Goal: Check status: Check status

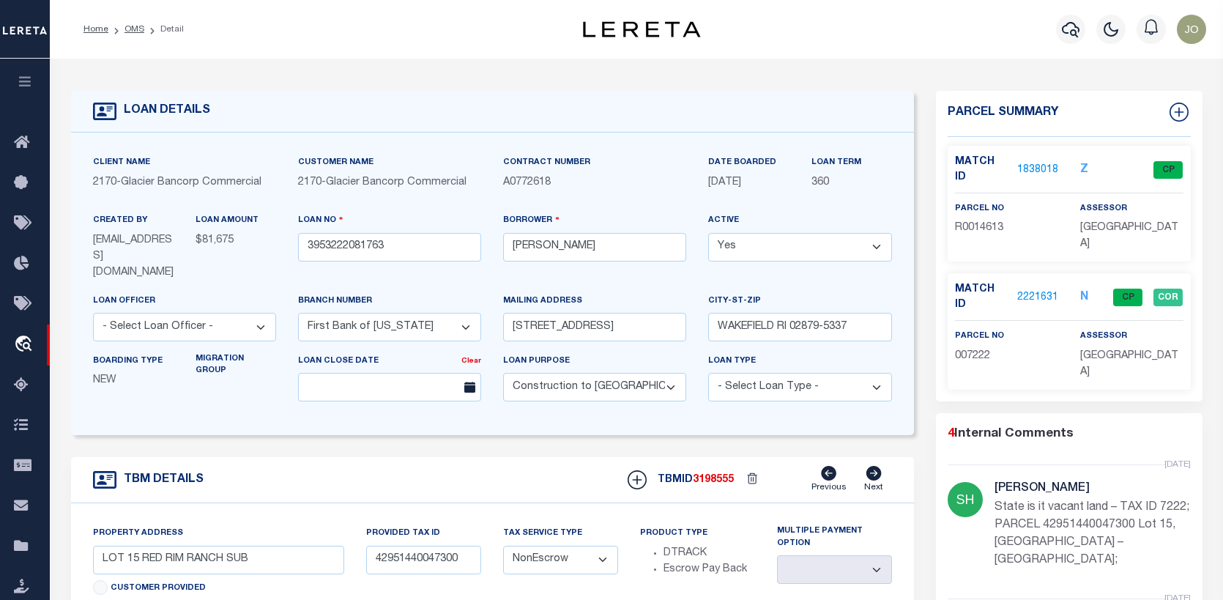
select select "7330"
select select "600"
select select "NonEscrow"
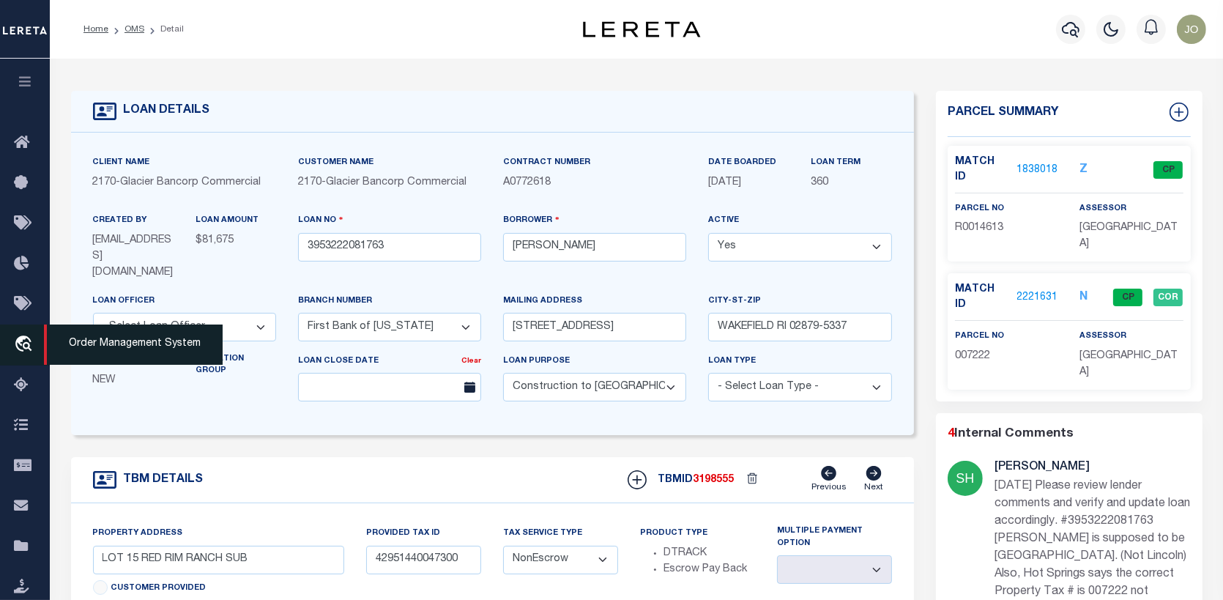
click at [73, 338] on span "Order Management System" at bounding box center [133, 344] width 179 height 40
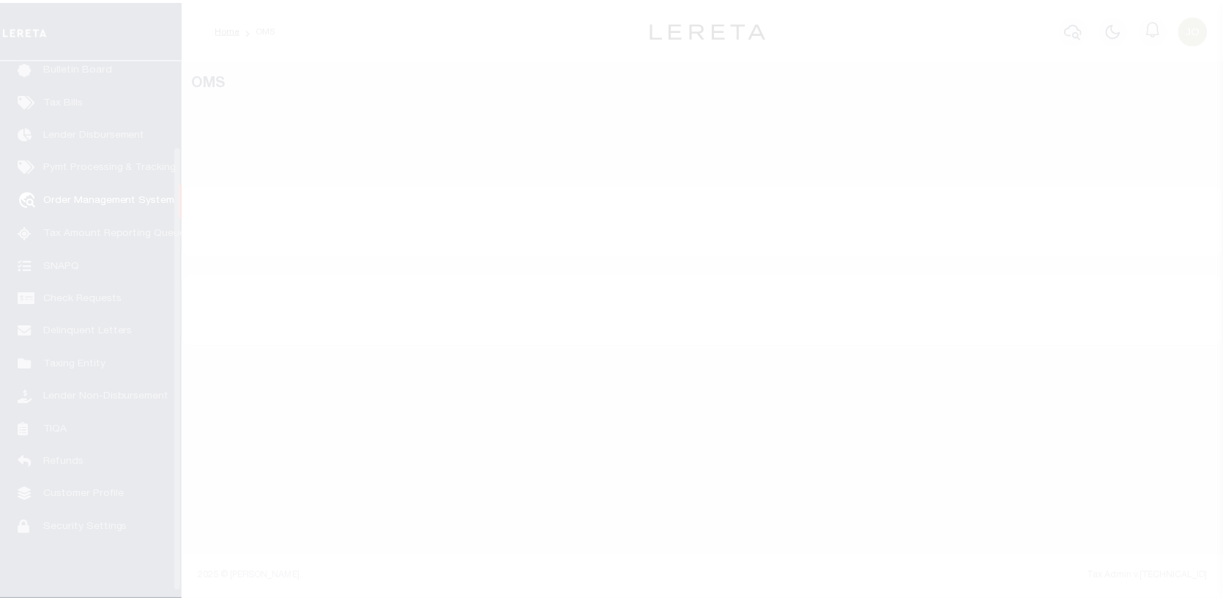
scroll to position [106, 0]
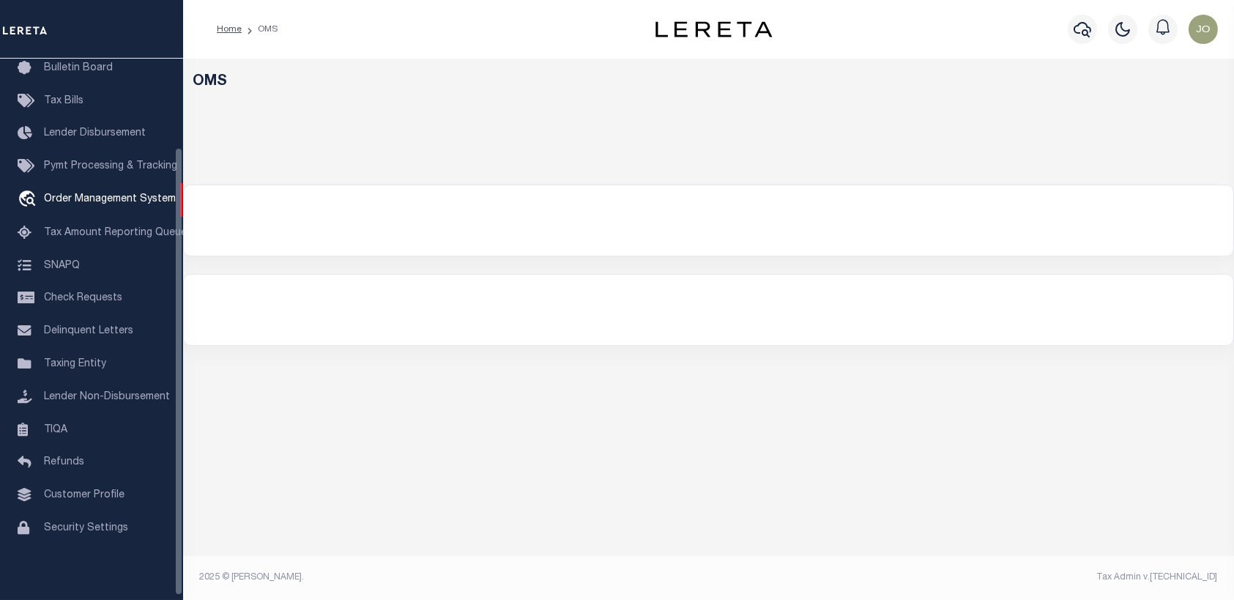
select select "200"
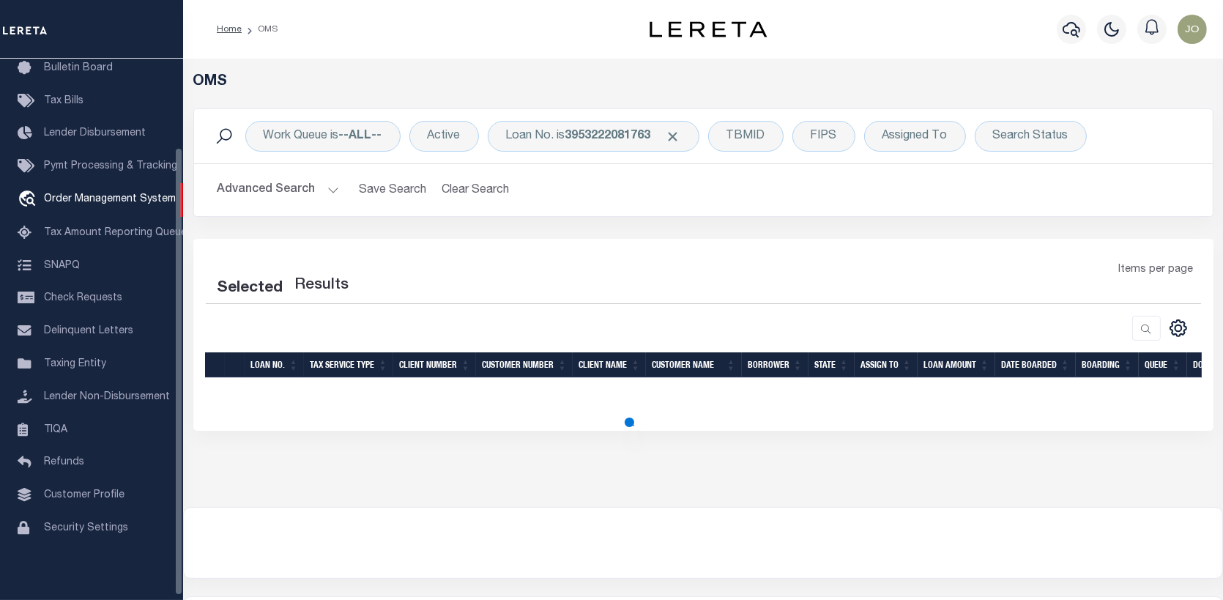
select select "200"
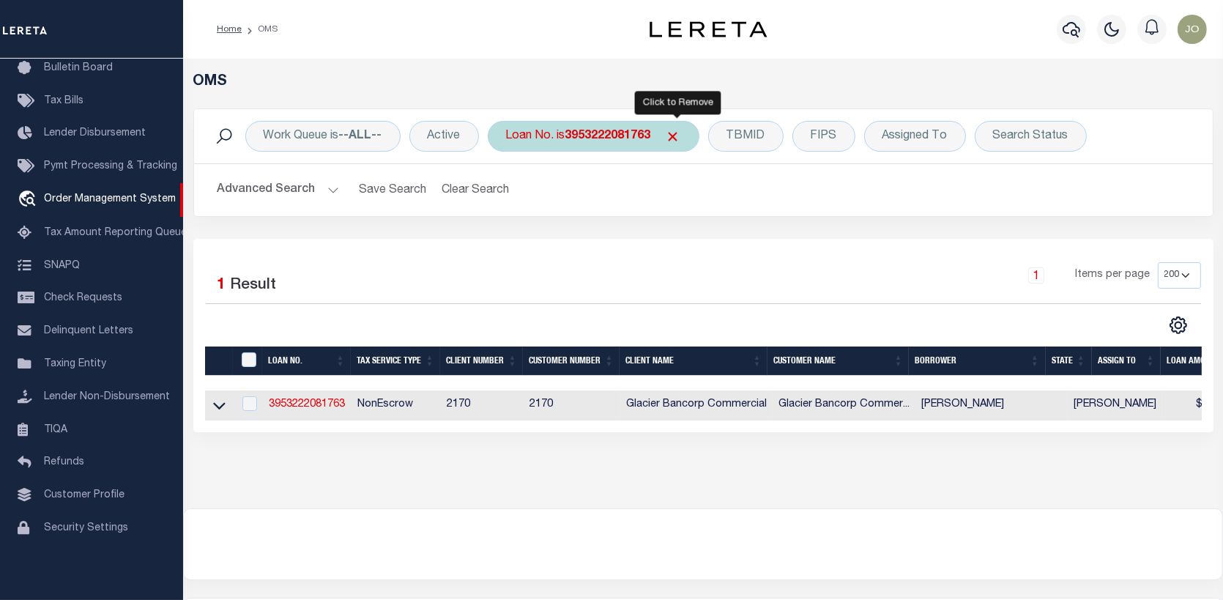
click at [675, 130] on span "Click to Remove" at bounding box center [673, 136] width 15 height 15
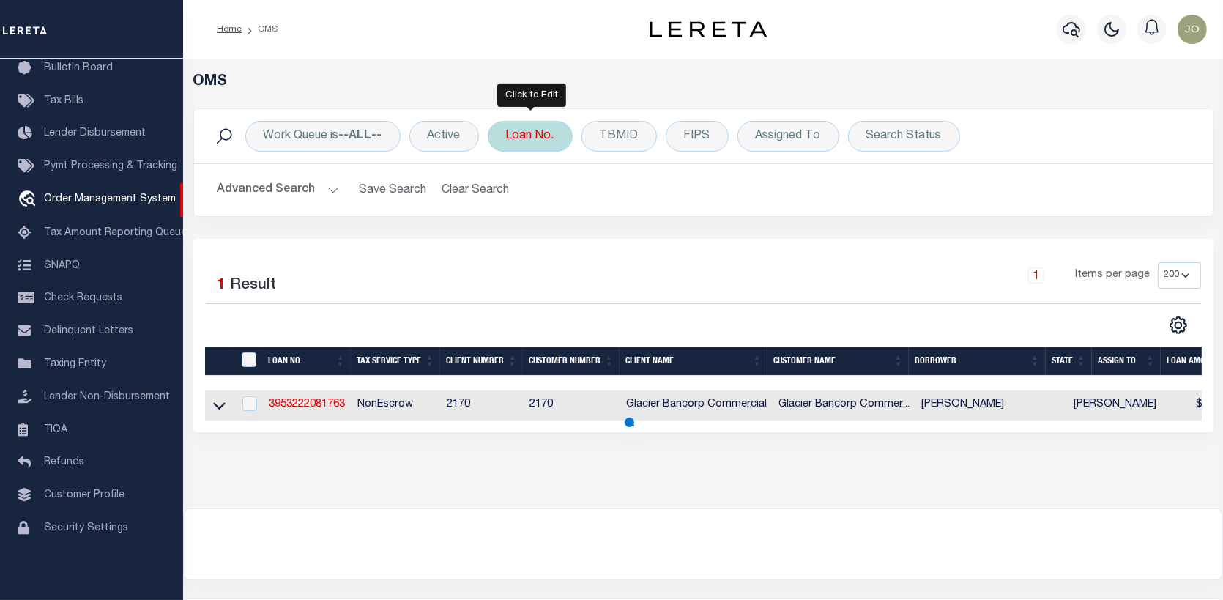
click at [520, 130] on div "Loan No." at bounding box center [530, 136] width 85 height 31
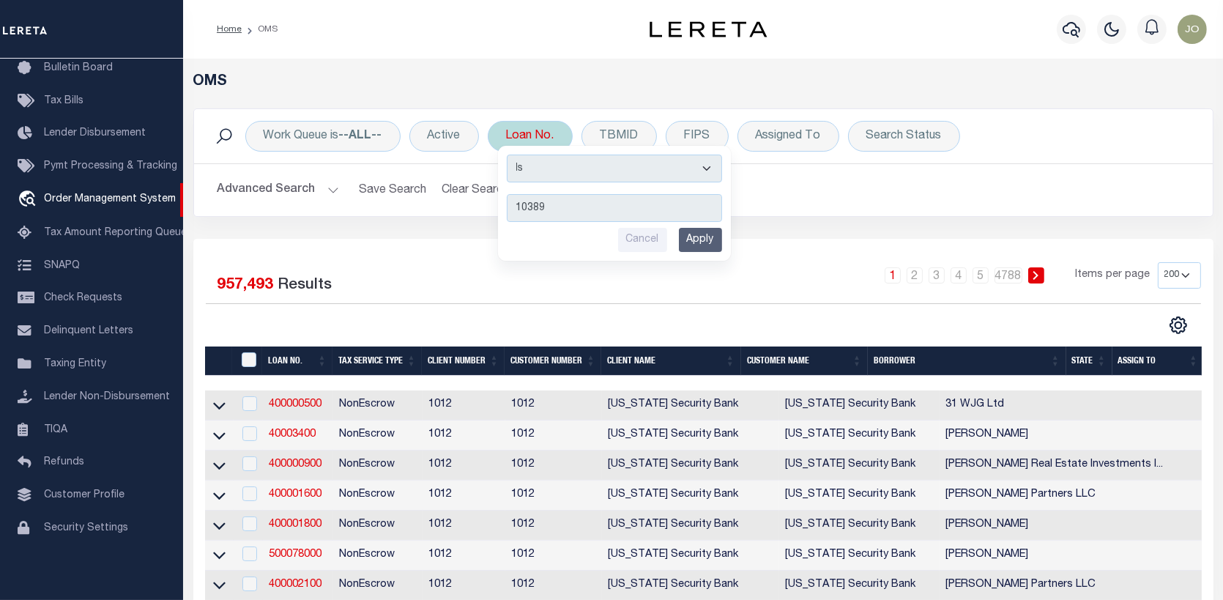
type input "10389"
click at [694, 234] on input "Apply" at bounding box center [700, 240] width 43 height 24
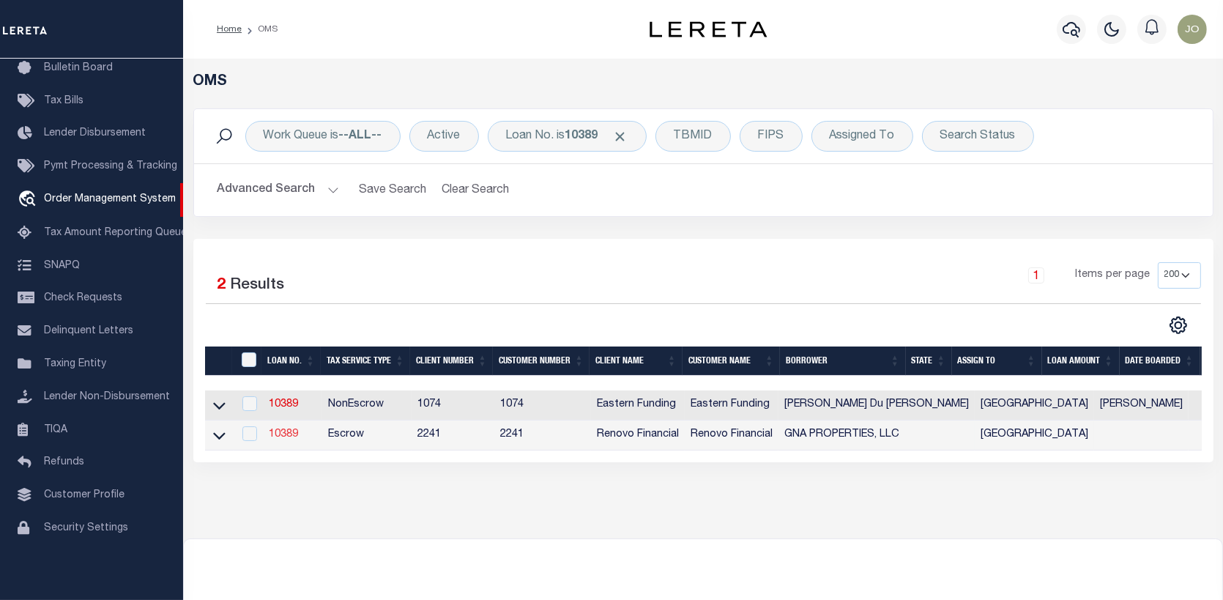
click at [278, 433] on link "10389" at bounding box center [283, 434] width 29 height 10
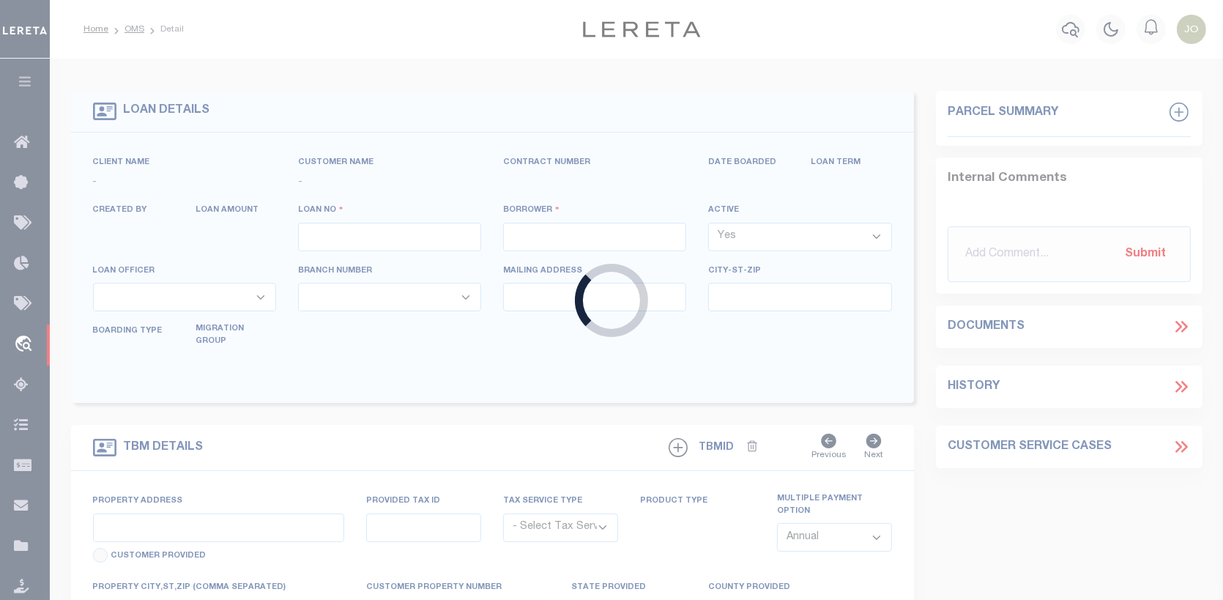
type input "10389"
type input "GNA PROPERTIES, LLC"
select select
type input "102 Kirkwood"
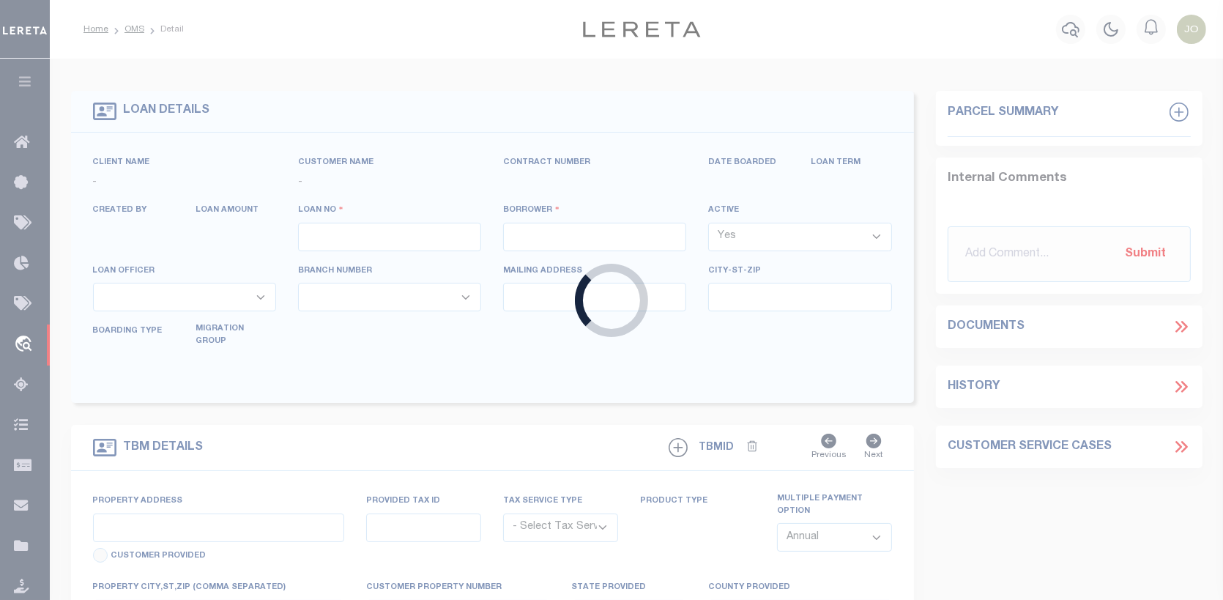
type input "San Antonio TX 78214"
select select "Escrow"
select select "14701"
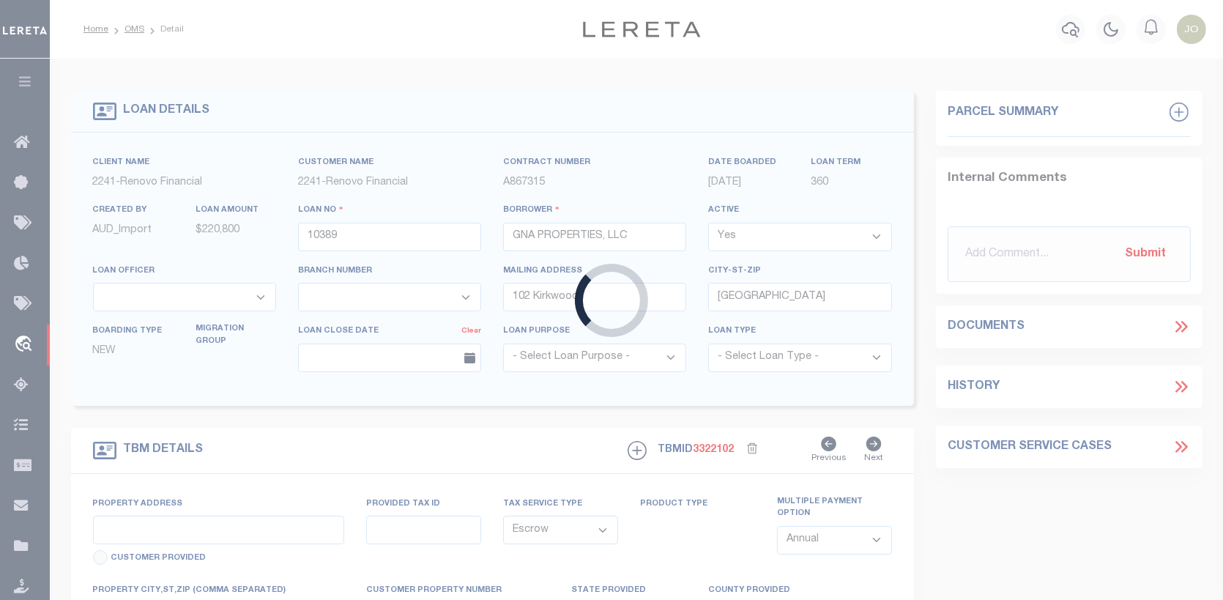
type input "104 Shenandoah Street"
select select
type input "San Antonio, TX 78210"
type input "a0k8Y00000jISP9"
type input "[GEOGRAPHIC_DATA]"
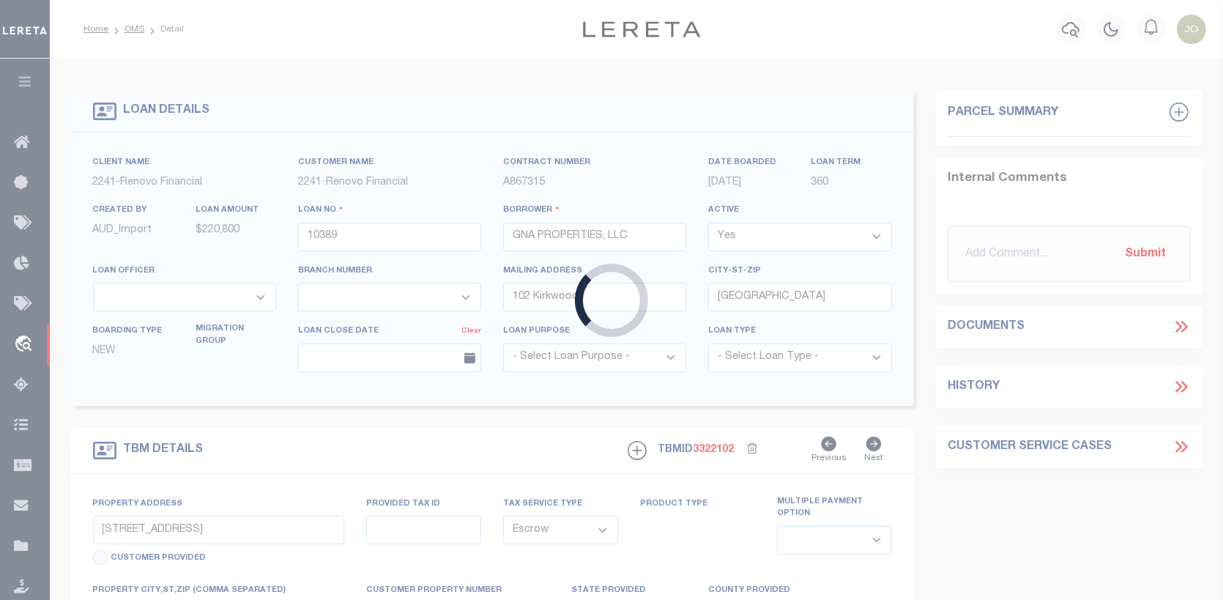
select select
type textarea "LEGAL REQUIRED"
select select "25066"
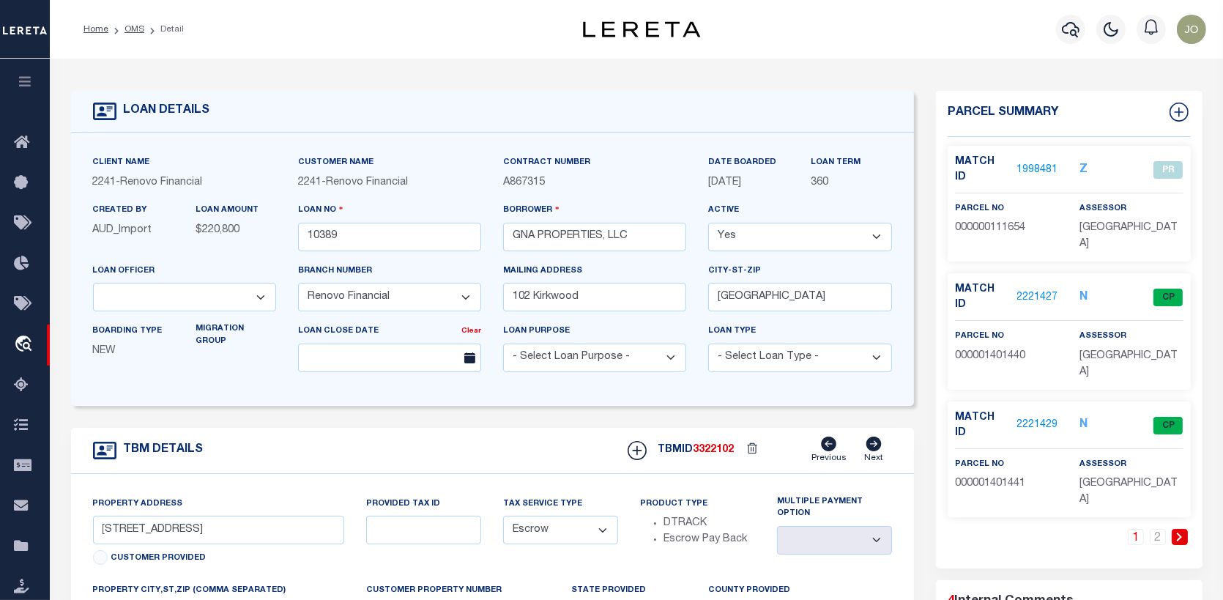
click at [1037, 290] on link "2221427" at bounding box center [1037, 297] width 41 height 15
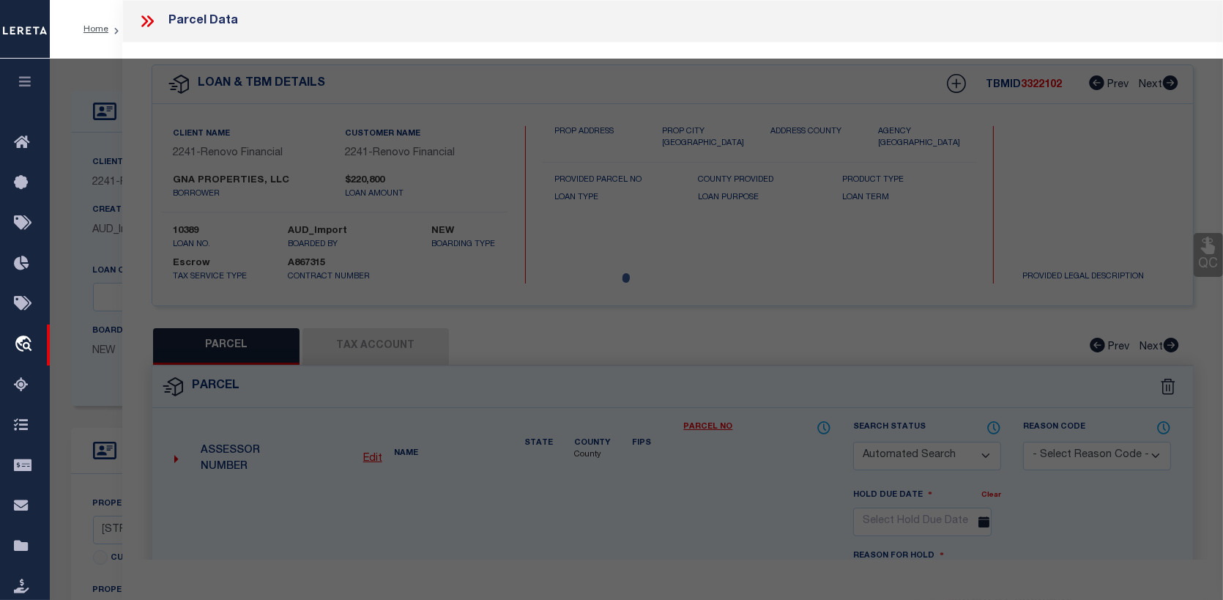
checkbox input "false"
select select "CP"
select select "099"
type input "SHENANDOAH CONDOMINIUM ASSOCIATION INC"
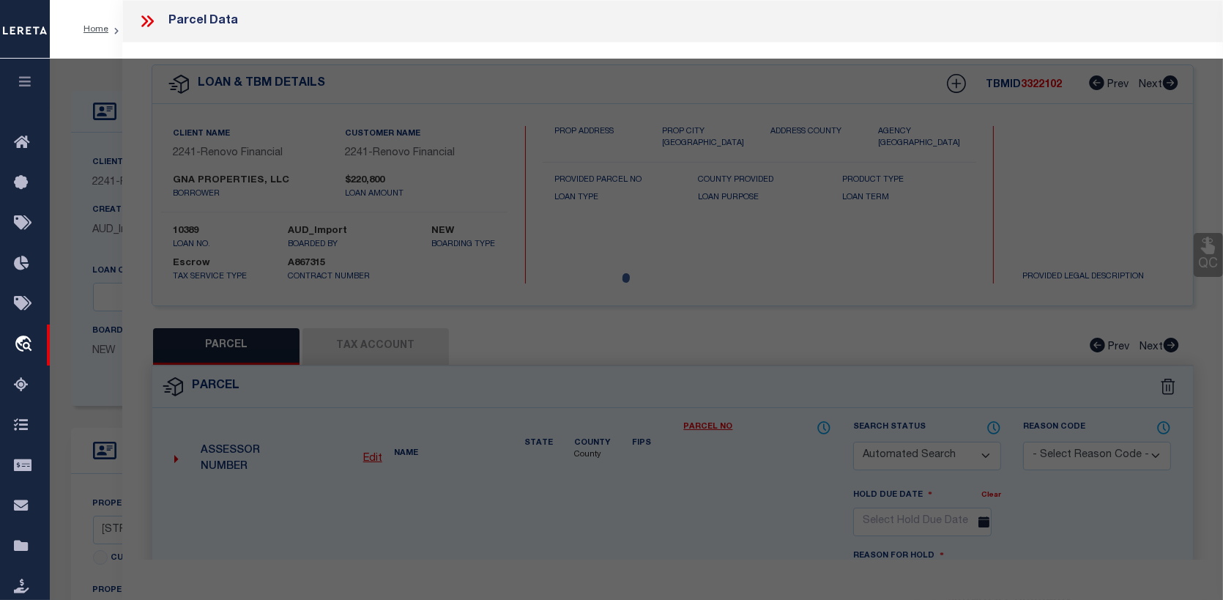
select select "AGW"
select select
type input "104 SHENANDOAH ST"
type input "SAN ANTONIO, TX 78210"
type textarea "NCB 1027 (SHENANDOAH CONDOMINIUMS), BLK 2 LOT 3 ***MASTER FILE/COMMON ELEMENTS*…"
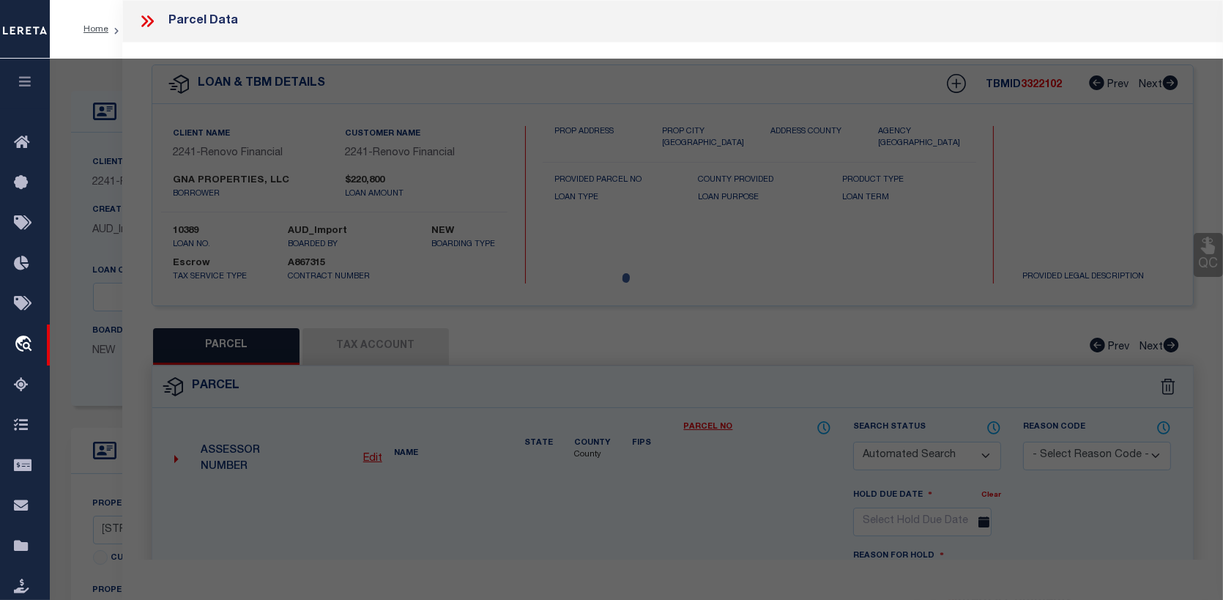
type textarea "parcel number changed."
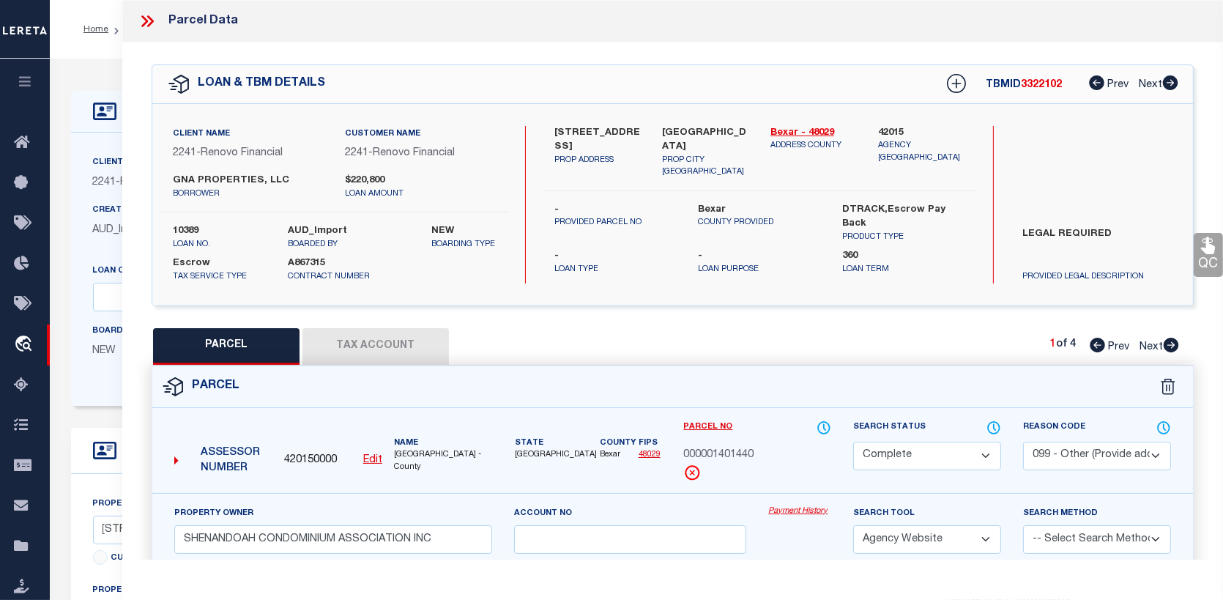
click at [1174, 345] on icon at bounding box center [1171, 345] width 16 height 15
select select "AS"
select select
checkbox input "false"
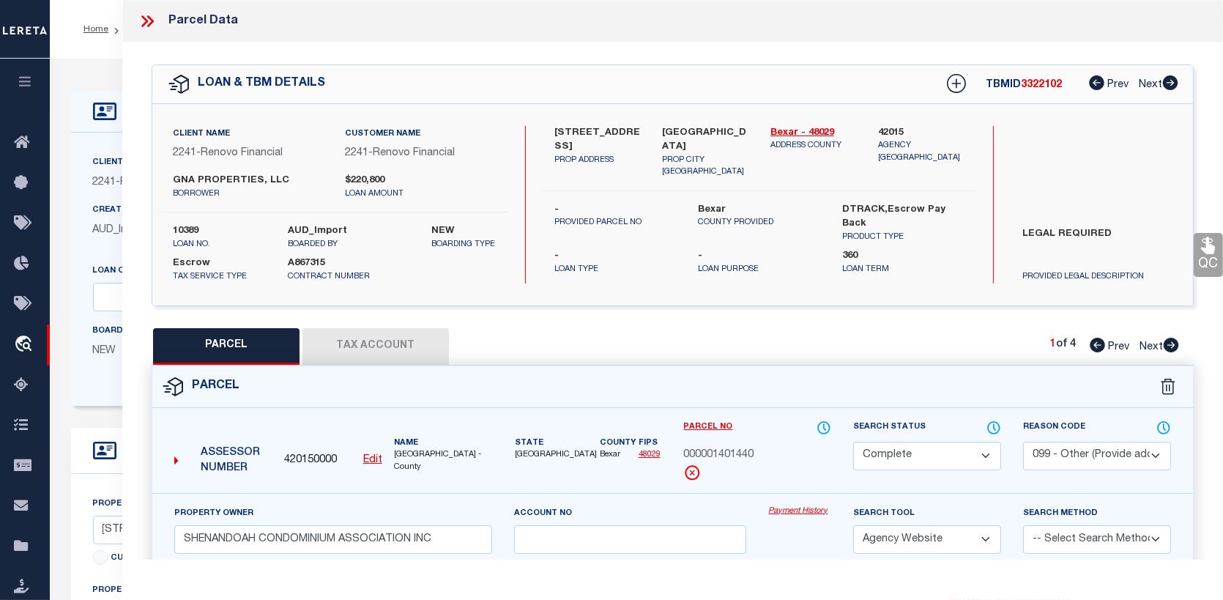
checkbox input "false"
select select "PR"
select select "099"
type input "GNA PROPERTIES LLC"
type input "104 SHENANDOAH ST"
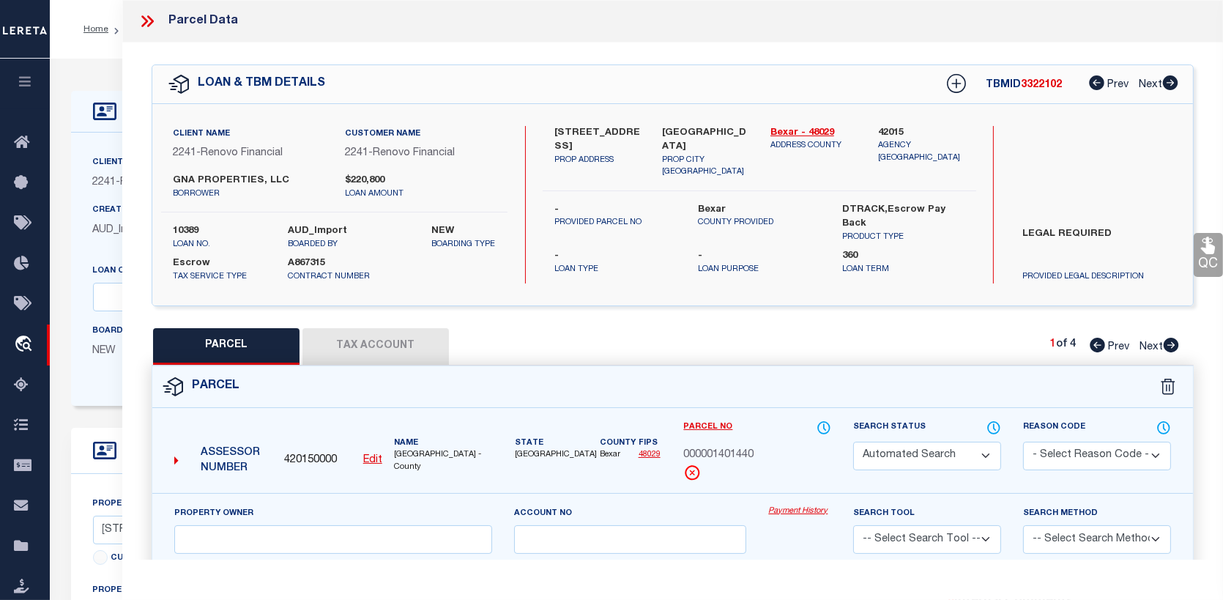
type textarea "NCB 1027 BLK 2 LOT 3"
type textarea "Deleted in 2023"
click at [1172, 340] on icon at bounding box center [1171, 345] width 15 height 15
select select "AS"
select select
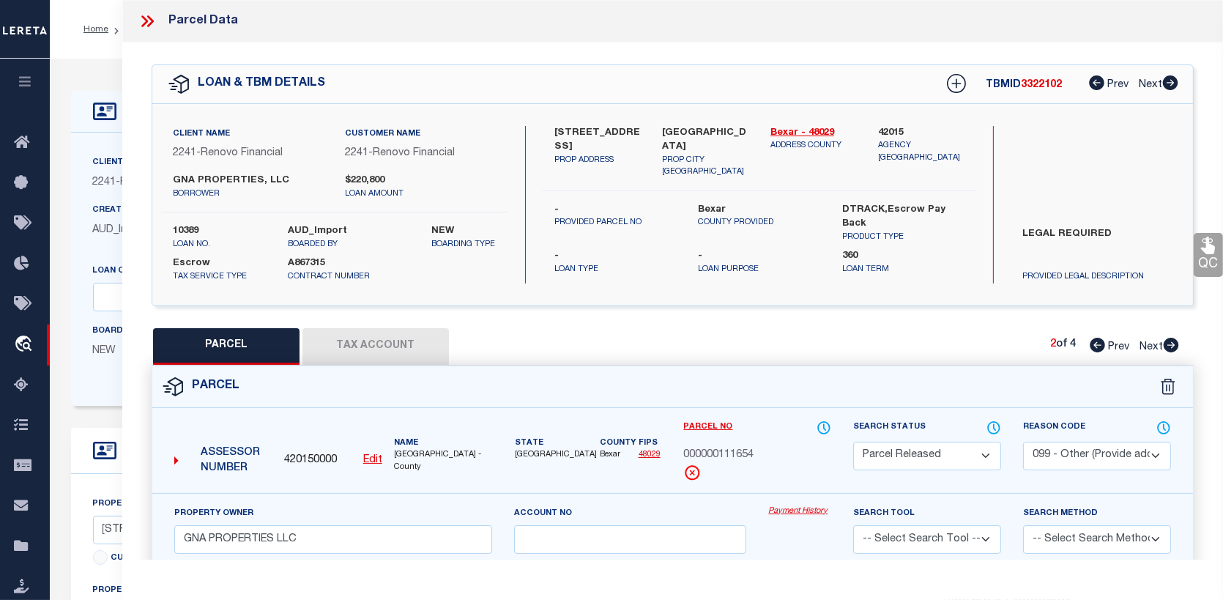
checkbox input "false"
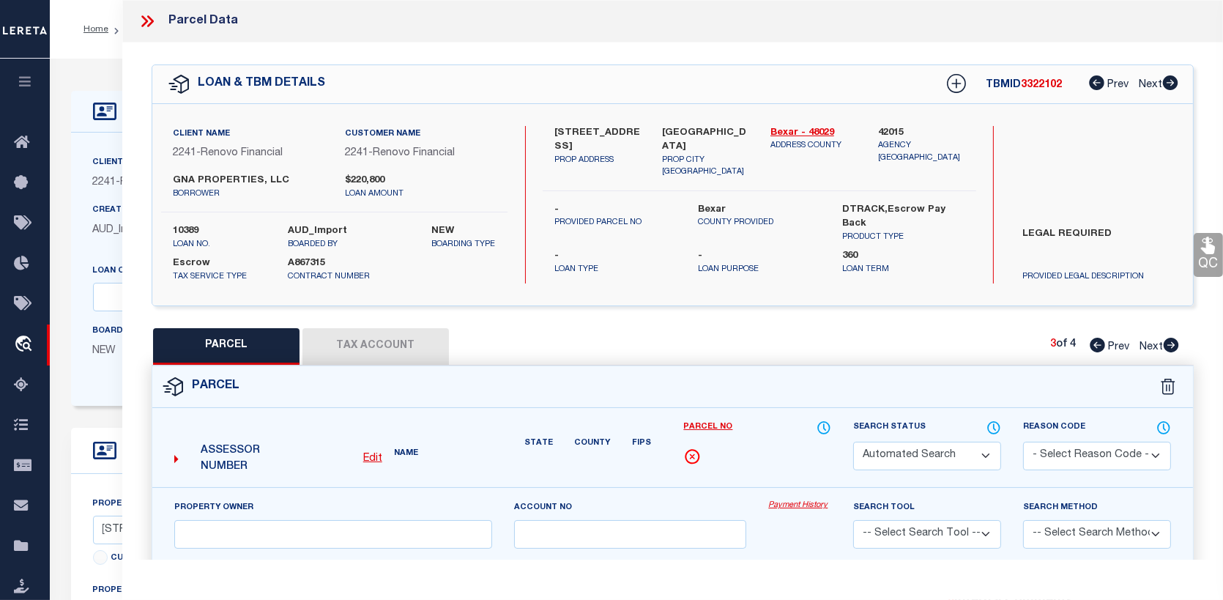
select select "CP"
select select "ACT"
type input "GNA PROPERTIES LLC"
select select "PHN"
select select
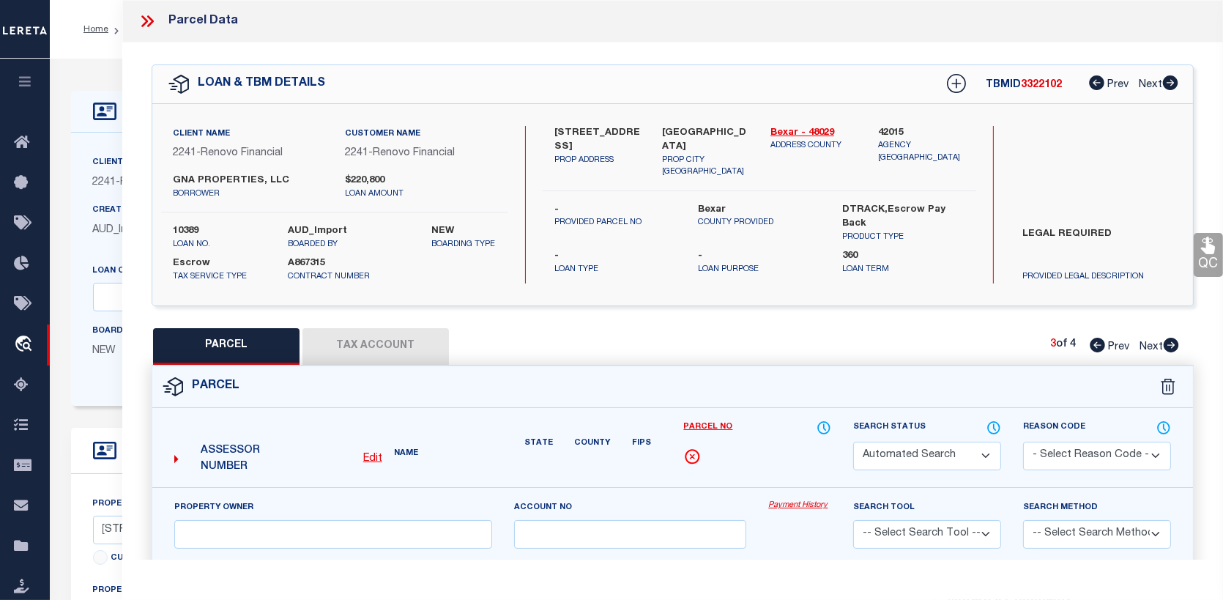
type input "104 SHENANDOAH ST 1"
type input "SAN ANTONIO, TX 78210"
type textarea "NCB 1027 (SHENANDOAH CONDOMINIUMS), UNIT 1"
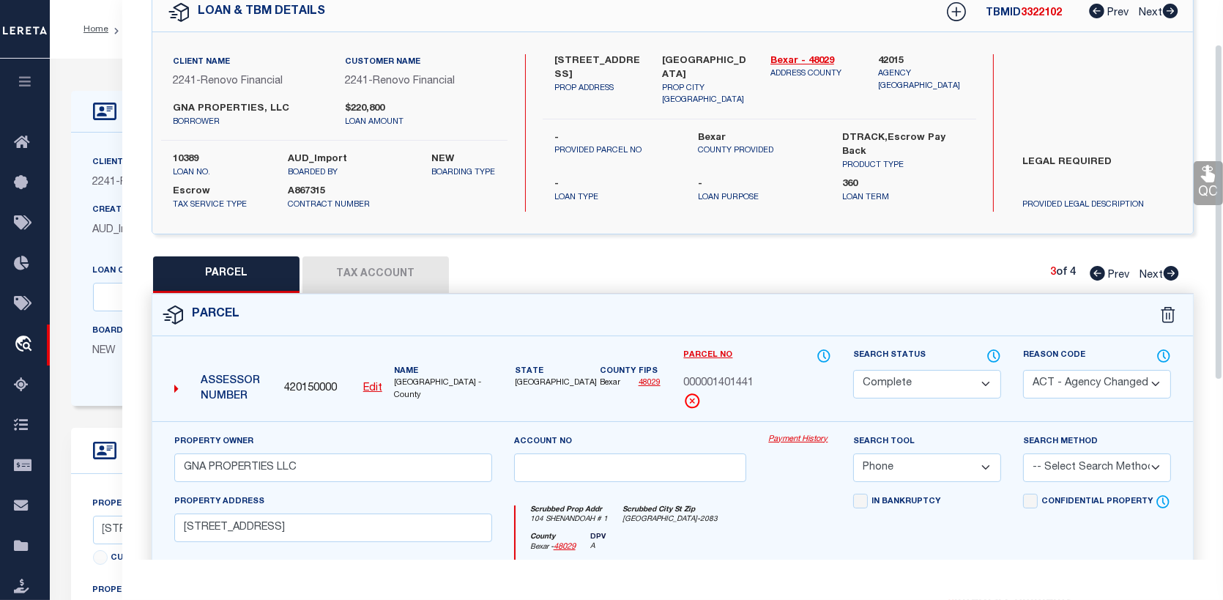
scroll to position [73, 0]
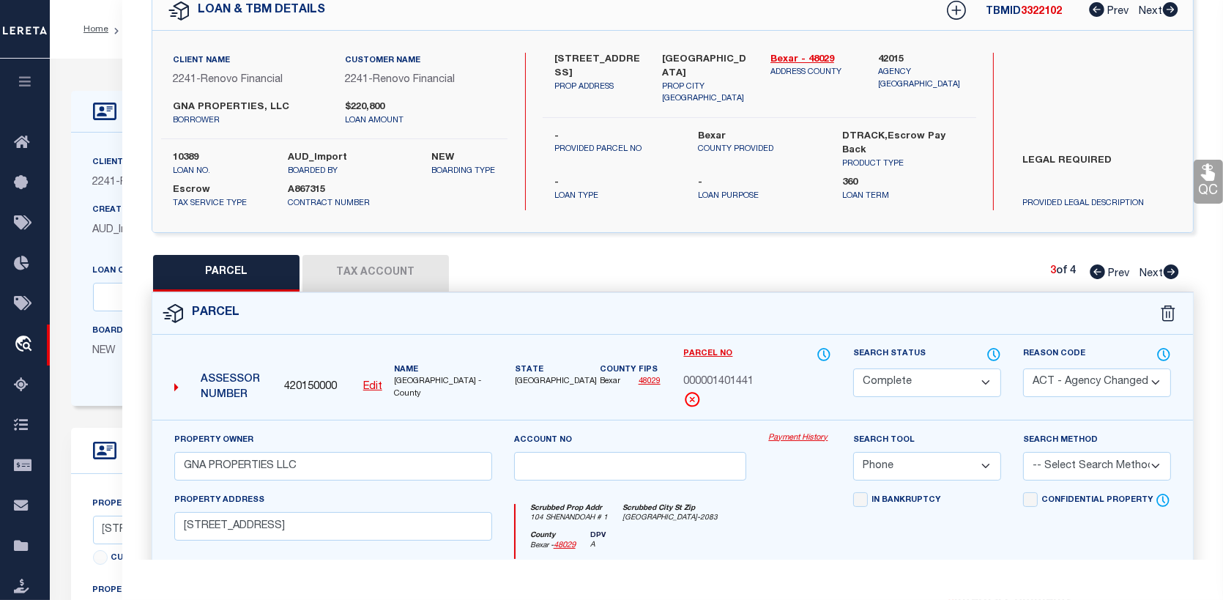
click at [1173, 267] on icon at bounding box center [1171, 271] width 15 height 15
select select "AS"
select select
checkbox input "false"
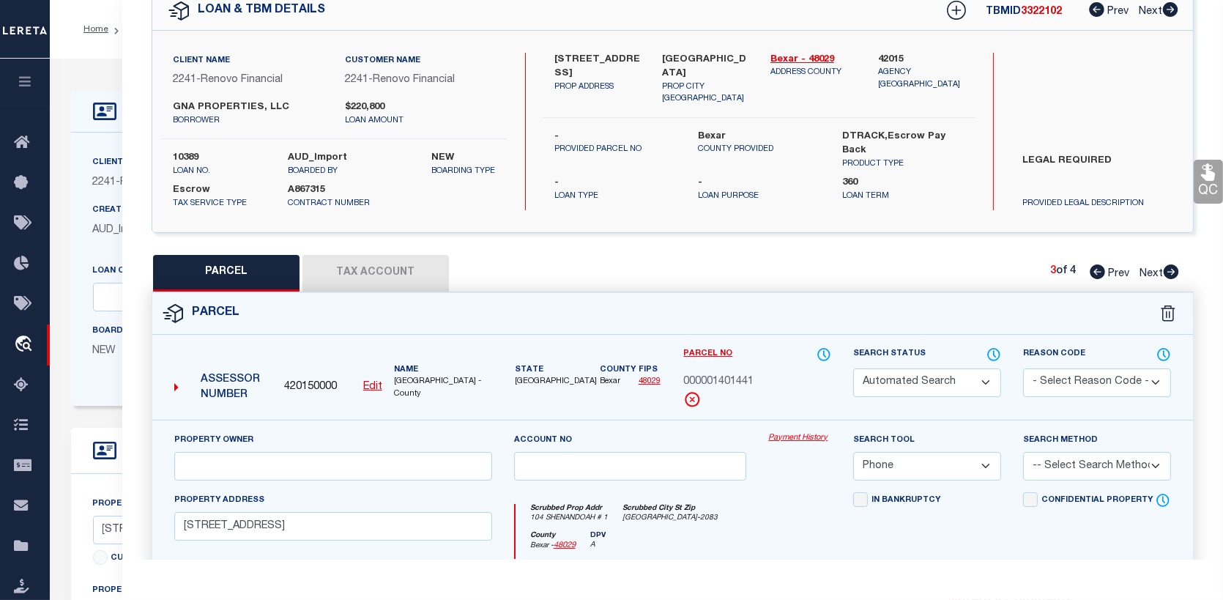
checkbox input "false"
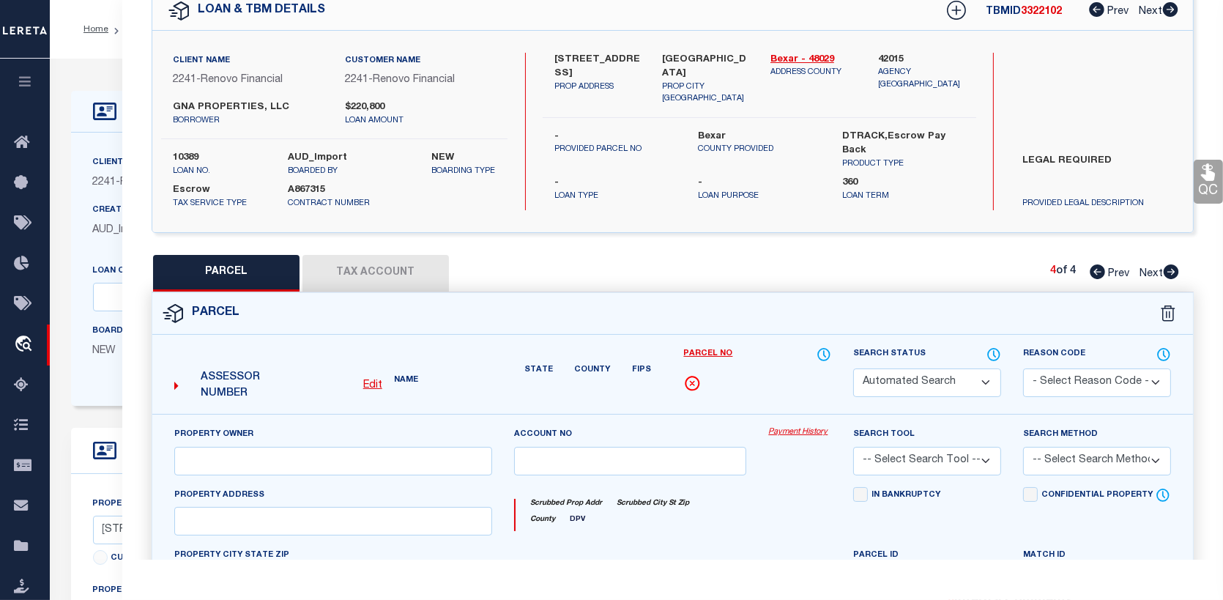
select select "CP"
type input "TORRES RENE ALEJANDRO"
select select "AGW"
select select
type input "104 SHENANDOAH ST 2"
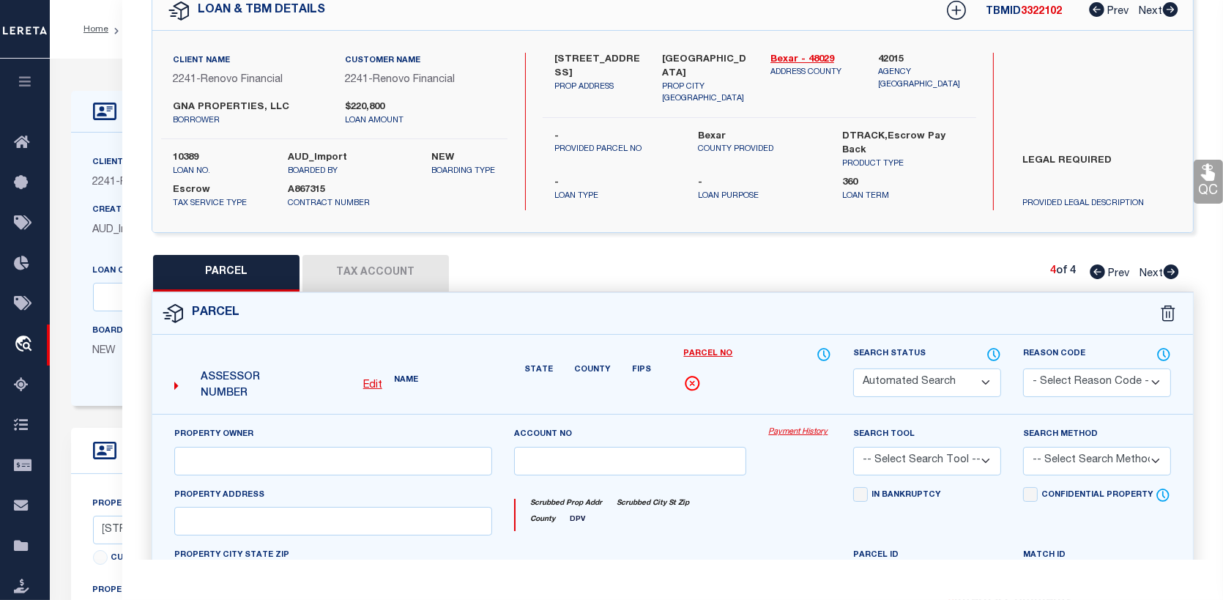
type input "[GEOGRAPHIC_DATA]"
type textarea "NCB 1027 (SHENANDOAH CONDOMINIUMS), UNIT 2"
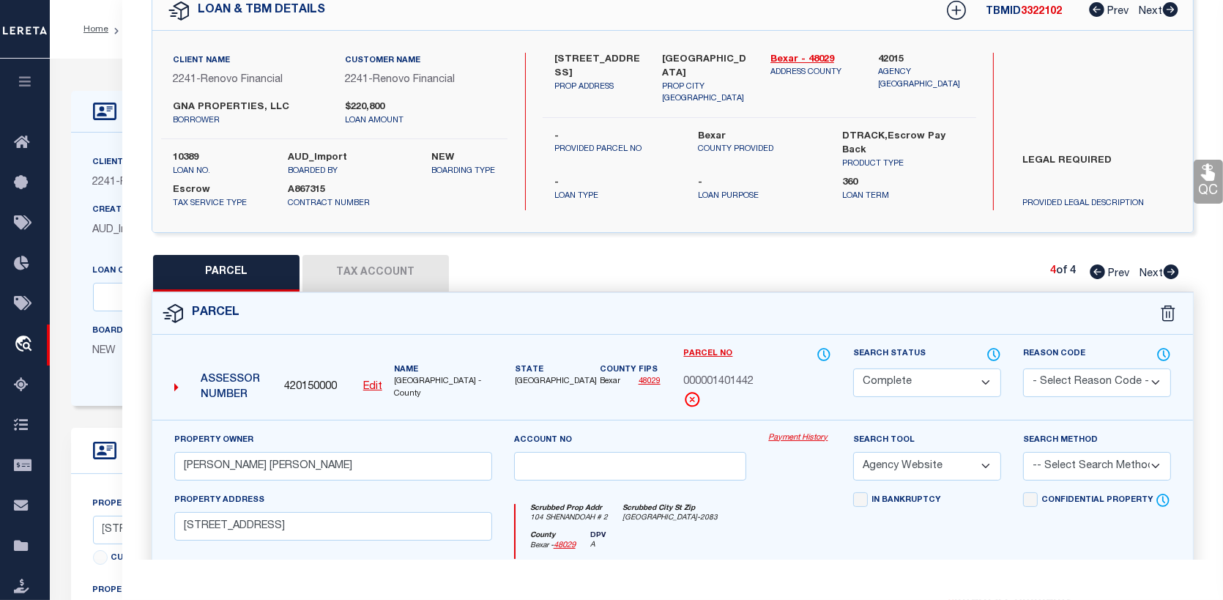
click at [802, 434] on link "Payment History" at bounding box center [799, 438] width 63 height 12
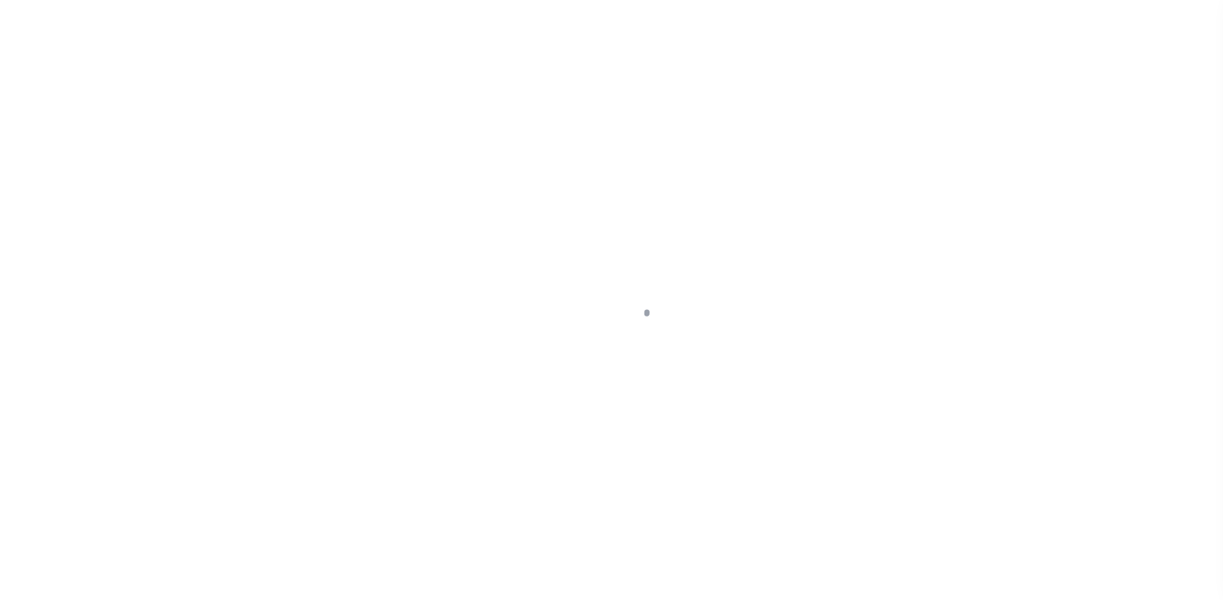
select select "Escrow"
select select
select select "14701"
select select "25066"
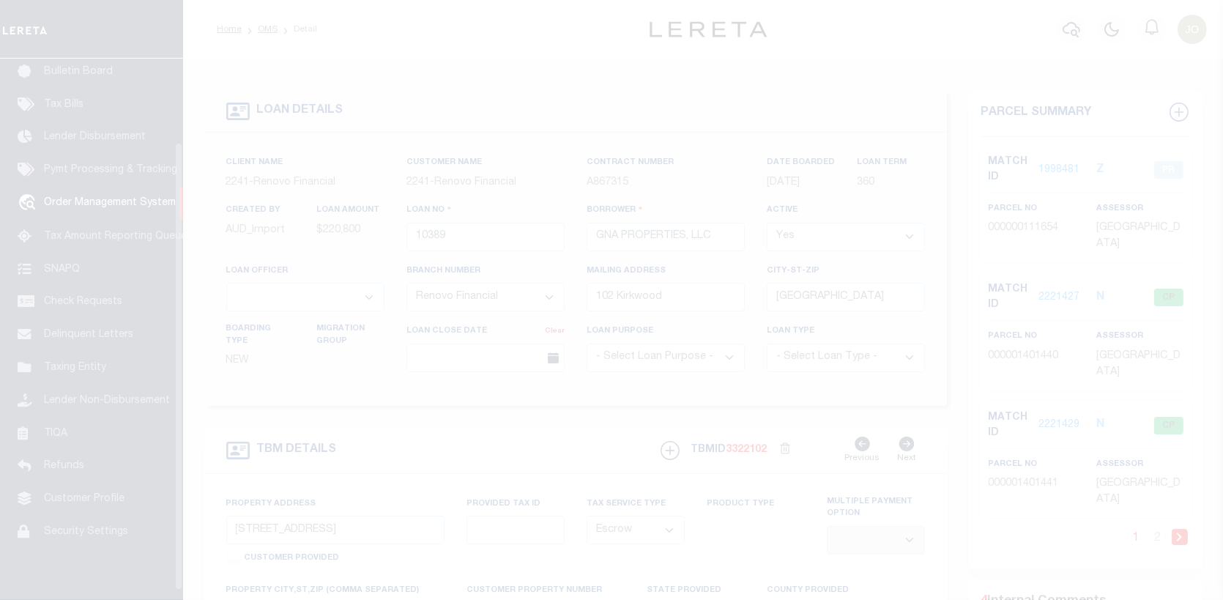
scroll to position [100, 0]
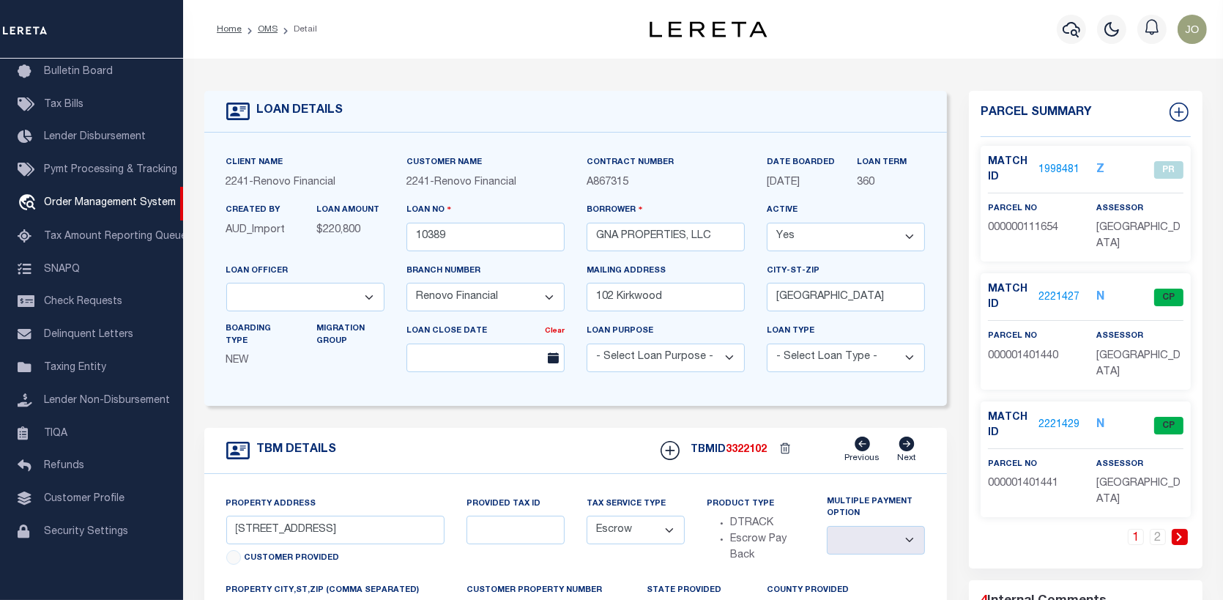
click at [1061, 417] on link "2221429" at bounding box center [1059, 424] width 41 height 15
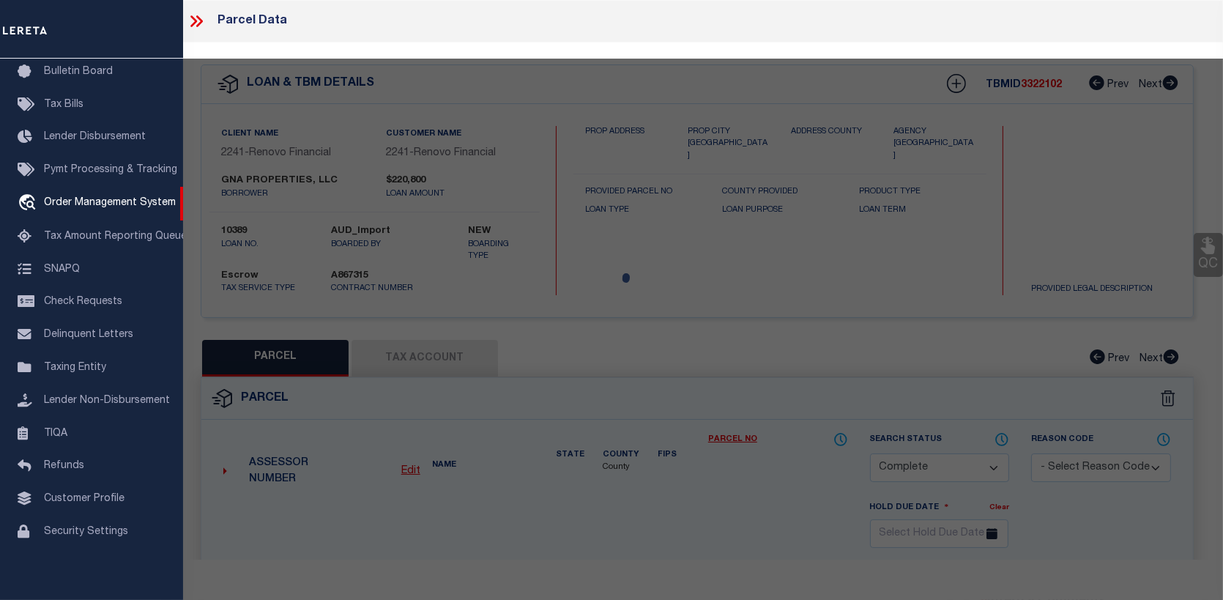
select select "AS"
select select
checkbox input "false"
select select "CP"
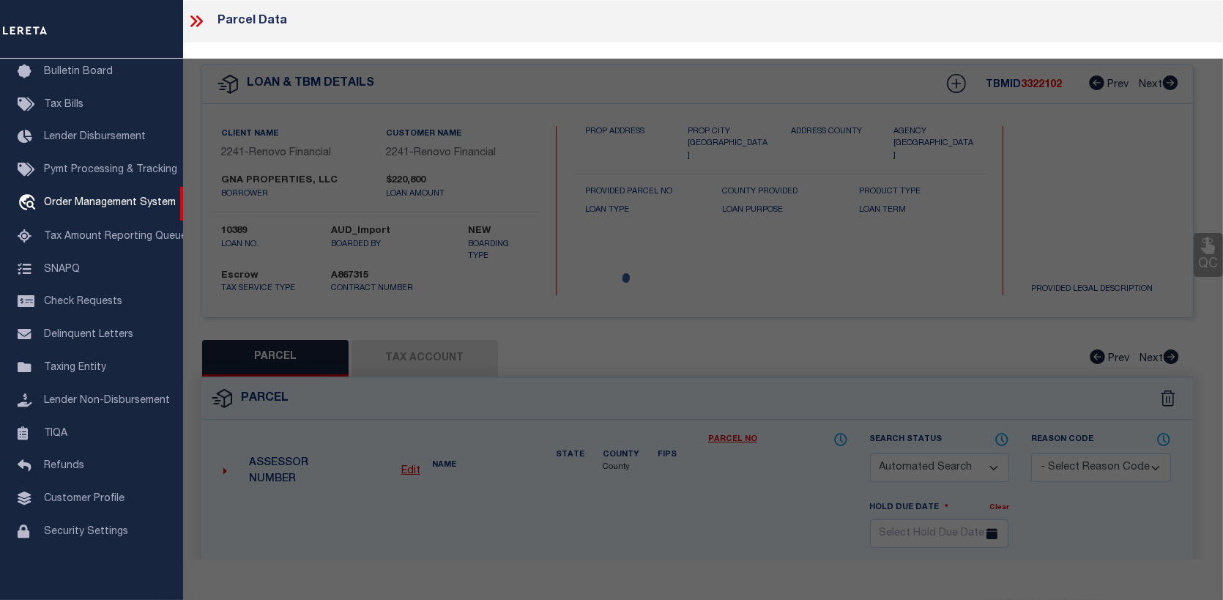
select select "ACT"
type input "GNA PROPERTIES LLC"
select select "PHN"
select select
type input "104 SHENANDOAH ST 1"
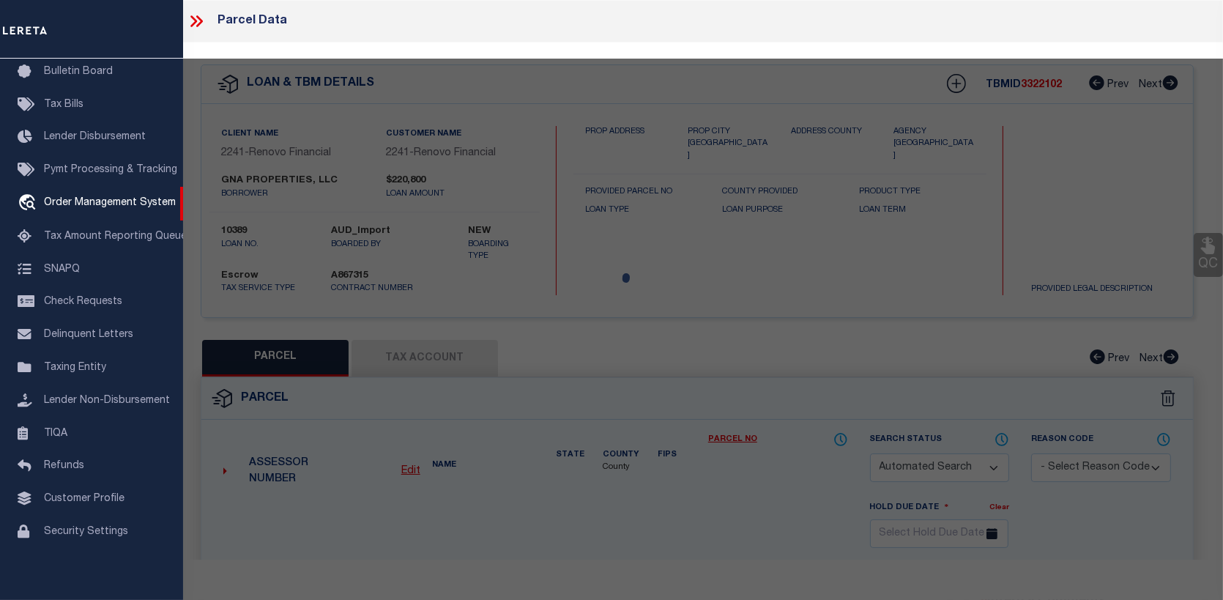
type input "SAN ANTONIO, TX 78210"
type textarea "NCB 1027 (SHENANDOAH CONDOMINIUMS), UNIT 1"
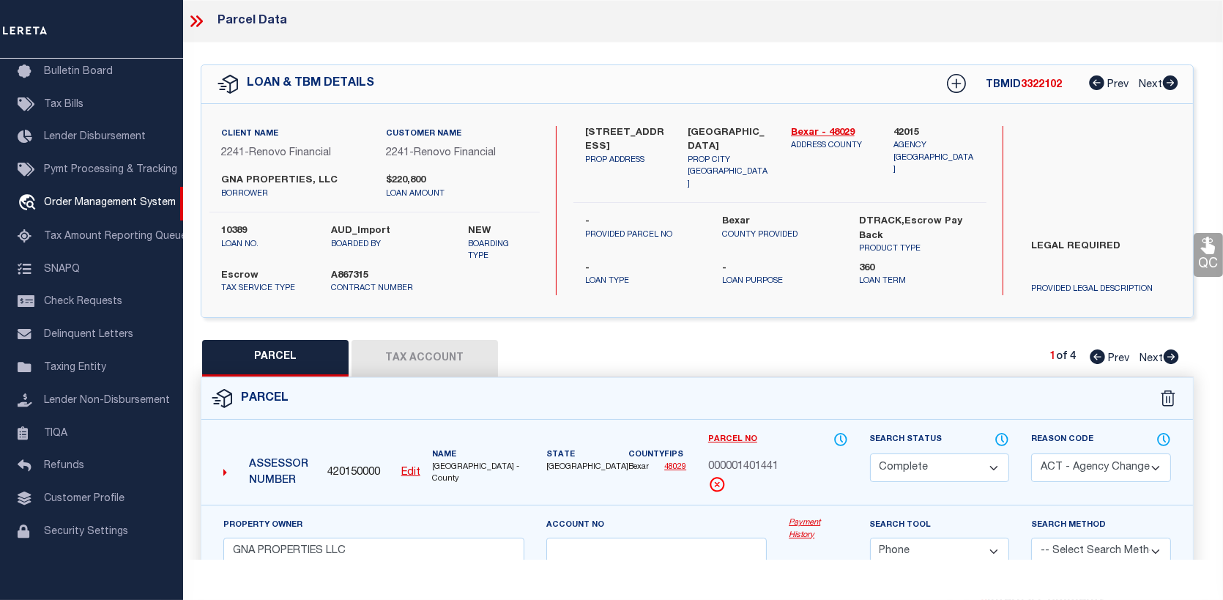
click at [1170, 351] on icon at bounding box center [1171, 356] width 15 height 15
select select "AS"
select select
checkbox input "false"
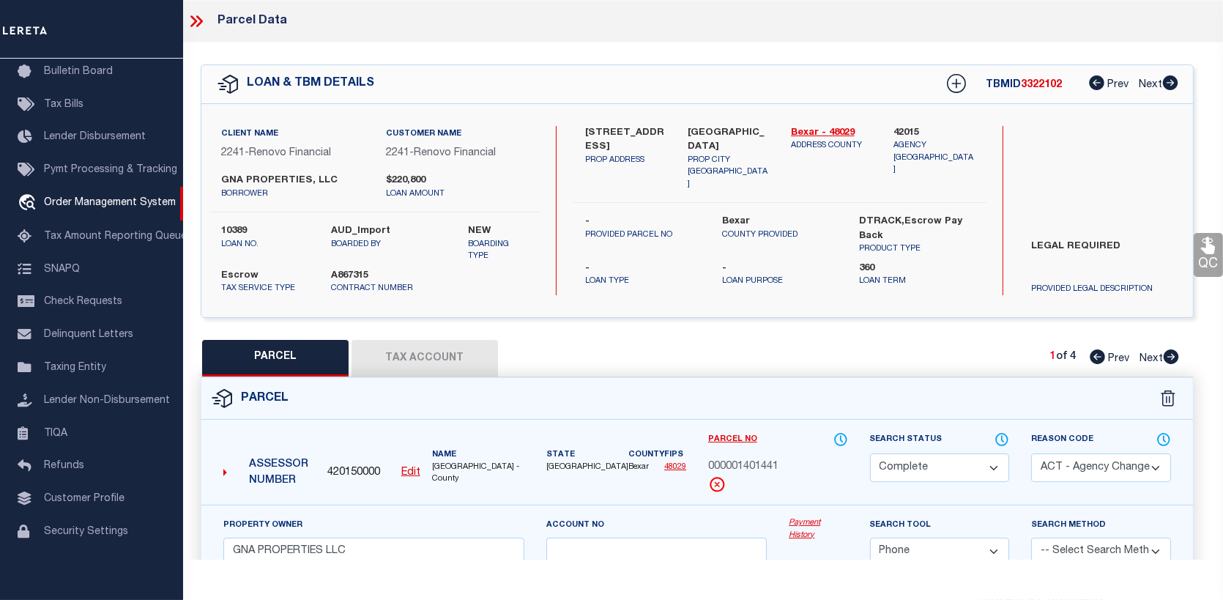
checkbox input "false"
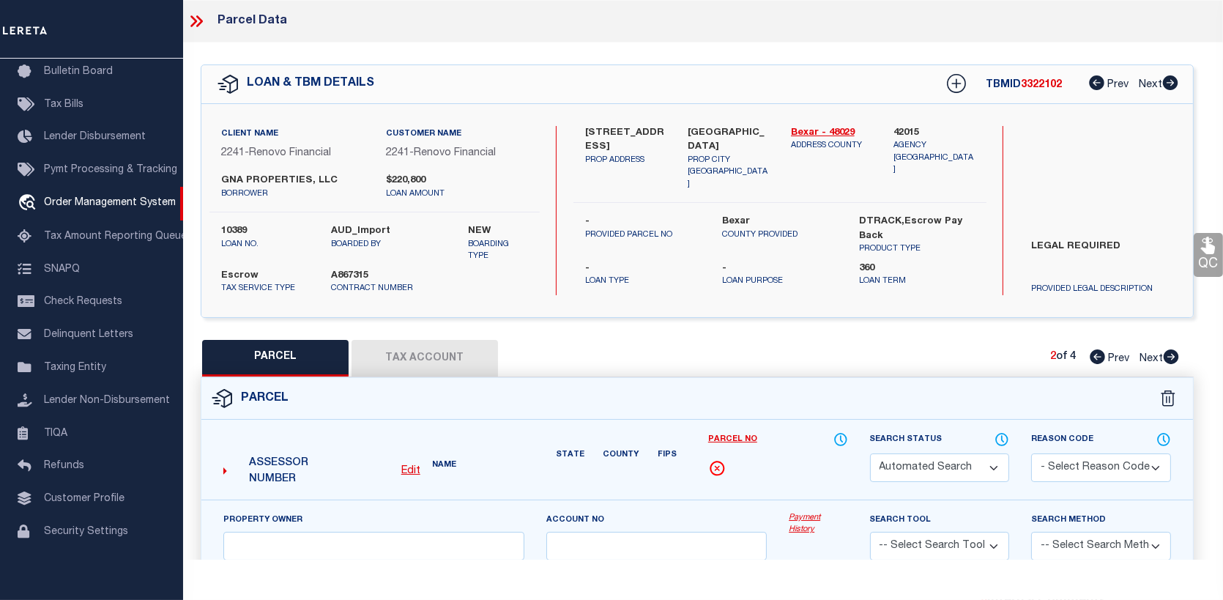
select select "CP"
select select "099"
type input "SHENANDOAH CONDOMINIUM ASSOCIATION INC"
select select "AGW"
select select
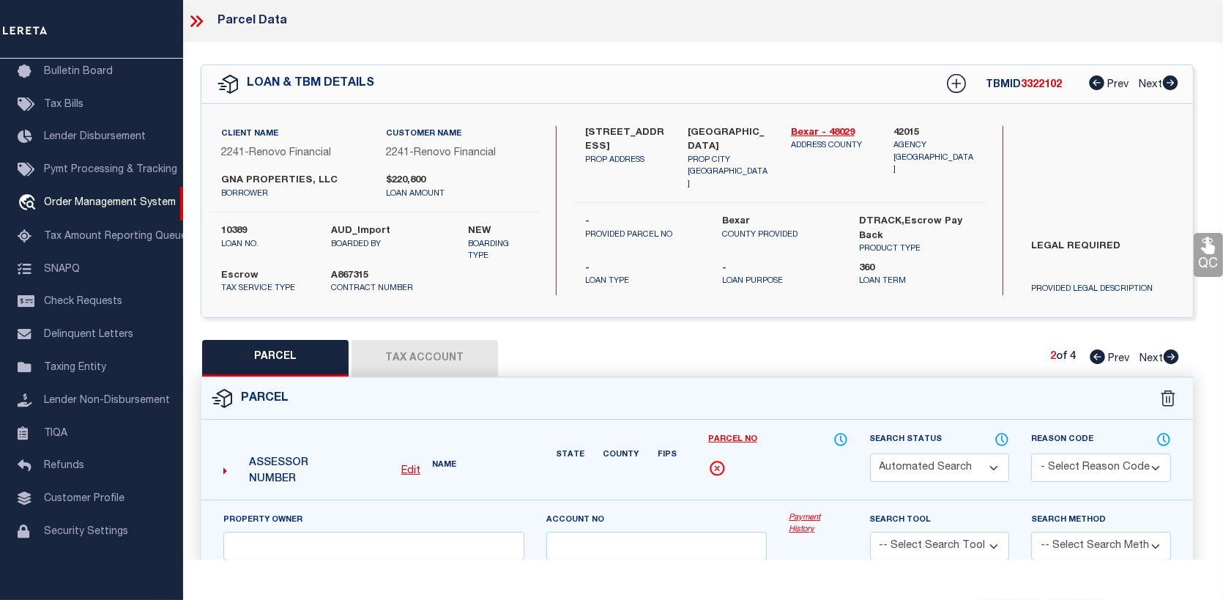
type input "104 SHENANDOAH ST"
type input "SAN ANTONIO, TX 78210"
type textarea "NCB 1027 (SHENANDOAH CONDOMINIUMS), BLK 2 LOT 3 ***MASTER FILE/COMMON ELEMENTS*…"
type textarea "parcel number changed."
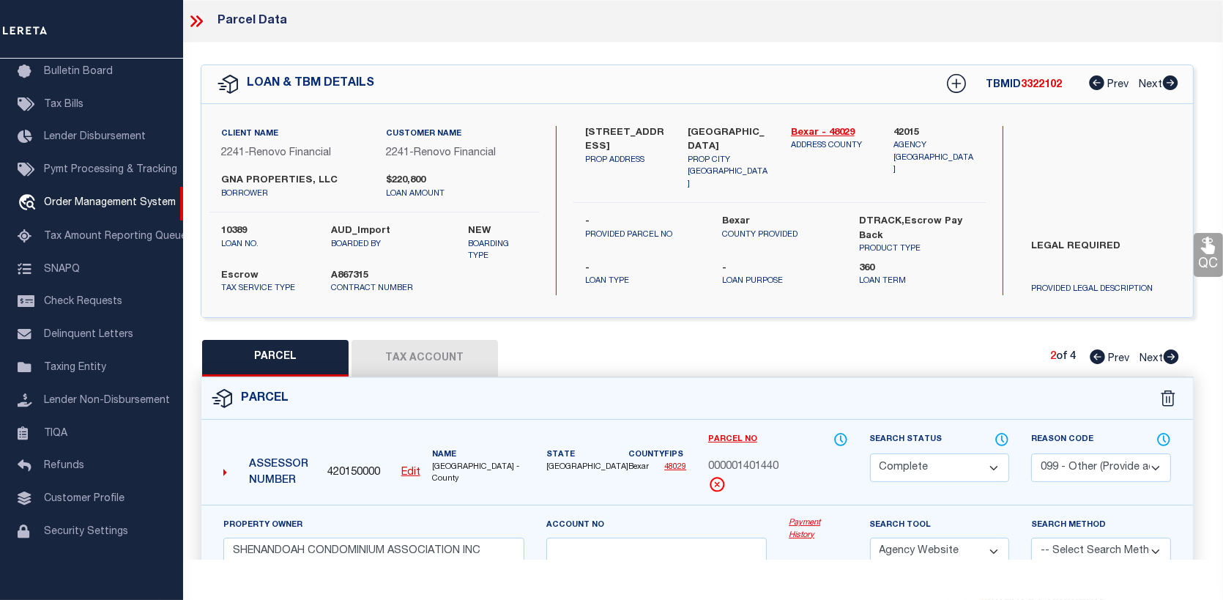
click at [1170, 351] on icon at bounding box center [1171, 356] width 15 height 15
select select "AS"
select select
checkbox input "false"
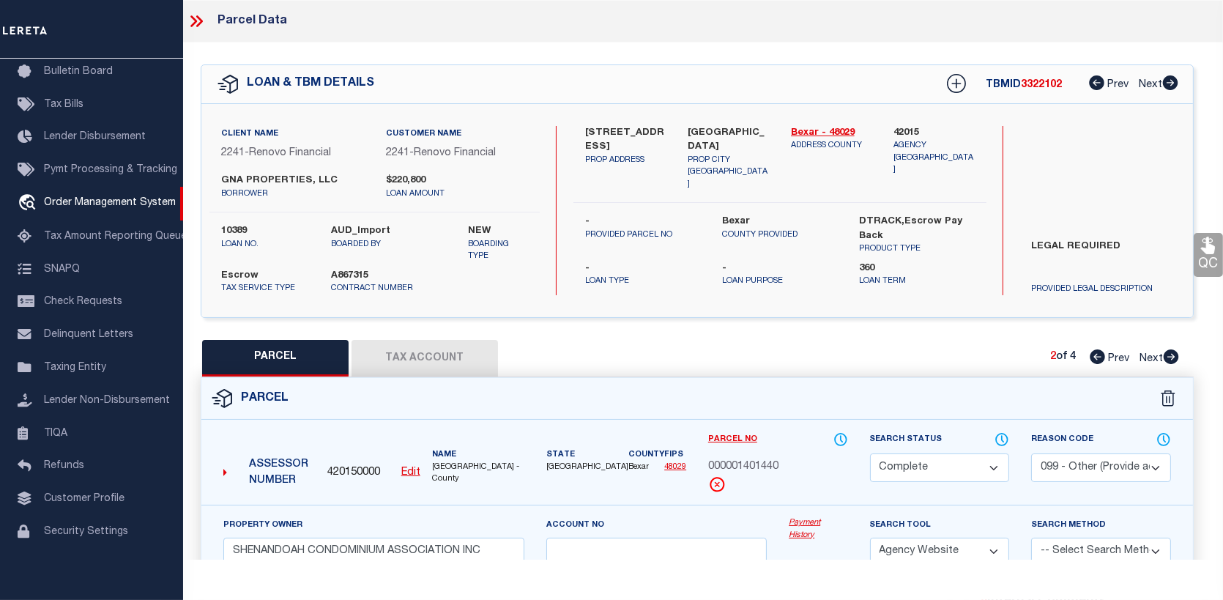
checkbox input "false"
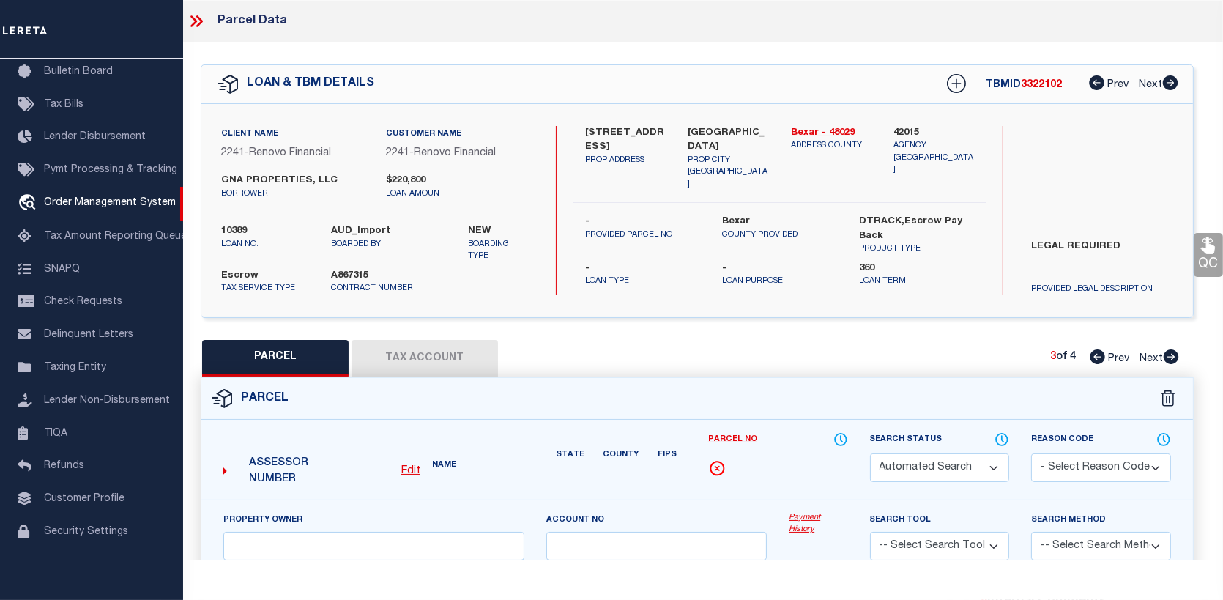
select select "PR"
select select "099"
type input "GNA PROPERTIES LLC"
type input "104 SHENANDOAH ST"
type textarea "NCB 1027 BLK 2 LOT 3"
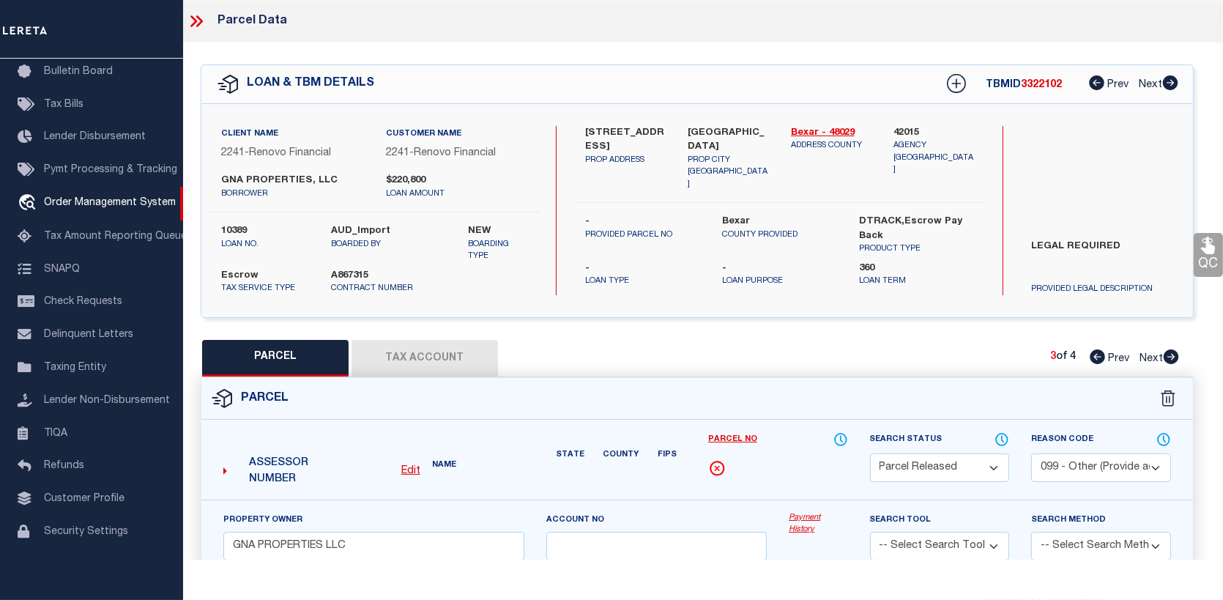
type textarea "Deleted in 2023"
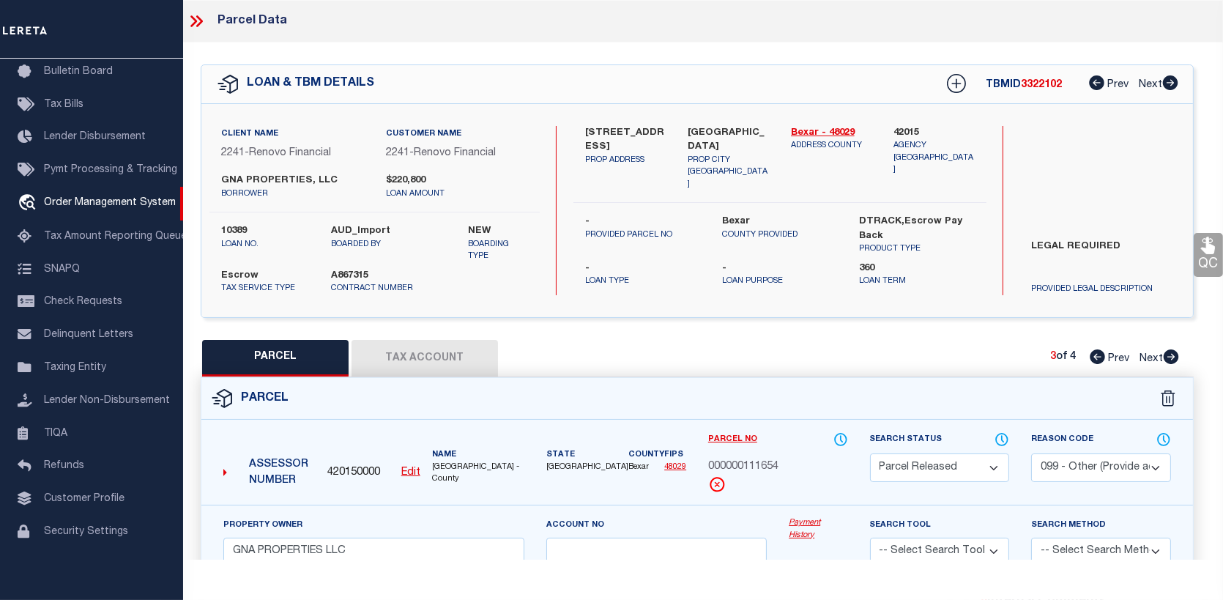
click at [1170, 351] on icon at bounding box center [1171, 356] width 15 height 15
select select "AS"
select select
checkbox input "false"
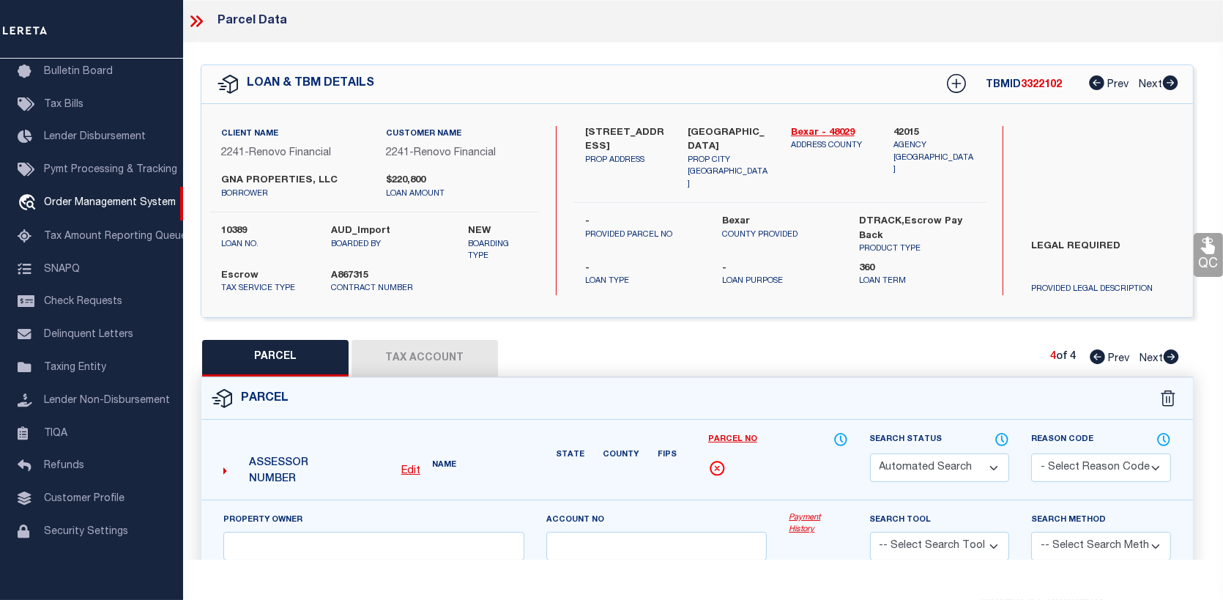
select select "CP"
type input "TORRES RENE ALEJANDRO"
select select "AGW"
select select
type input "104 SHENANDOAH ST 2"
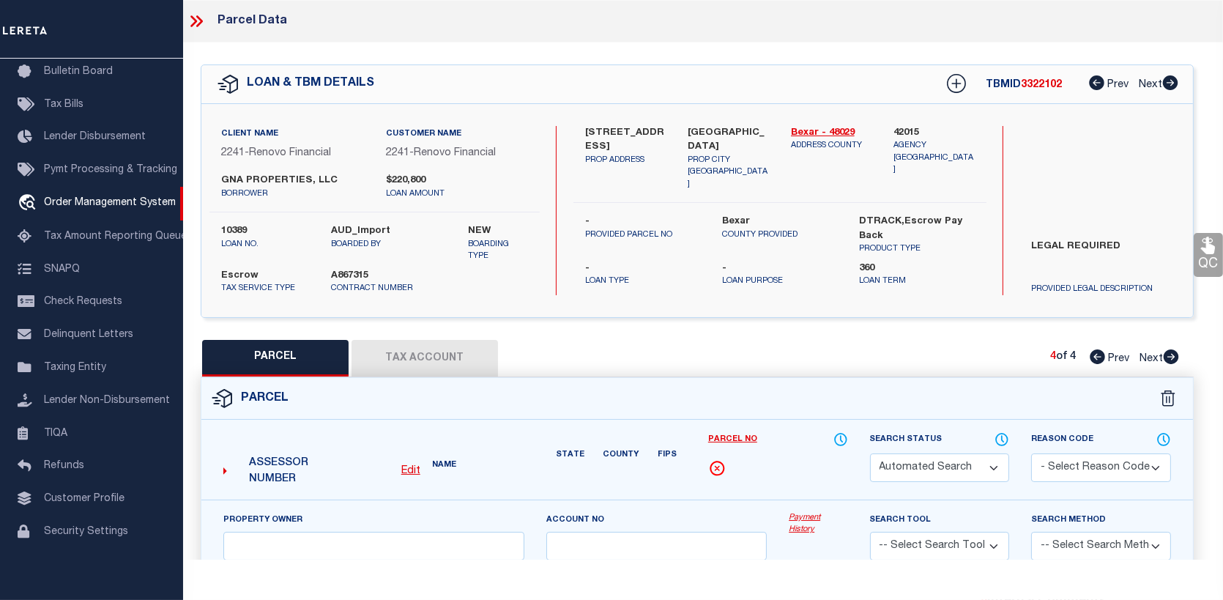
type input "SAN ANTONIO, TX 78210"
type textarea "NCB 1027 (SHENANDOAH CONDOMINIUMS), UNIT 2"
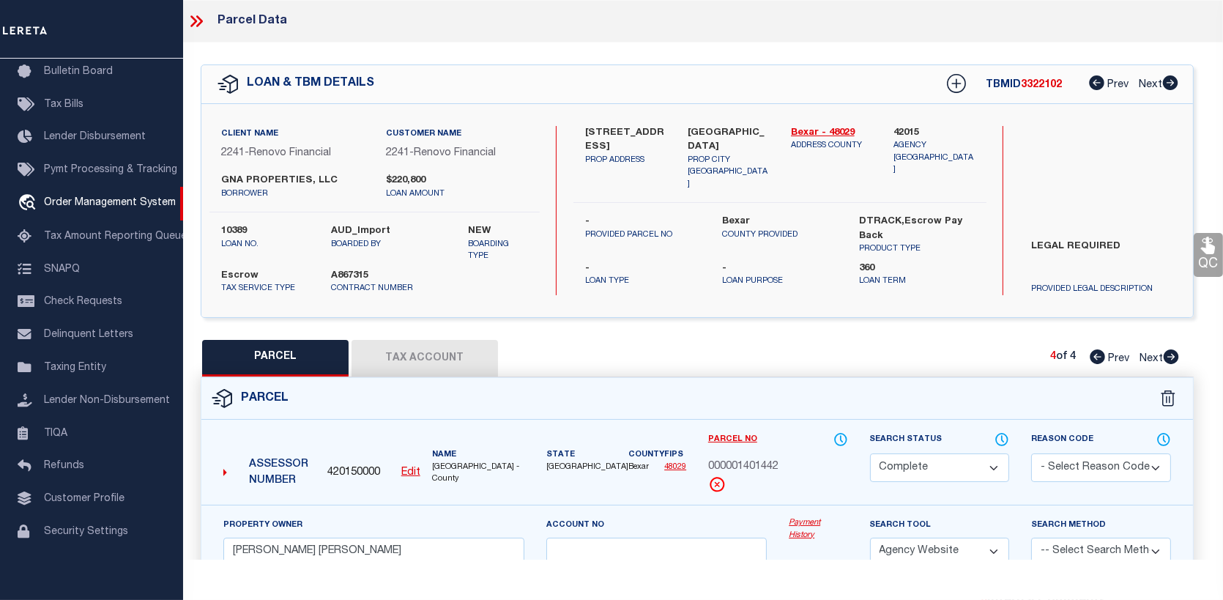
click at [1170, 351] on icon at bounding box center [1171, 356] width 15 height 15
click at [409, 348] on button "Tax Account" at bounding box center [425, 358] width 146 height 37
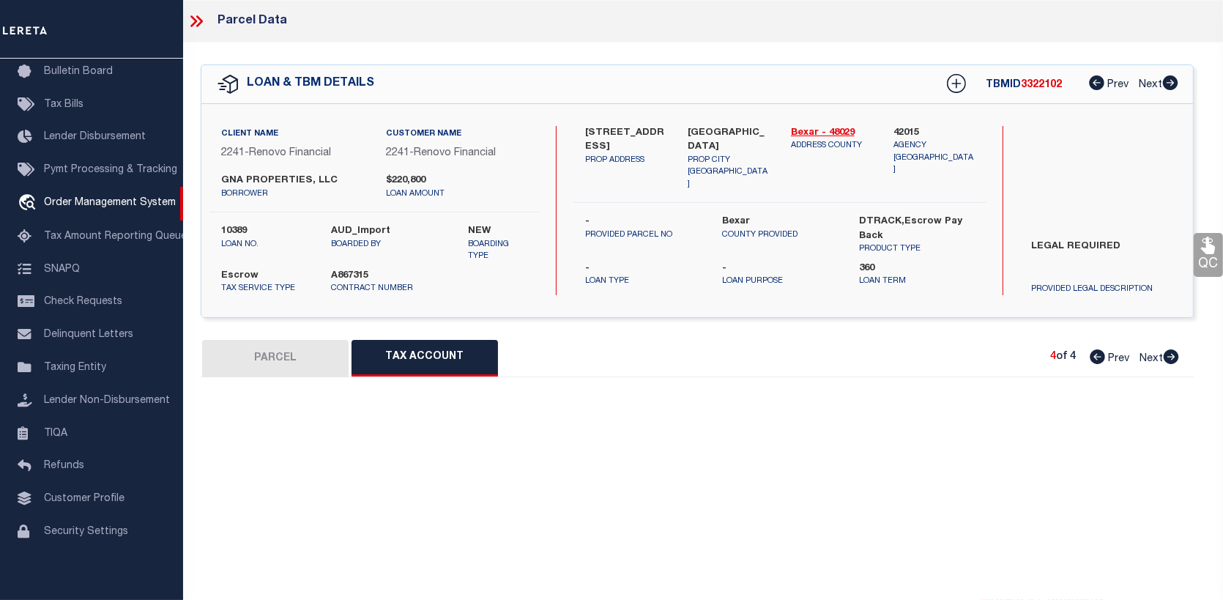
select select "100"
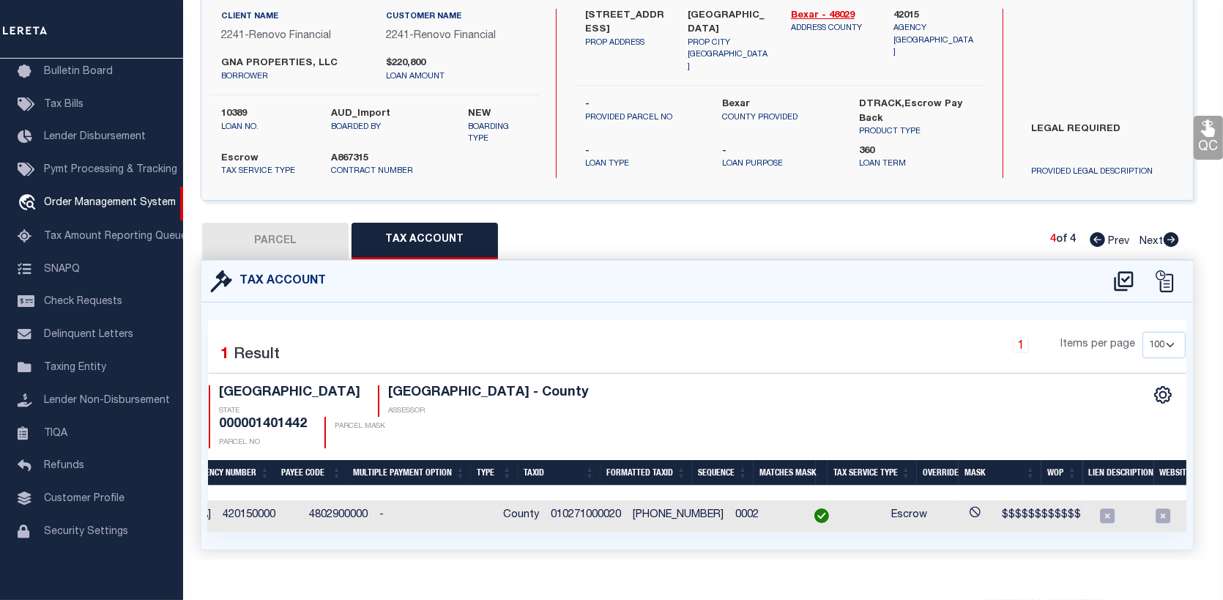
scroll to position [0, 0]
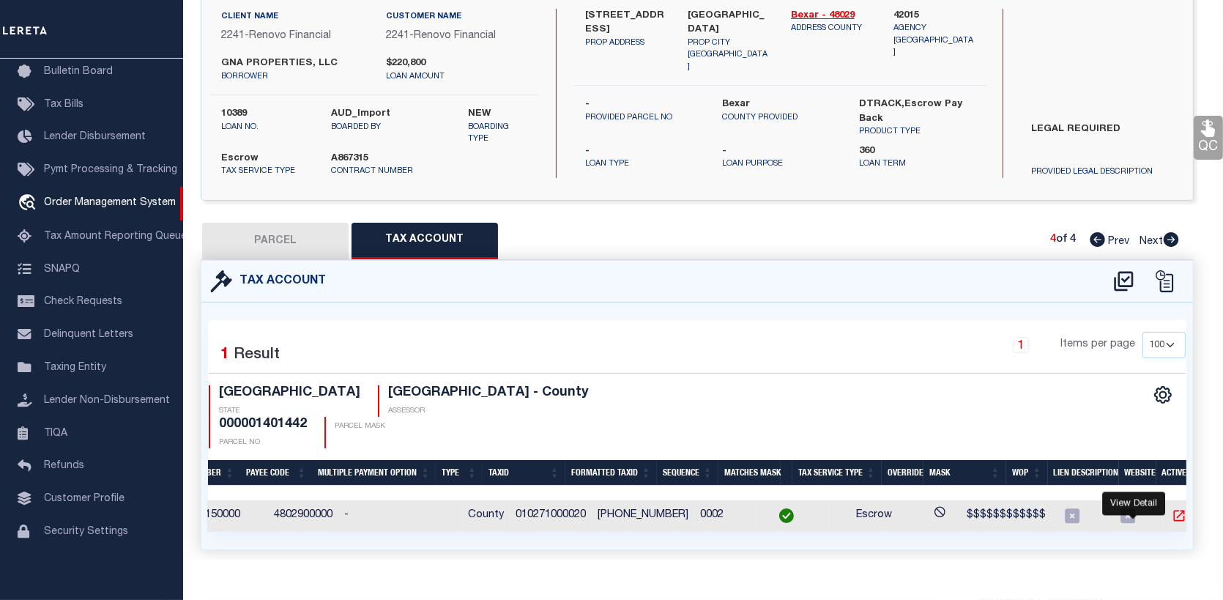
click at [1172, 508] on icon "" at bounding box center [1179, 515] width 15 height 15
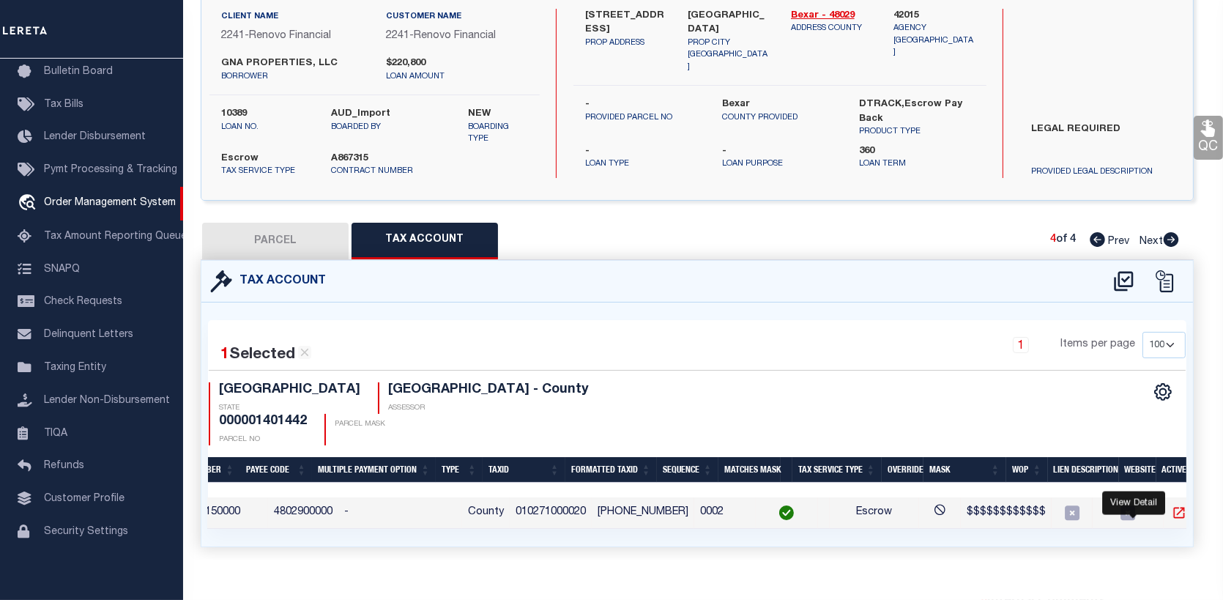
scroll to position [115, 0]
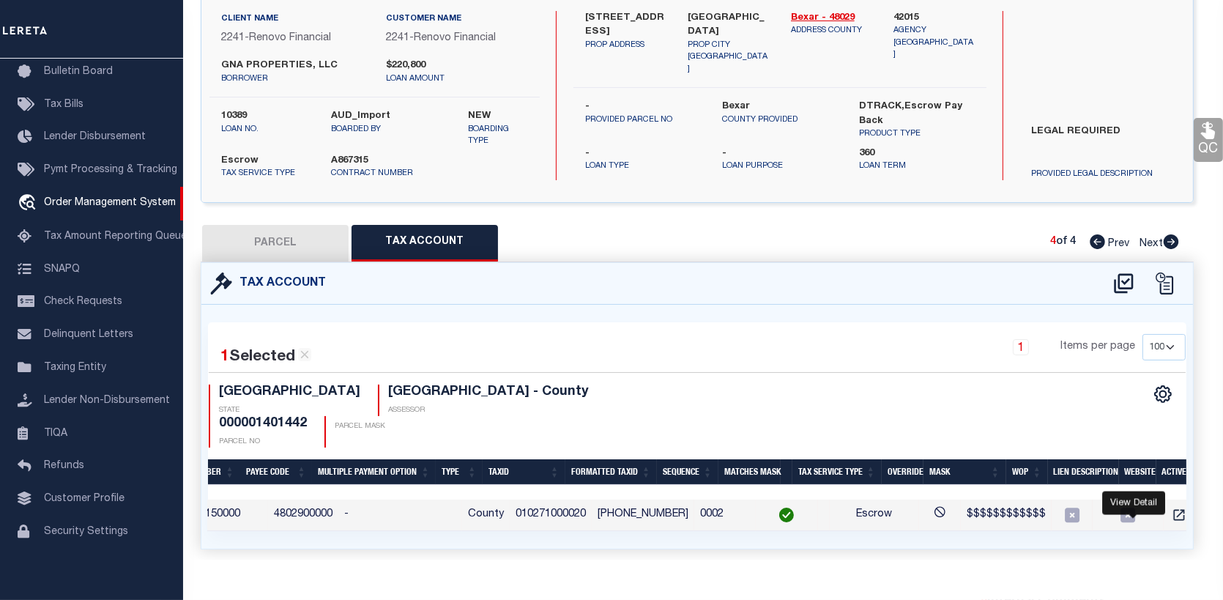
click at [275, 232] on button "PARCEL" at bounding box center [275, 243] width 146 height 37
select select "AS"
select select
checkbox input "false"
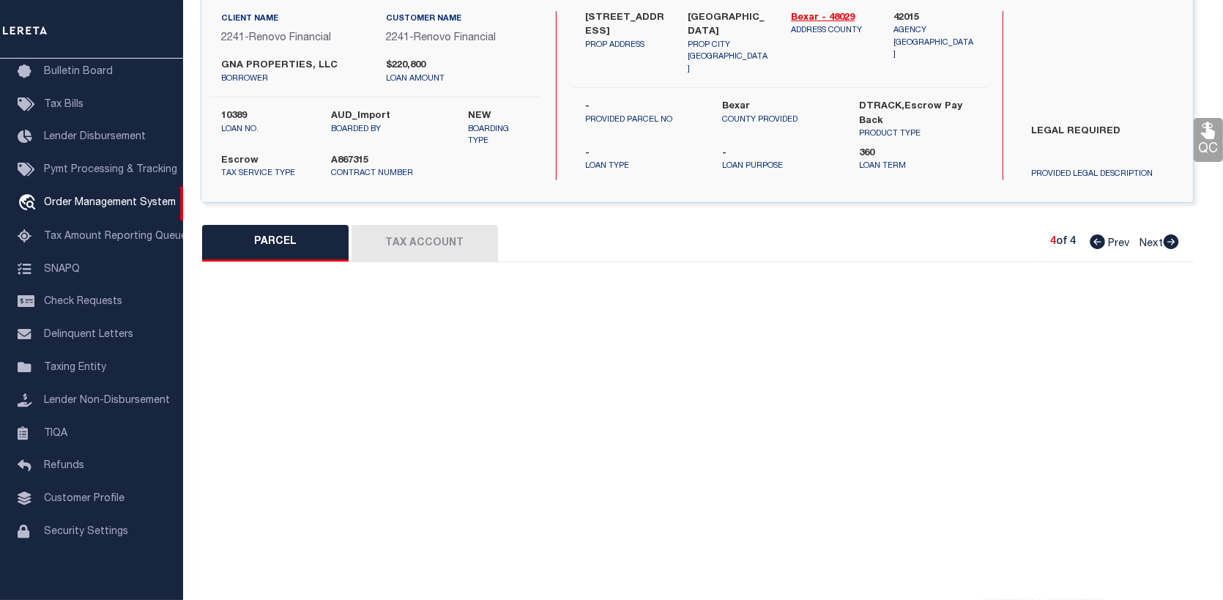
select select "CP"
type input "[PERSON_NAME] [PERSON_NAME]"
select select "AGW"
select select
type input "[STREET_ADDRESS]"
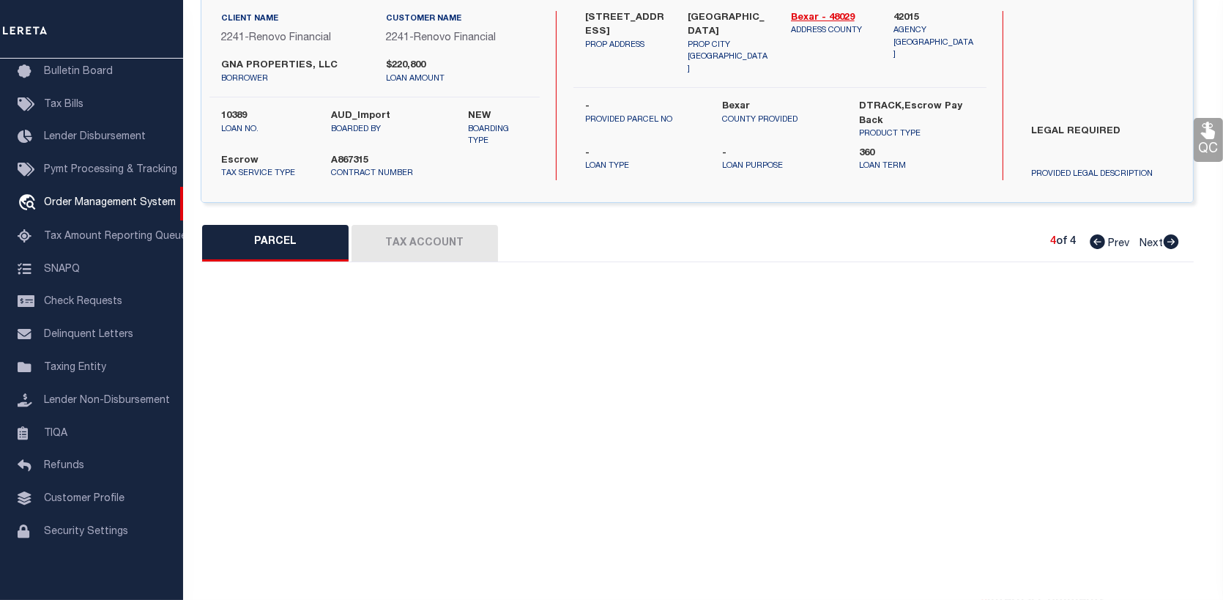
type input "[GEOGRAPHIC_DATA]"
type textarea "NCB 1027 (SHENANDOAH CONDOMINIUMS), UNIT 2"
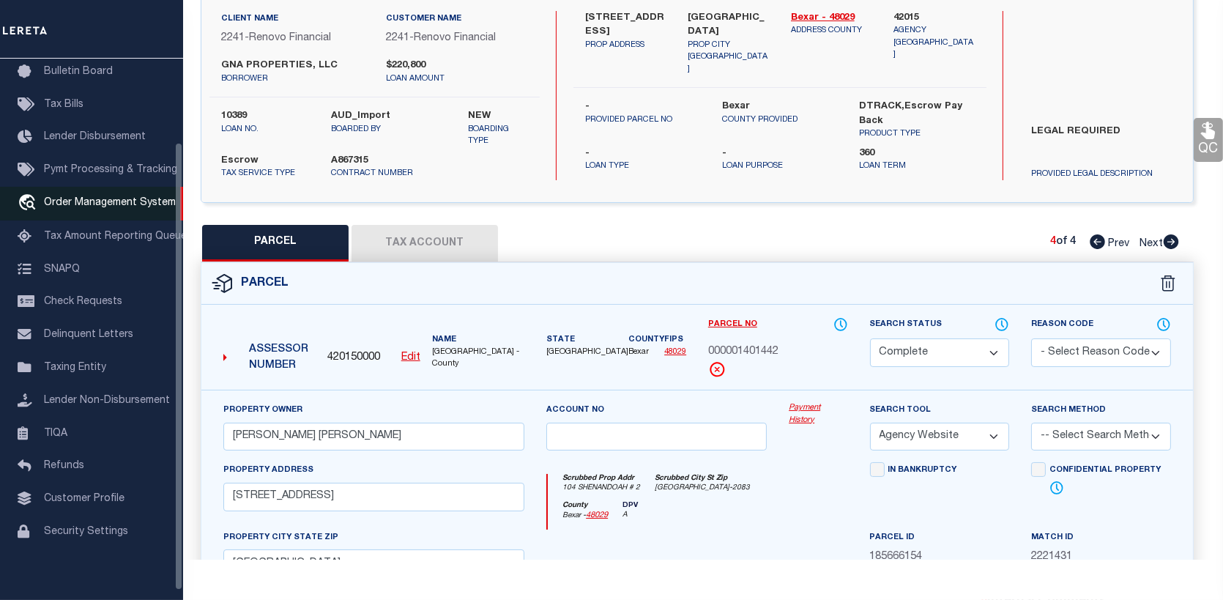
click at [101, 198] on link "travel_explore Order Management System" at bounding box center [91, 204] width 183 height 34
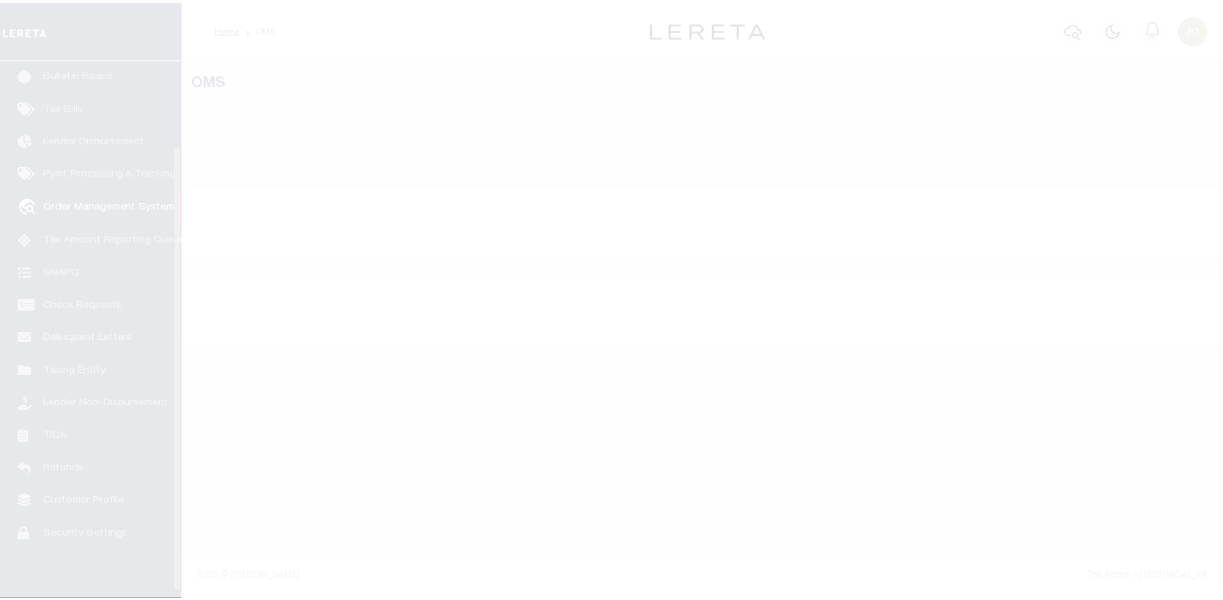
scroll to position [106, 0]
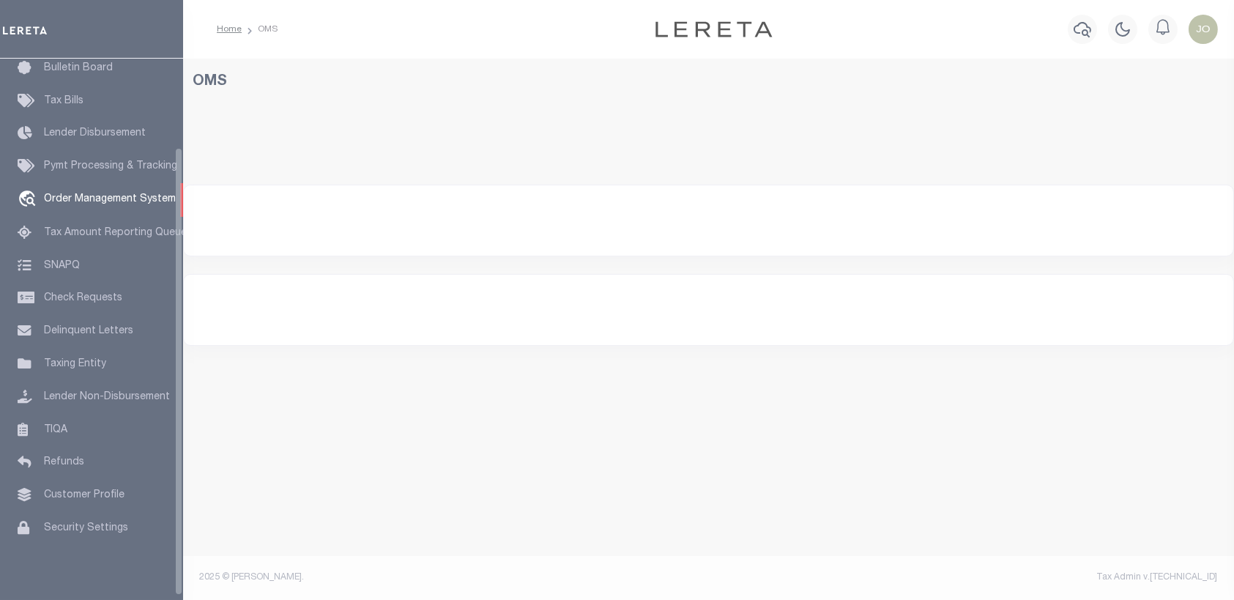
select select "200"
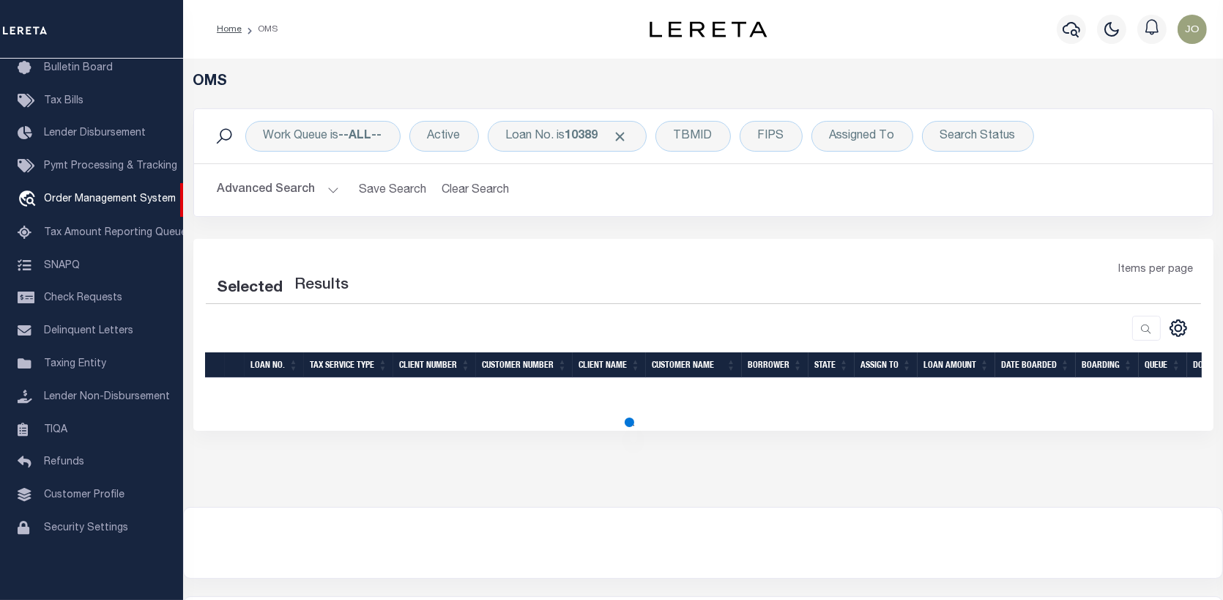
select select "200"
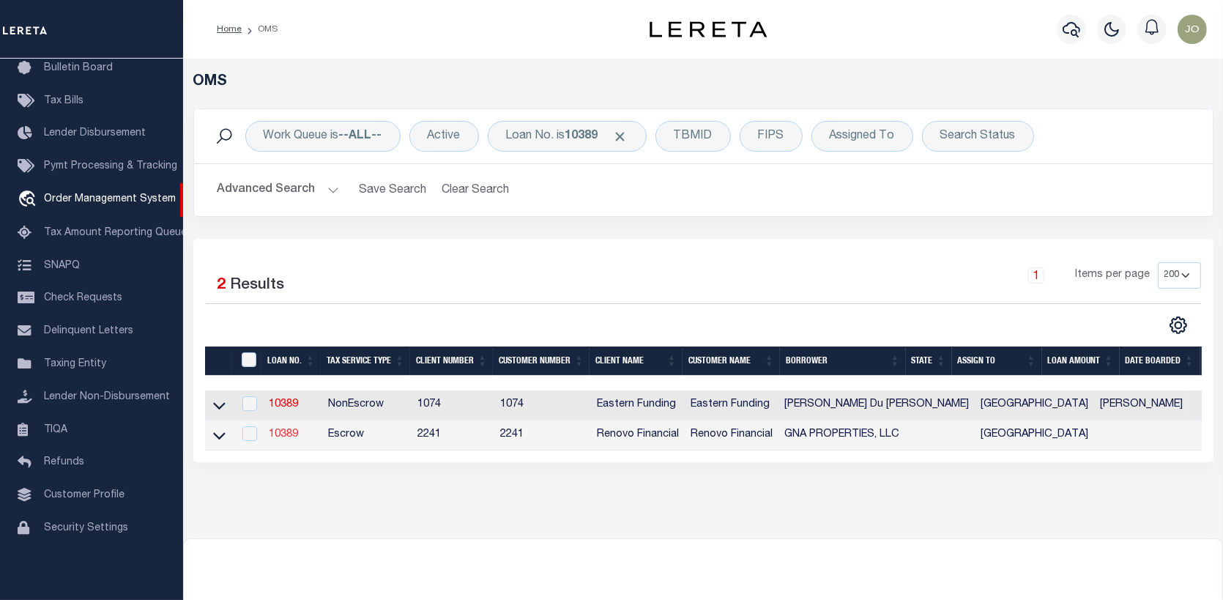
click at [279, 432] on link "10389" at bounding box center [283, 434] width 29 height 10
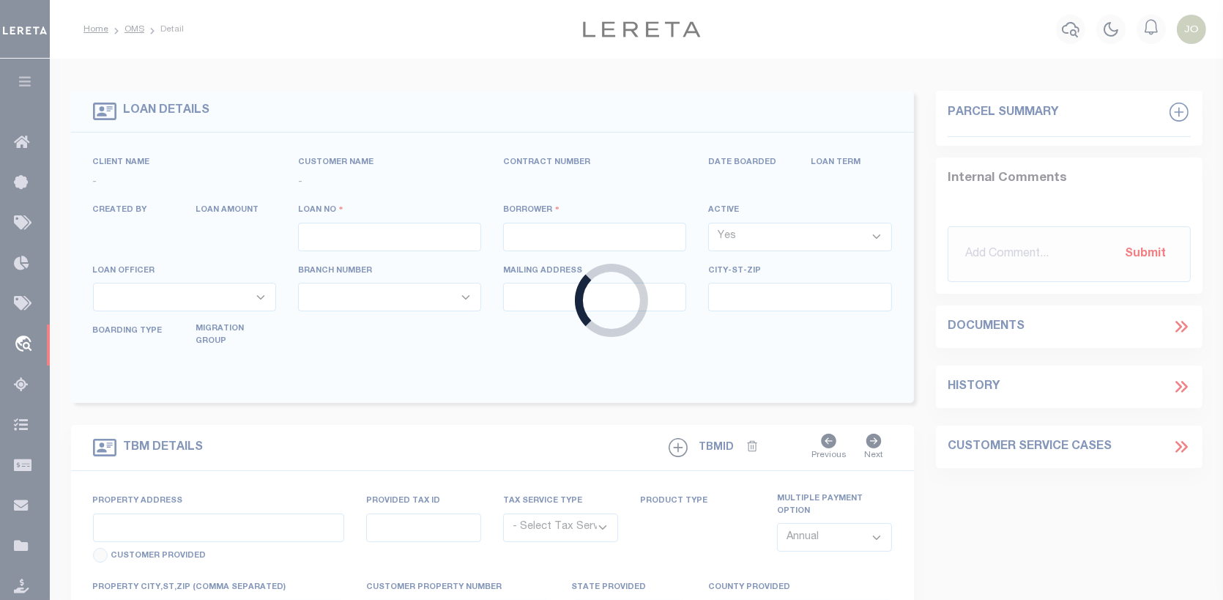
type input "10389"
type input "GNA PROPERTIES, LLC"
select select
type input "102 Kirkwood"
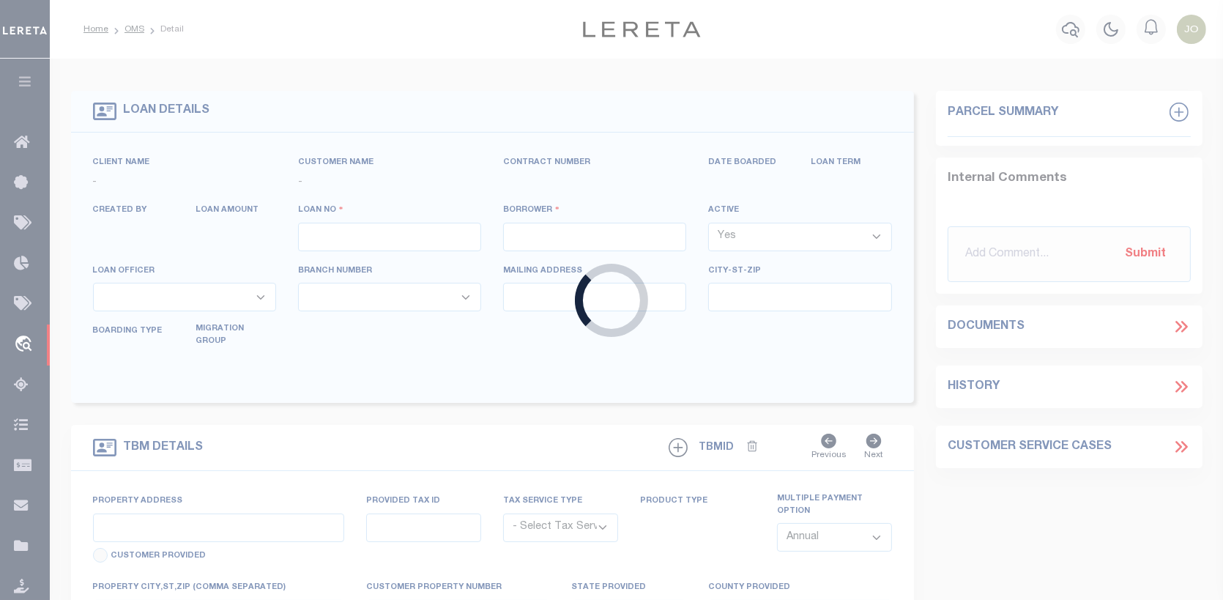
type input "San Antonio TX 78214"
select select "Escrow"
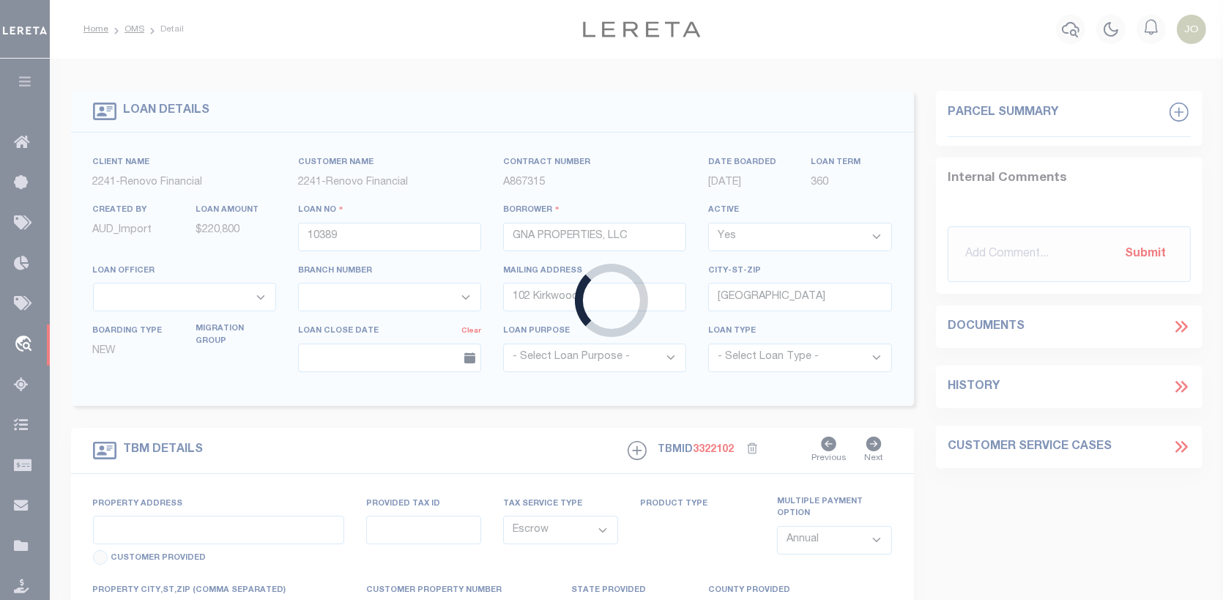
type input "104 Shenandoah Street"
select select
type input "San Antonio, TX 78210"
type input "a0k8Y00000jISP9"
type input "[GEOGRAPHIC_DATA]"
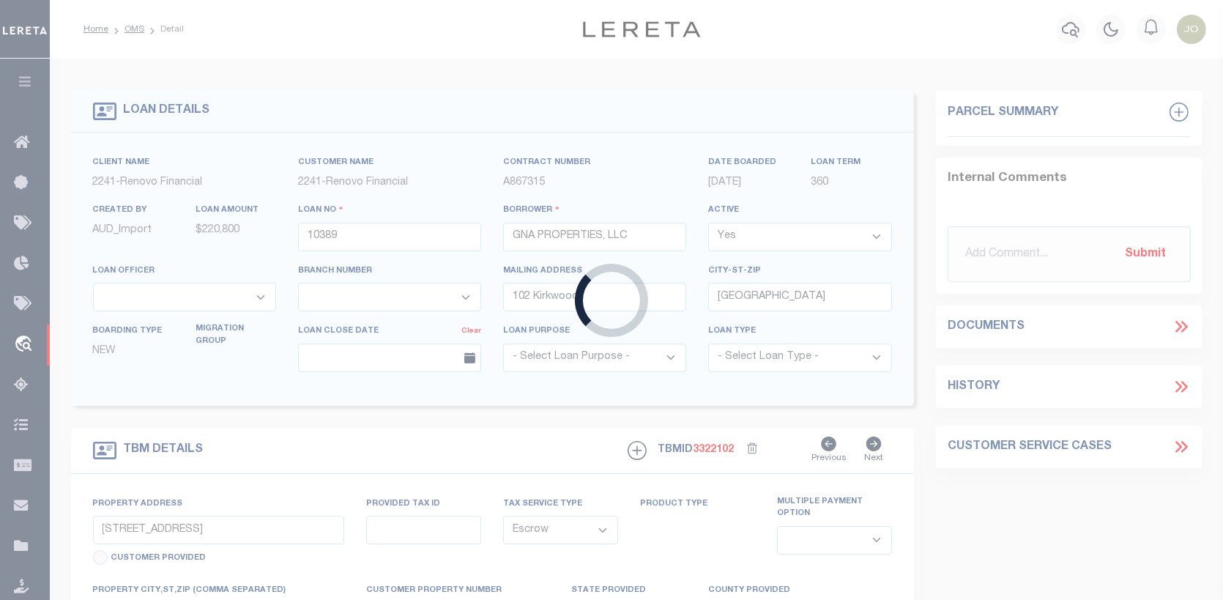
select select
type textarea "LEGAL REQUIRED"
select select "14701"
select select "25066"
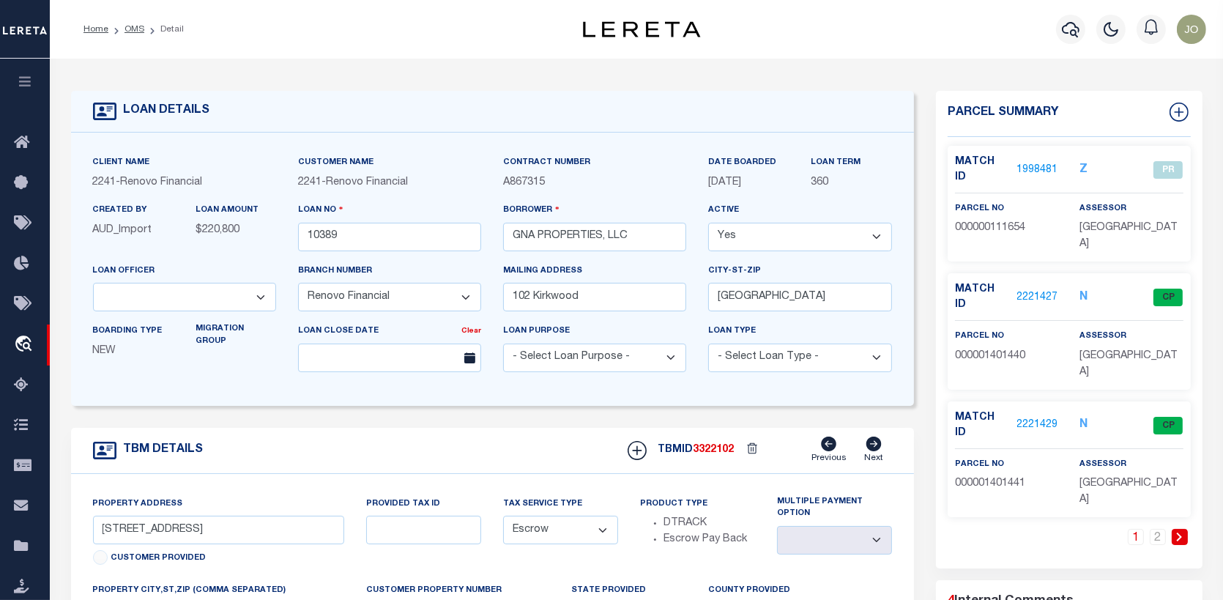
click at [1044, 417] on link "2221429" at bounding box center [1037, 424] width 41 height 15
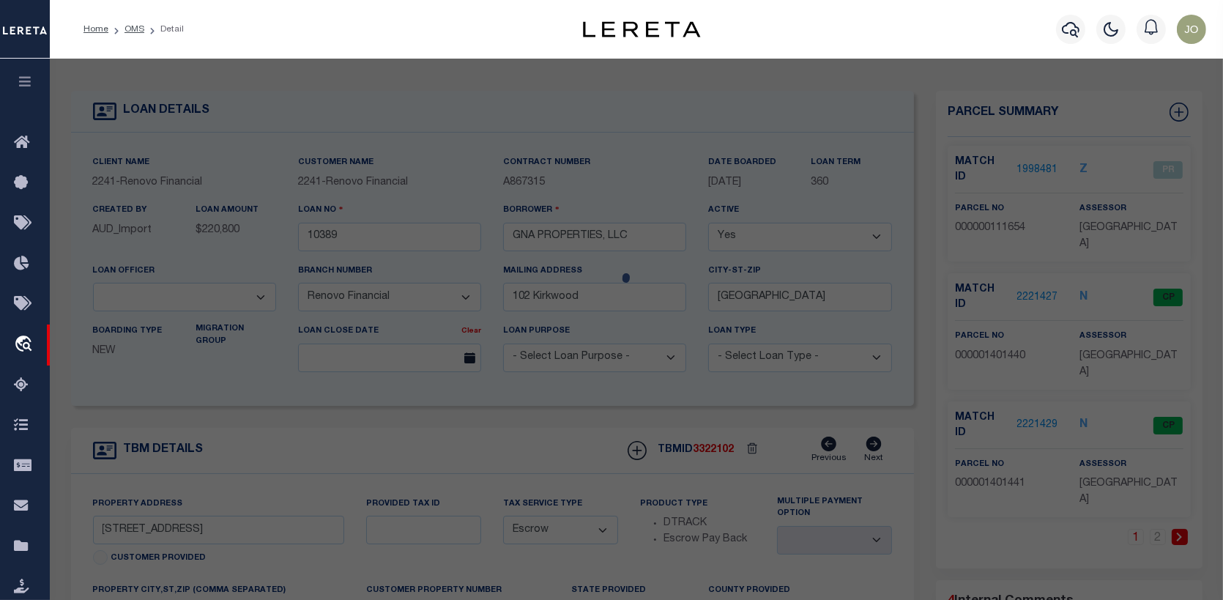
checkbox input "false"
select select "CP"
select select "ACT"
type input "GNA PROPERTIES LLC"
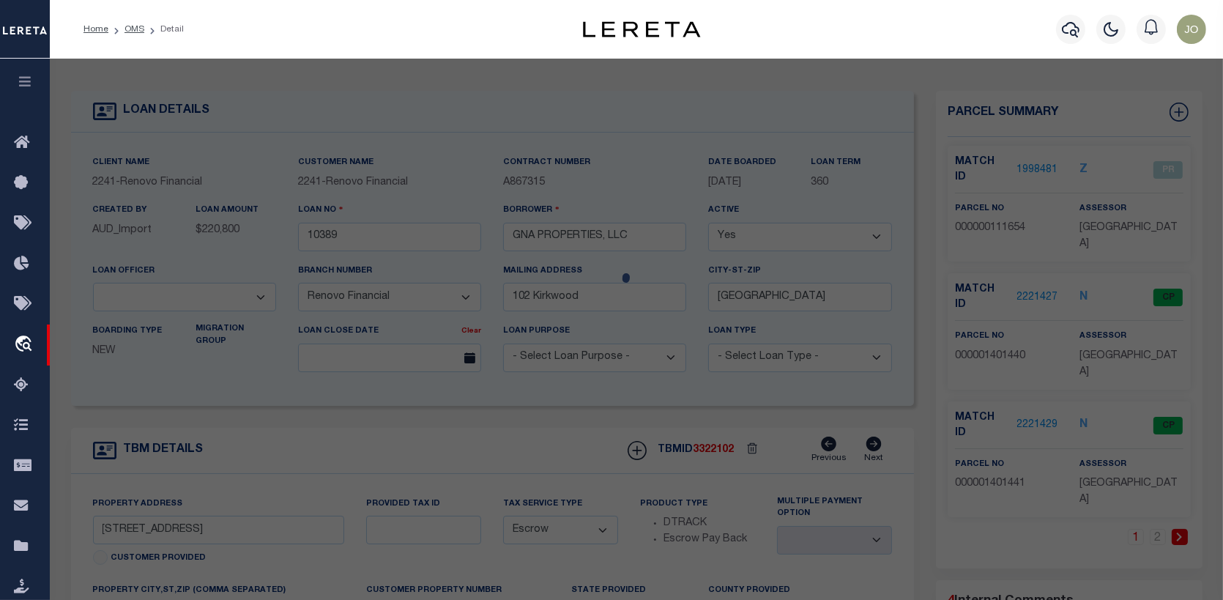
select select "PHN"
select select
type input "104 SHENANDOAH ST 1"
type input "SAN ANTONIO, TX 78210"
type textarea "NCB 1027 (SHENANDOAH CONDOMINIUMS), UNIT 1"
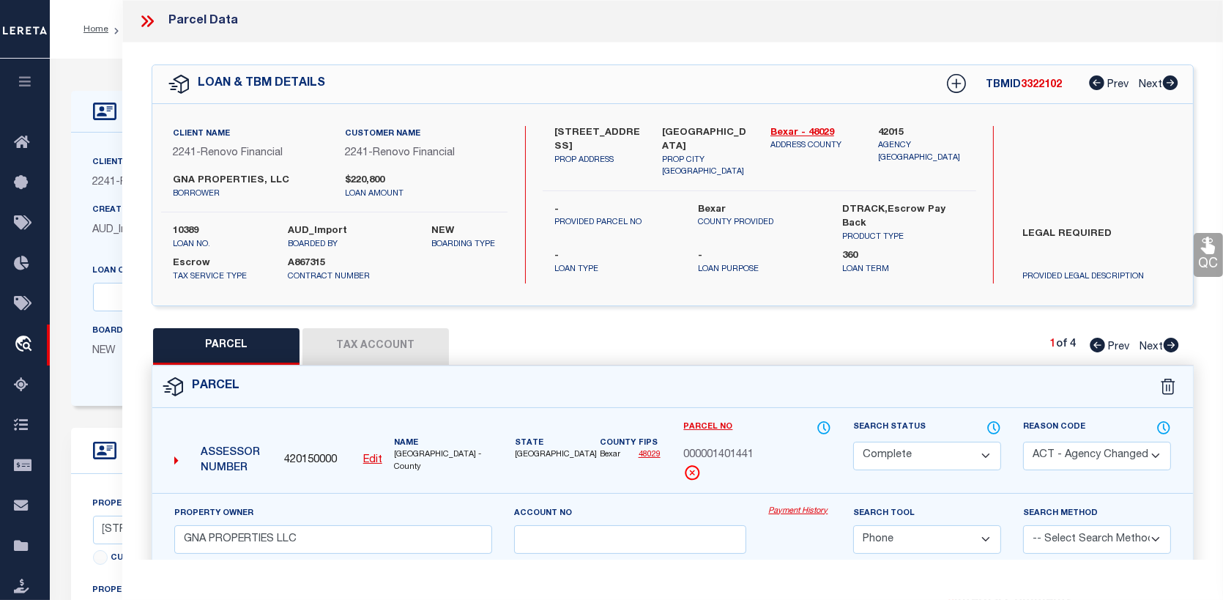
click at [1172, 343] on icon at bounding box center [1171, 345] width 15 height 15
select select "AS"
select select
checkbox input "false"
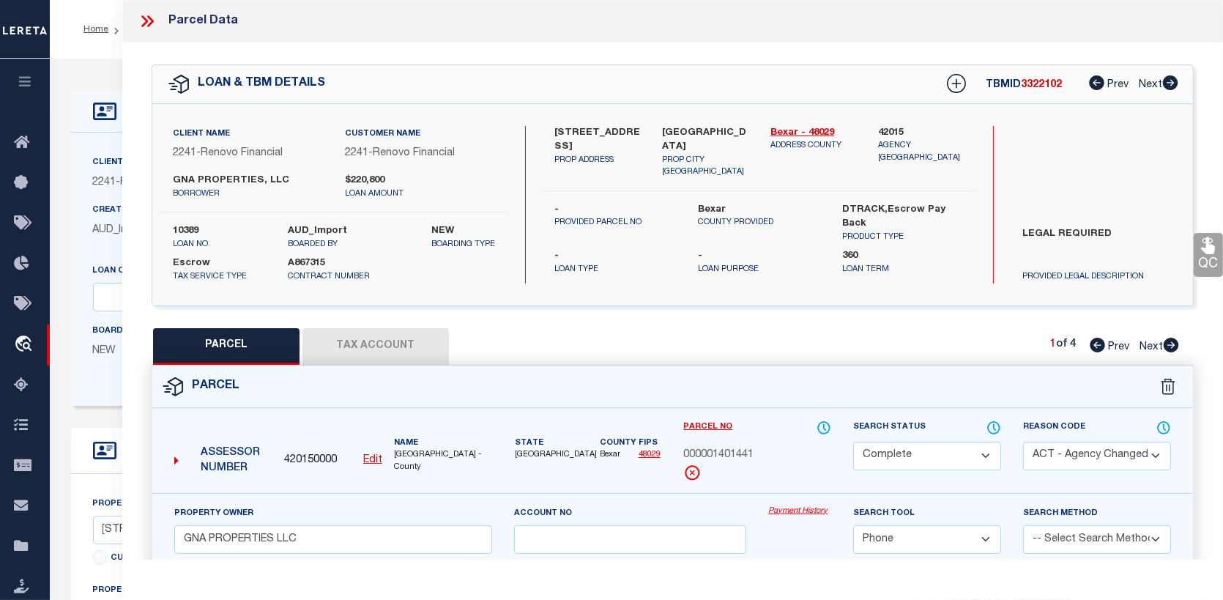
checkbox input "false"
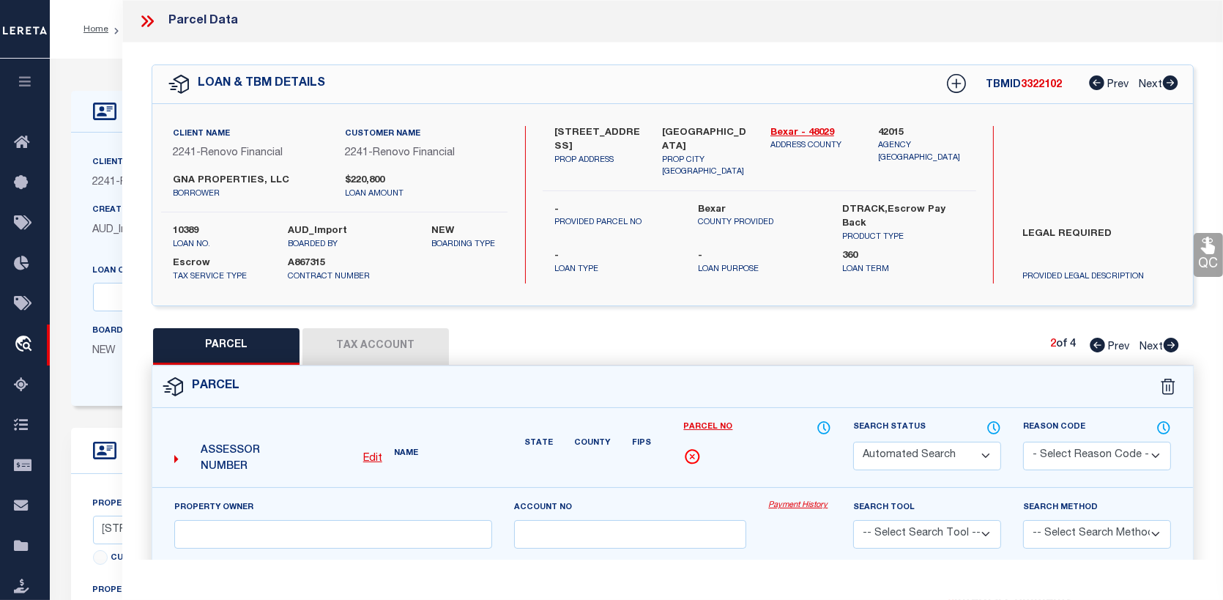
select select "CP"
select select "099"
type input "SHENANDOAH CONDOMINIUM ASSOCIATION INC"
select select "AGW"
select select
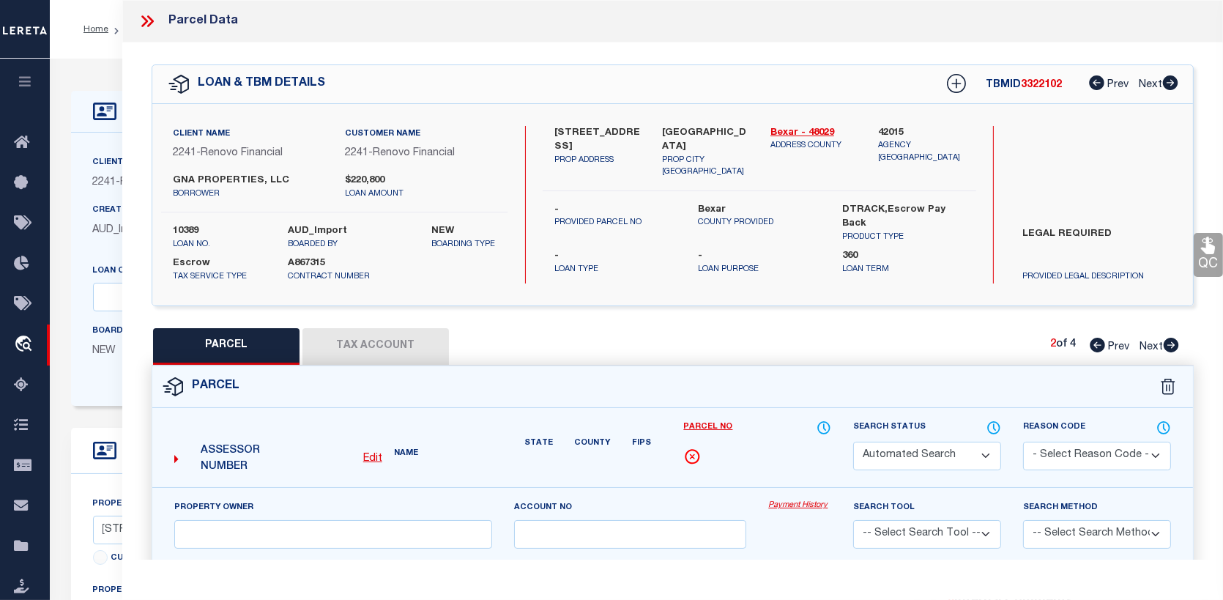
type input "104 SHENANDOAH ST"
type input "SAN ANTONIO, TX 78210"
type textarea "NCB 1027 (SHENANDOAH CONDOMINIUMS), BLK 2 LOT 3 ***MASTER FILE/COMMON ELEMENTS*…"
type textarea "parcel number changed."
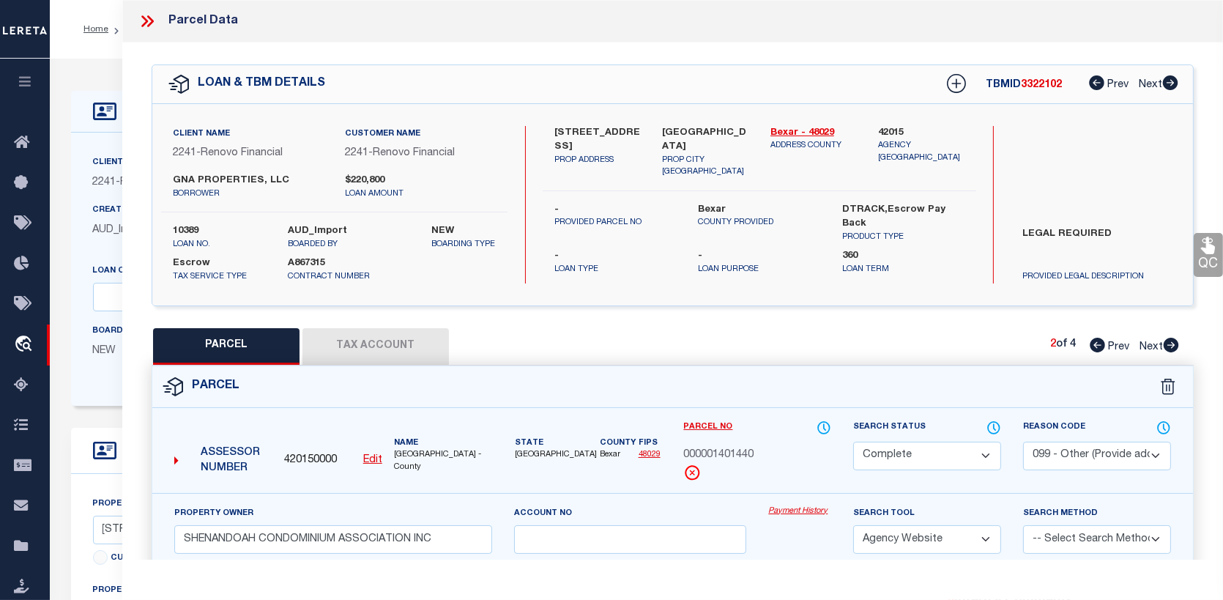
click at [1165, 338] on icon at bounding box center [1171, 345] width 16 height 15
select select "AS"
select select
checkbox input "false"
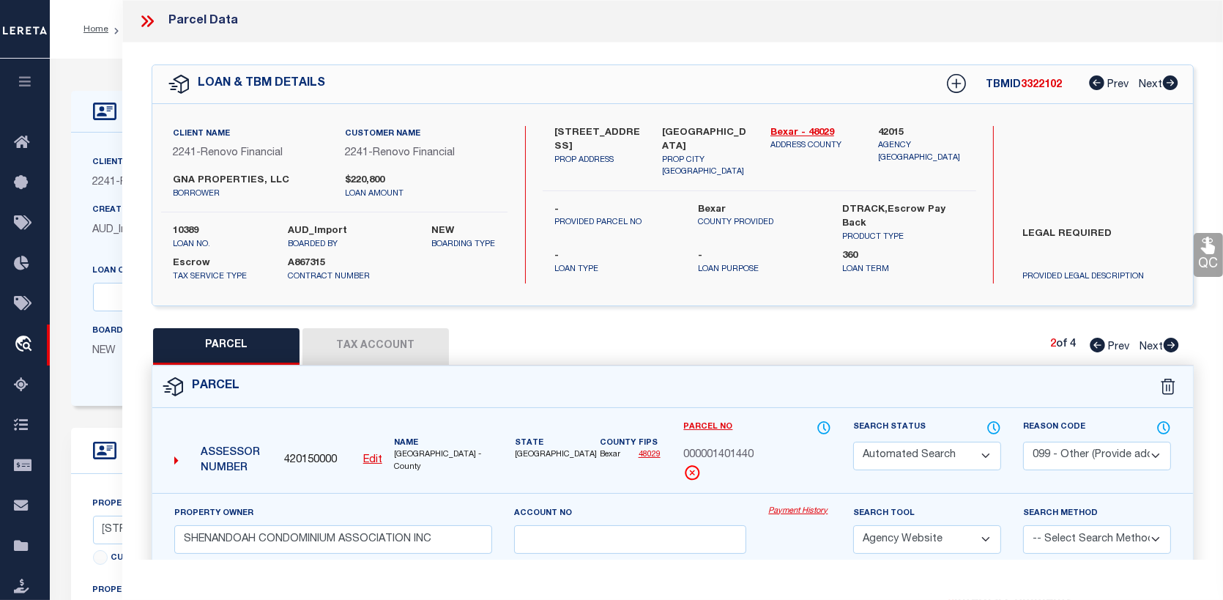
checkbox input "false"
select select "PR"
select select "099"
type input "GNA PROPERTIES LLC"
type input "104 SHENANDOAH ST"
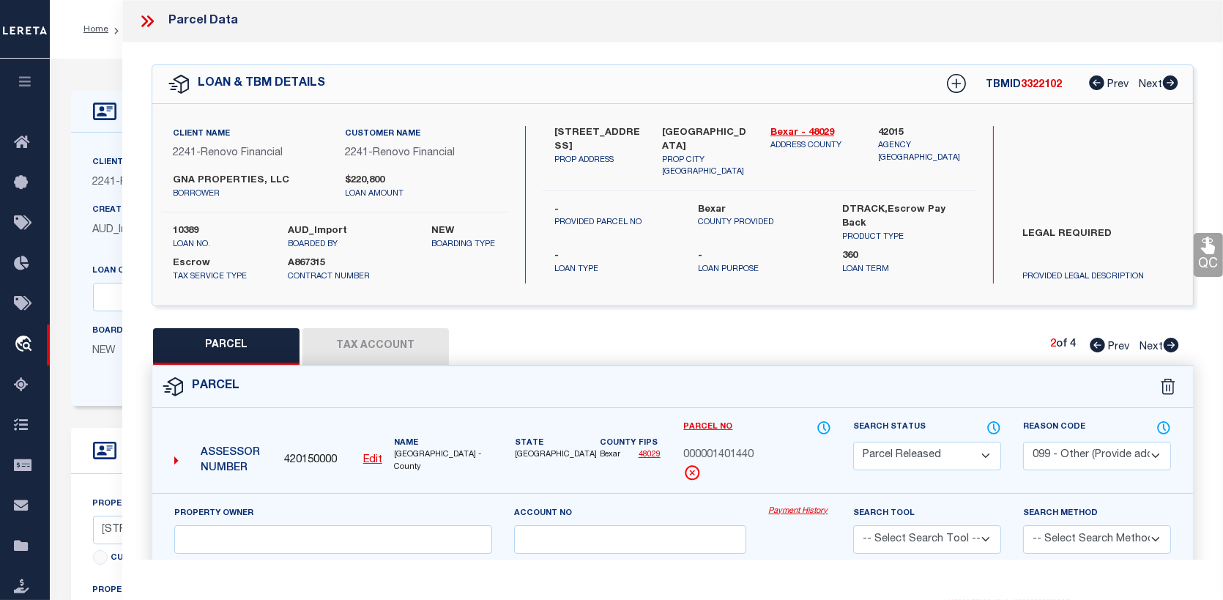
type textarea "NCB 1027 BLK 2 LOT 3"
type textarea "Deleted in 2023"
click at [1170, 339] on icon at bounding box center [1171, 345] width 15 height 15
select select "AS"
select select
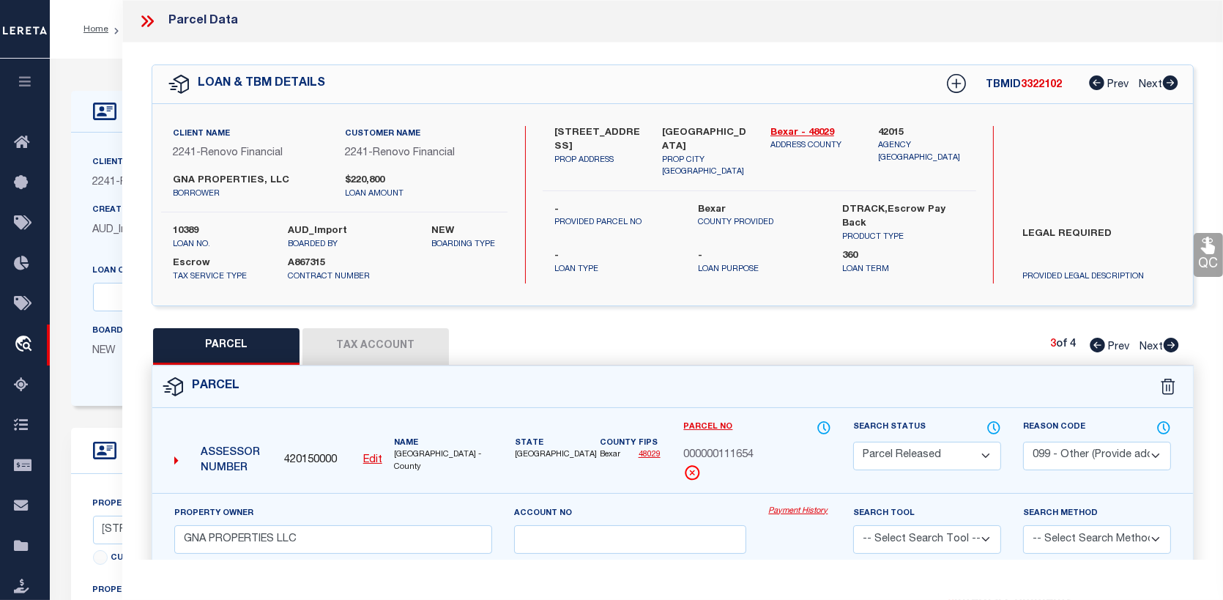
checkbox input "false"
select select "CP"
type input "TORRES RENE ALEJANDRO"
select select "AGW"
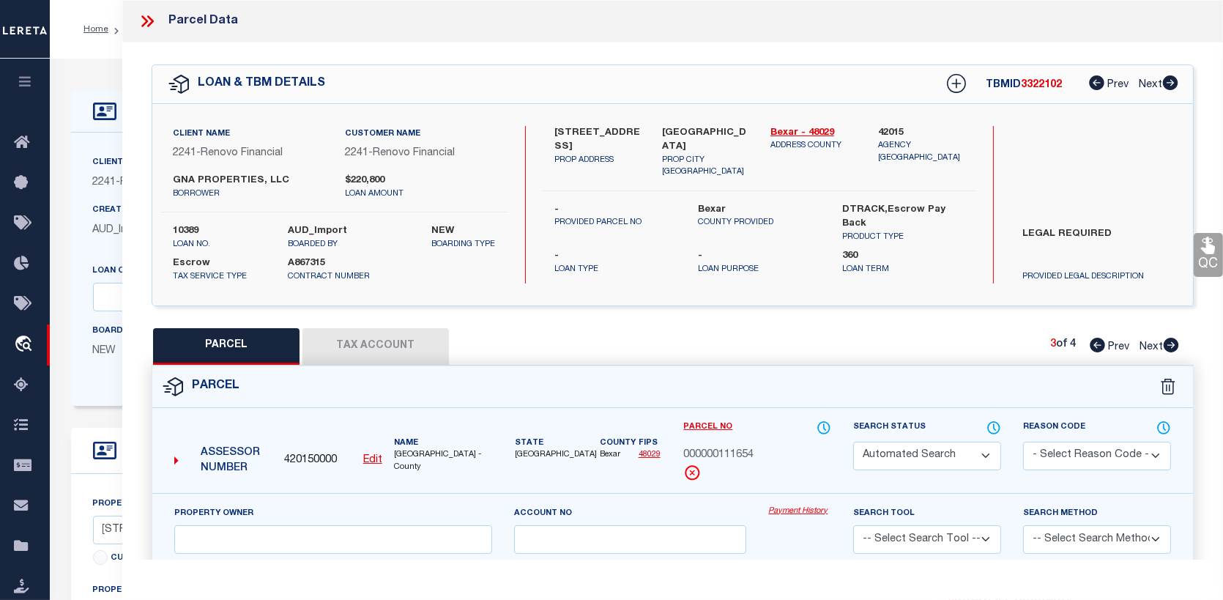
select select
type input "104 SHENANDOAH ST 2"
type input "SAN ANTONIO, TX 78210"
type textarea "NCB 1027 (SHENANDOAH CONDOMINIUMS), UNIT 2"
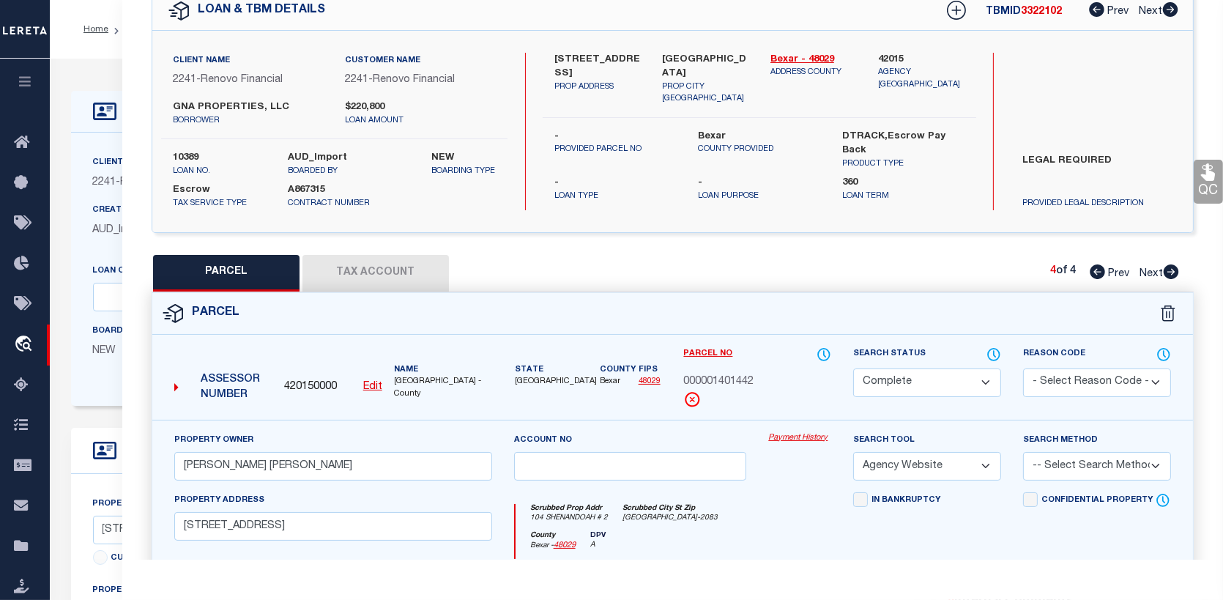
click at [1093, 266] on icon at bounding box center [1097, 271] width 15 height 15
select select "AS"
select select
checkbox input "false"
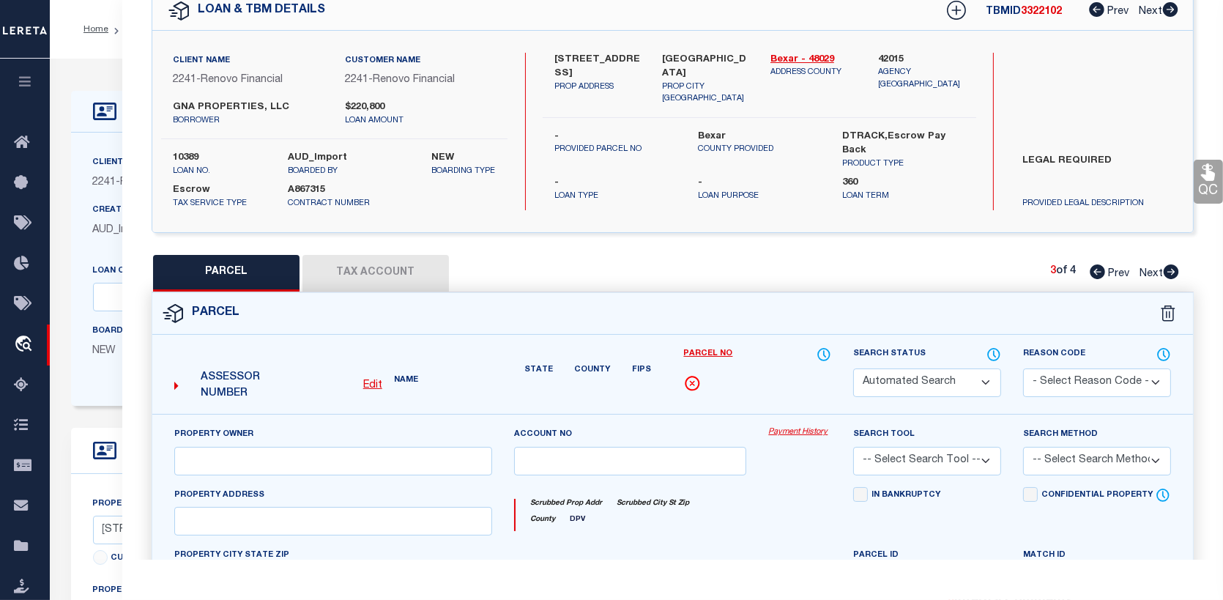
select select "PR"
select select "099"
type input "GNA PROPERTIES LLC"
type input "104 SHENANDOAH ST"
type textarea "NCB 1027 BLK 2 LOT 3"
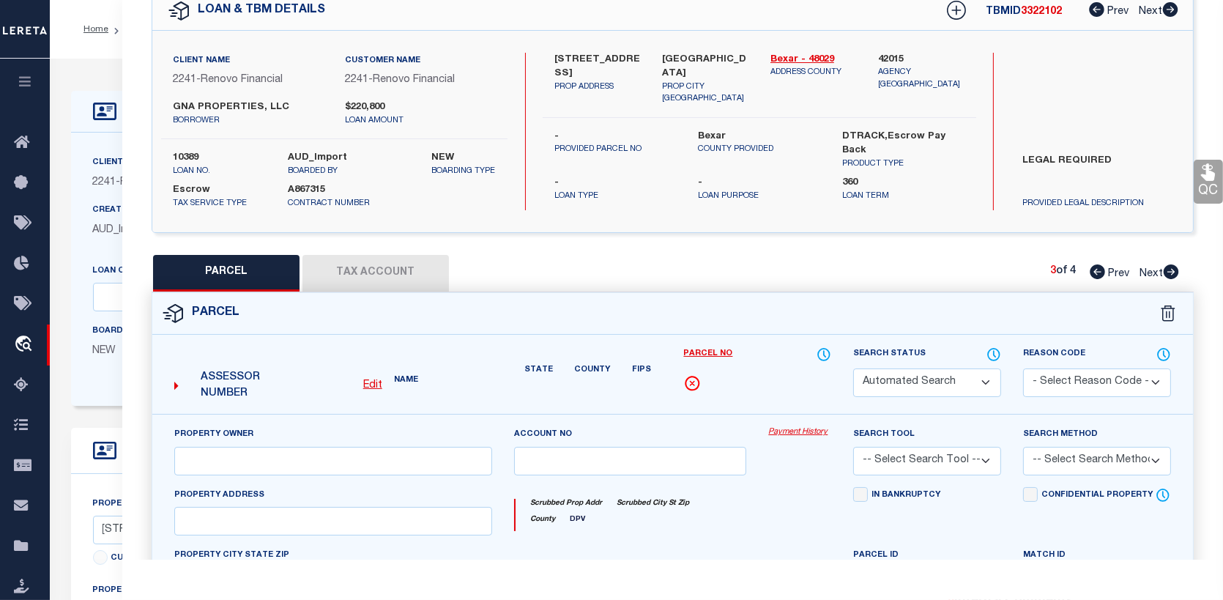
type textarea "Deleted in 2023"
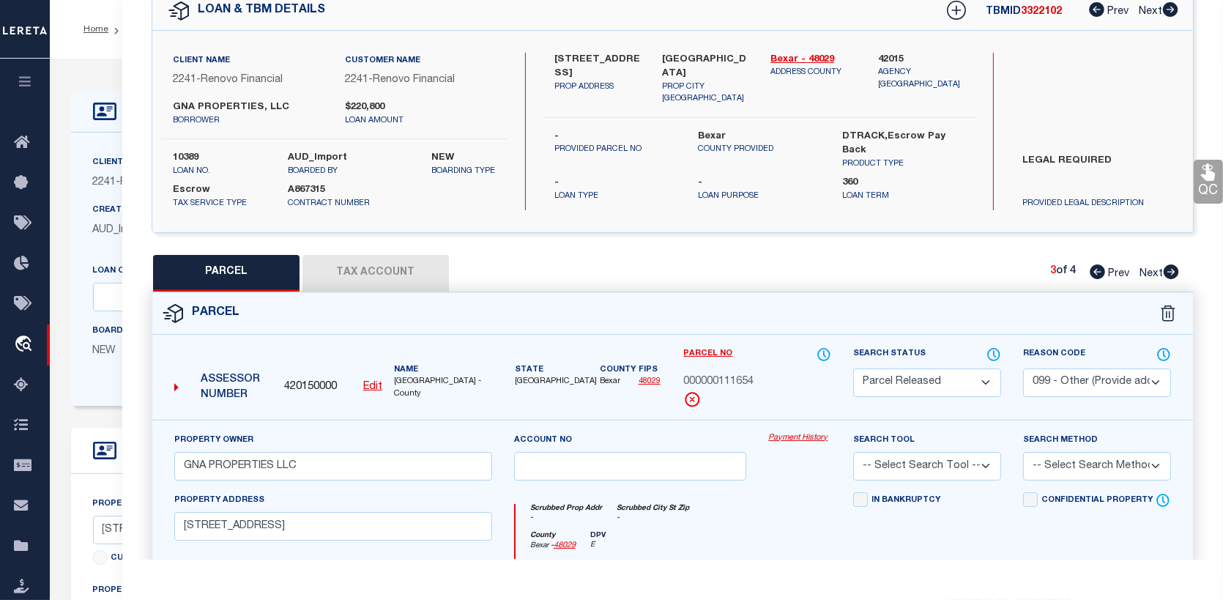
click at [1093, 266] on icon at bounding box center [1097, 271] width 15 height 15
select select "AS"
select select
checkbox input "false"
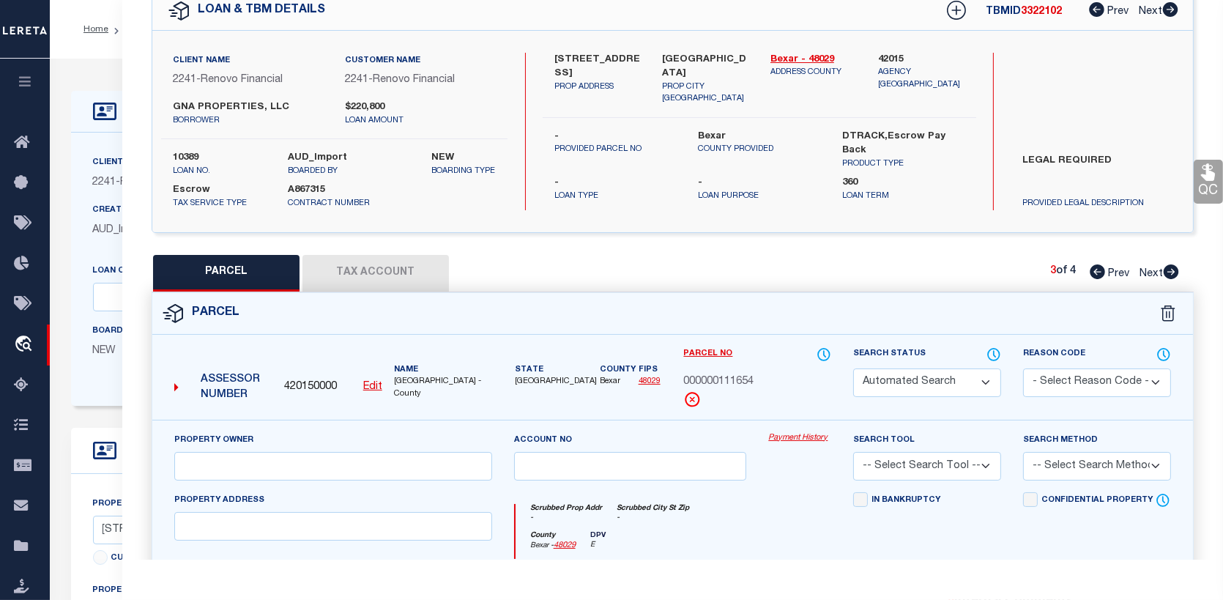
select select "CP"
select select "099"
type input "SHENANDOAH CONDOMINIUM ASSOCIATION INC"
select select "AGW"
select select
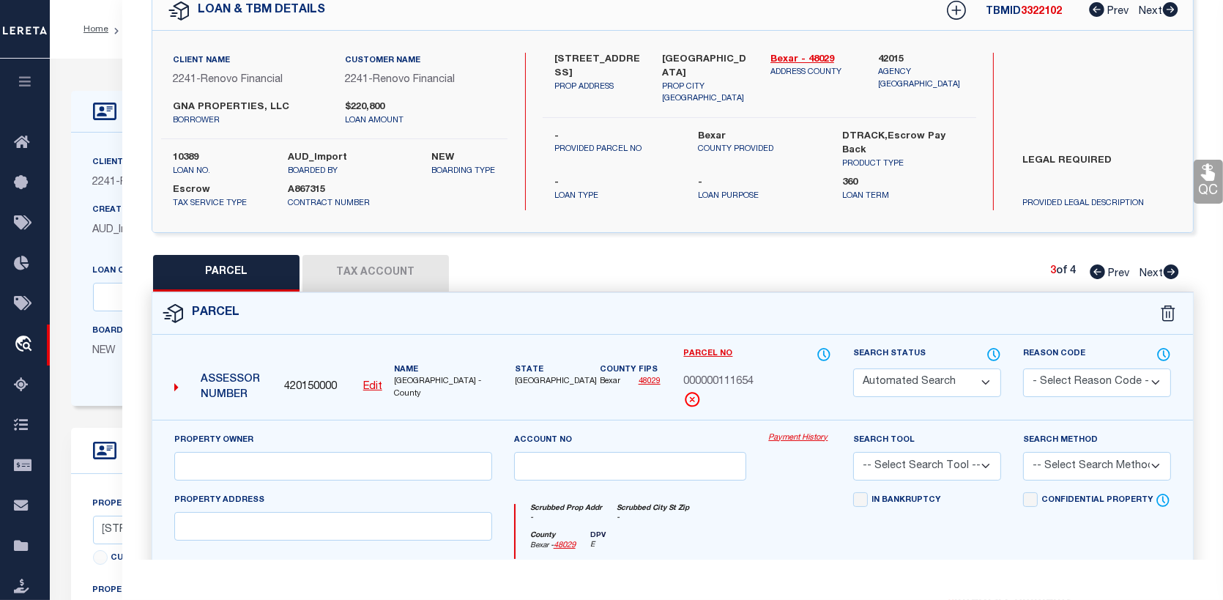
type input "[STREET_ADDRESS]"
type input "[GEOGRAPHIC_DATA]"
type textarea "NCB 1027 (SHENANDOAH CONDOMINIUMS), BLK 2 LOT 3 ***MASTER FILE/COMMON ELEMENTS*…"
type textarea "parcel number changed."
click at [1093, 266] on icon at bounding box center [1097, 271] width 15 height 15
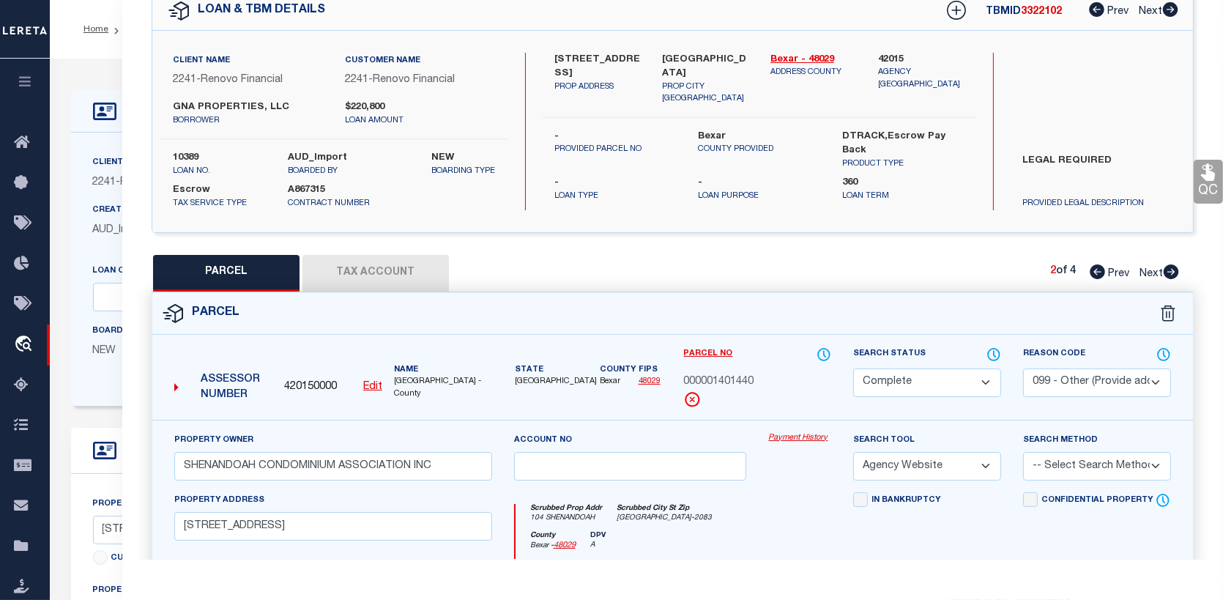
select select "AS"
select select
checkbox input "false"
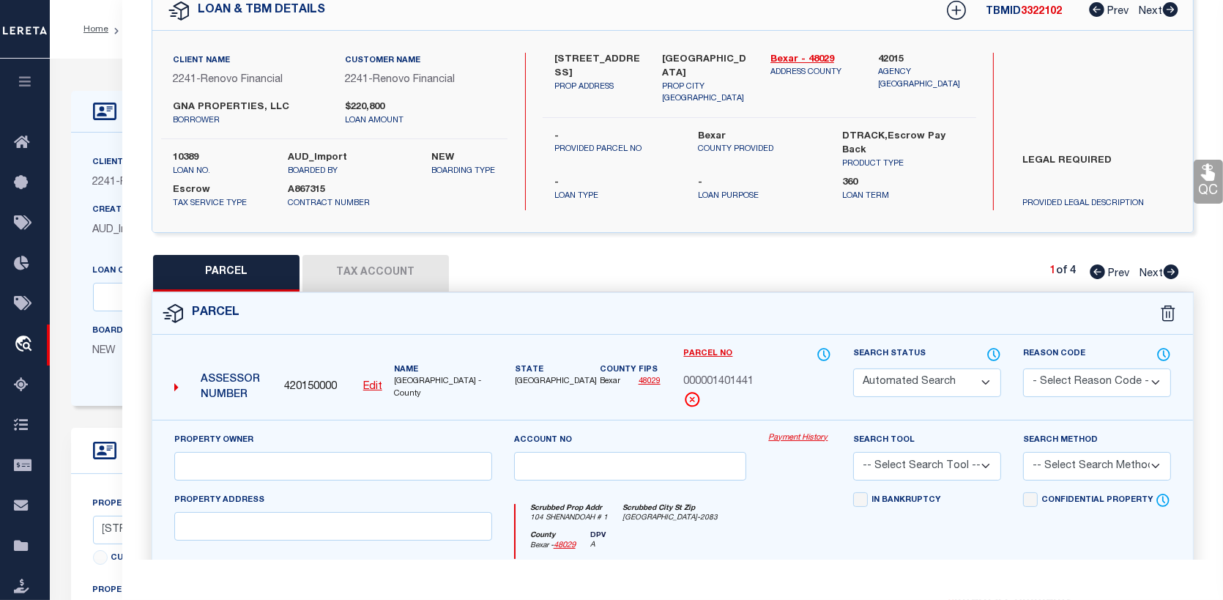
select select "CP"
select select "ACT"
type input "GNA PROPERTIES LLC"
select select "PHN"
select select
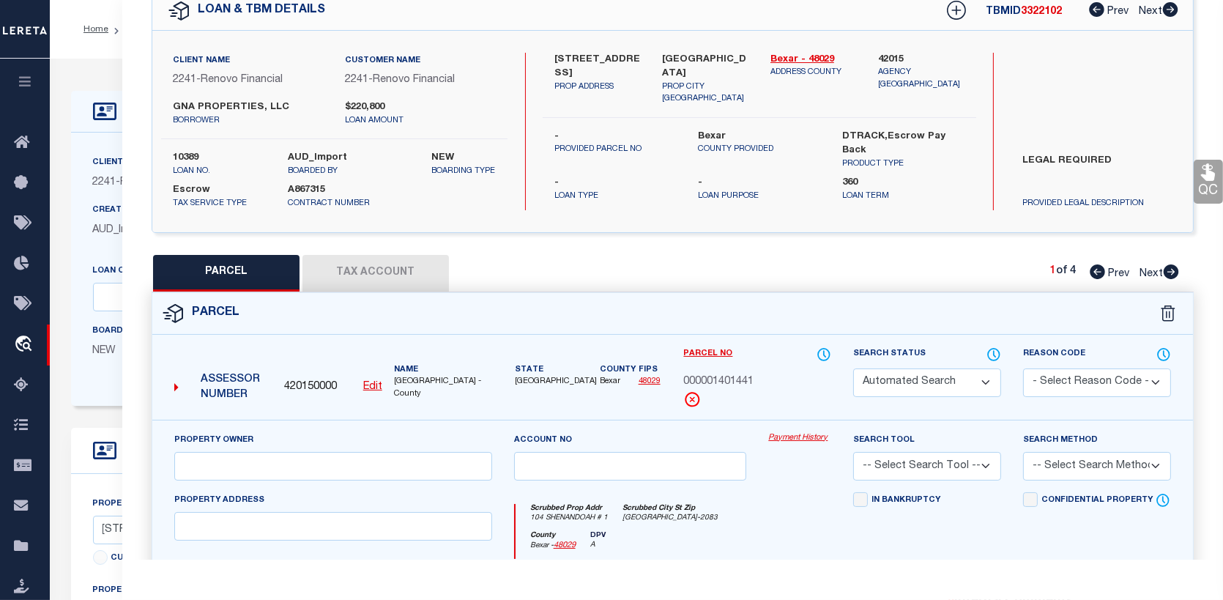
type input "[STREET_ADDRESS]"
type input "[GEOGRAPHIC_DATA]"
type textarea "NCB 1027 (SHENANDOAH CONDOMINIUMS), UNIT 1"
click at [806, 434] on link "Payment History" at bounding box center [799, 438] width 63 height 12
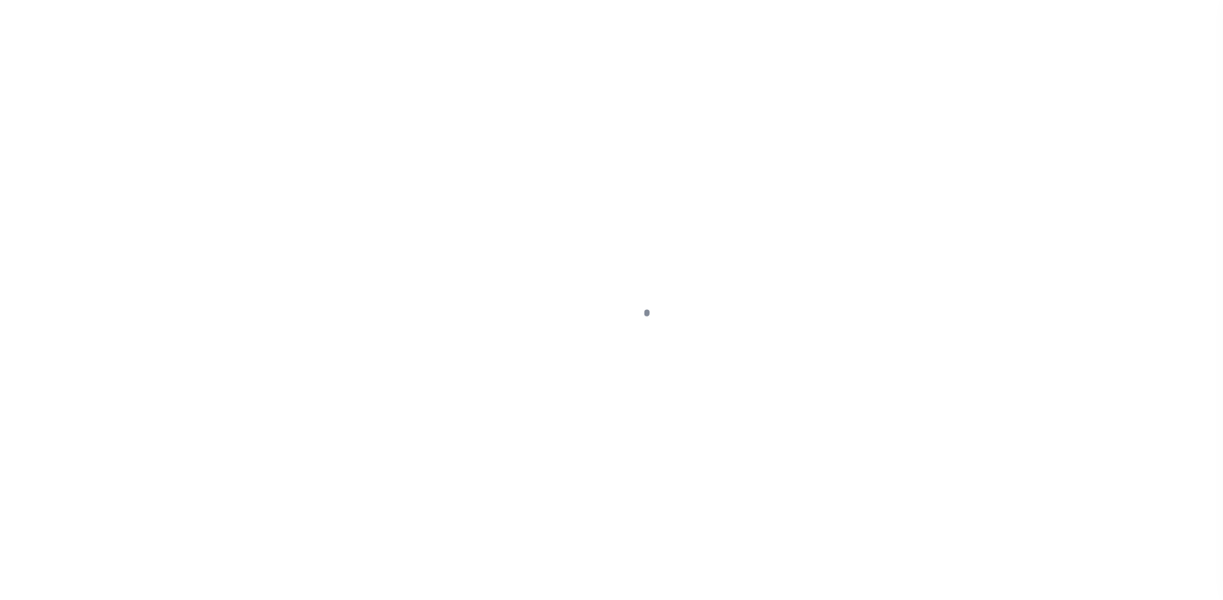
select select "14701"
select select "25066"
select select "Escrow"
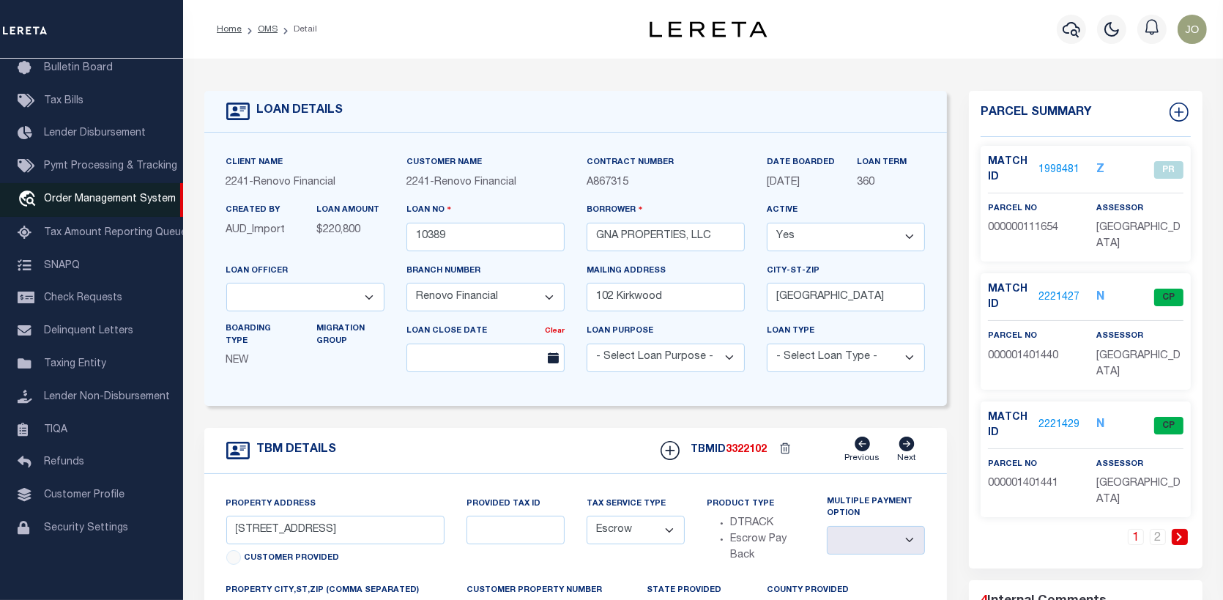
click at [64, 195] on span "Order Management System" at bounding box center [110, 199] width 132 height 10
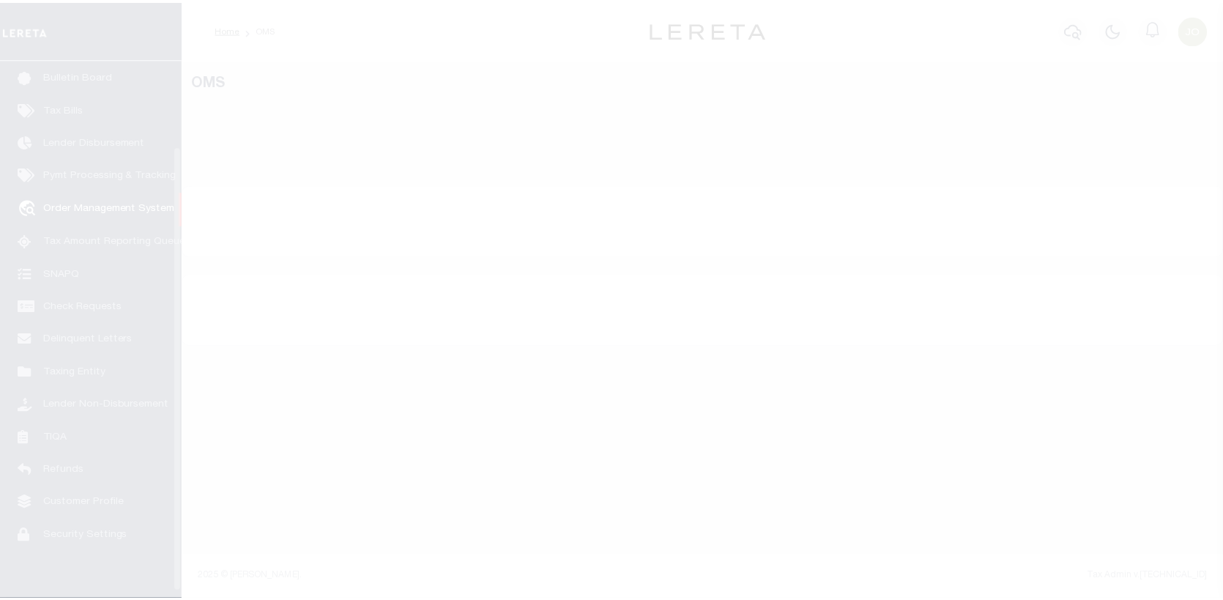
scroll to position [106, 0]
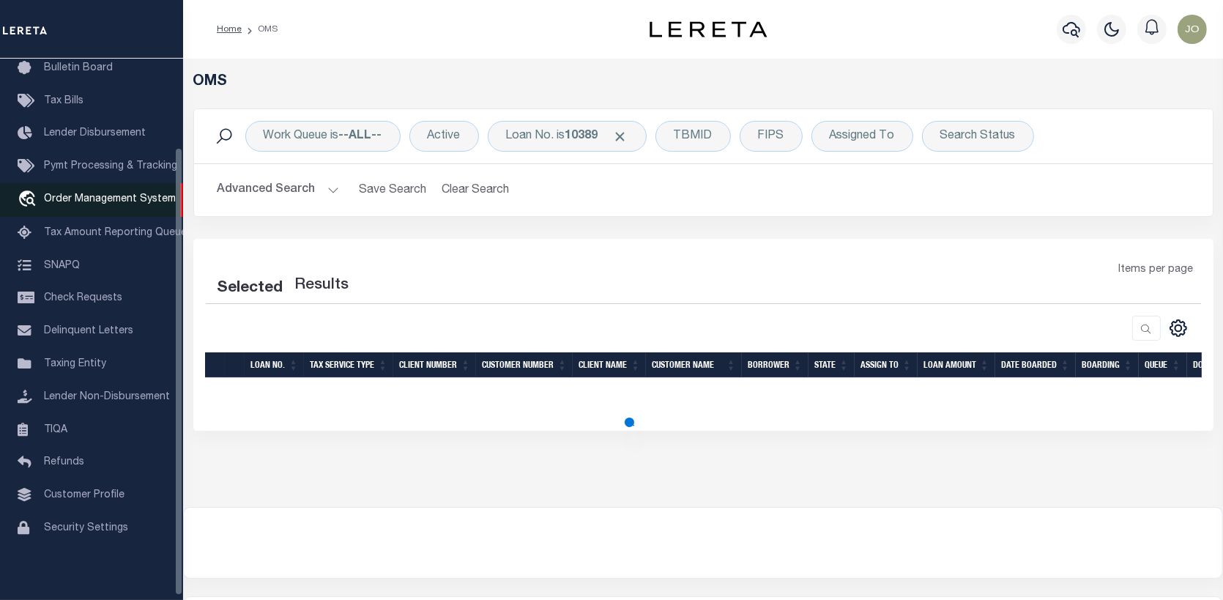
select select "200"
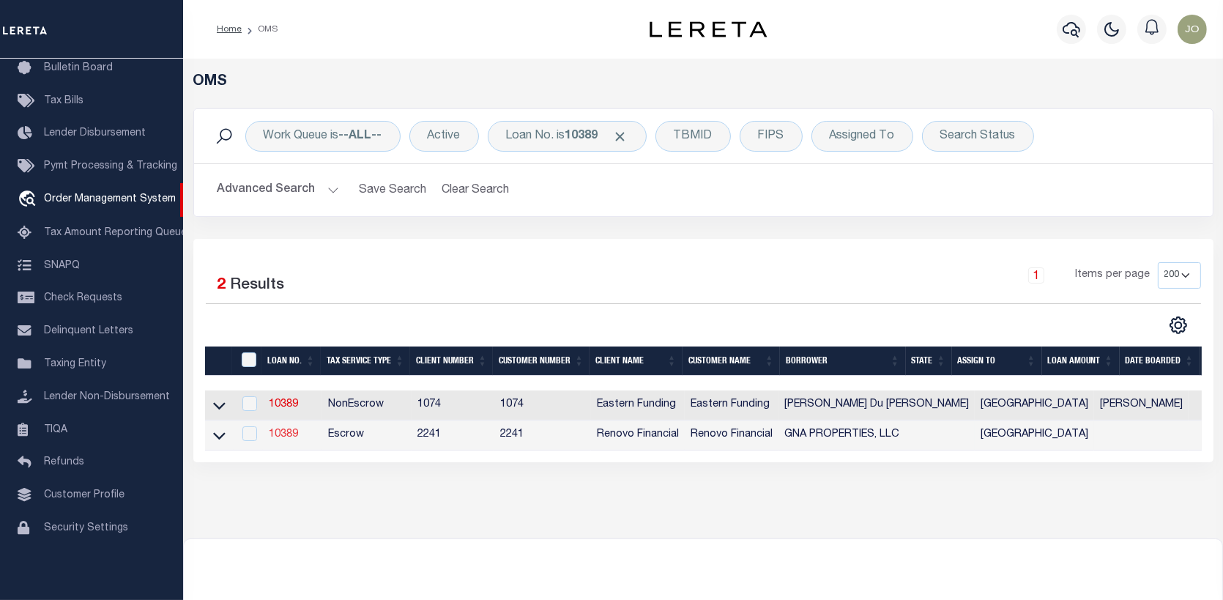
click at [283, 434] on link "10389" at bounding box center [283, 434] width 29 height 10
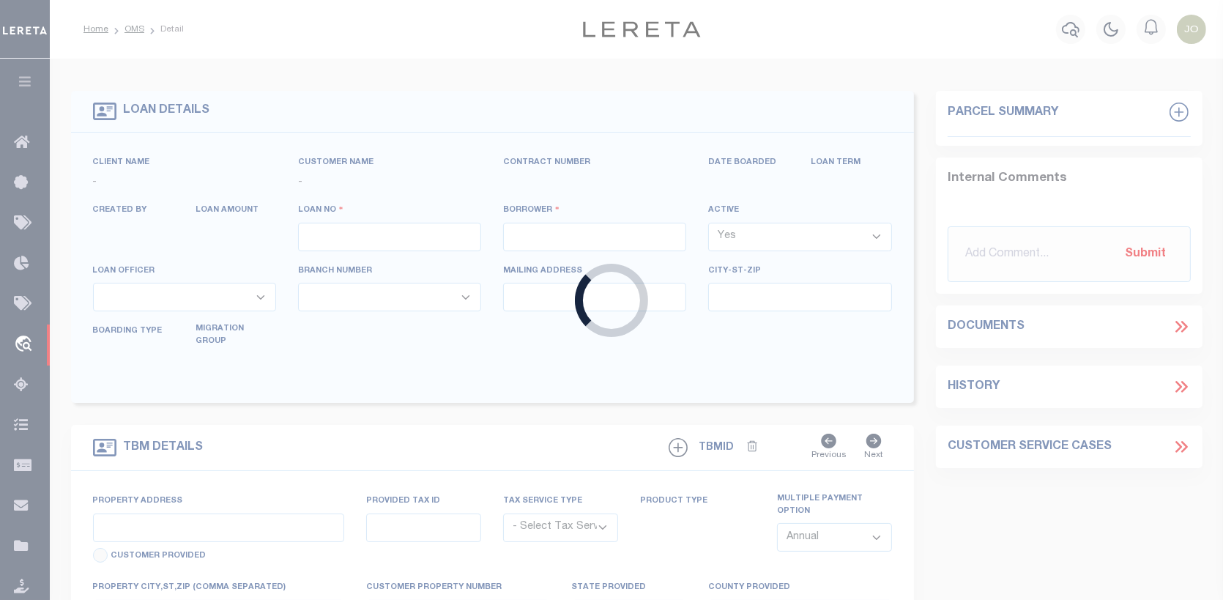
type input "10389"
type input "GNA PROPERTIES, LLC"
select select
type input "102 Kirkwood"
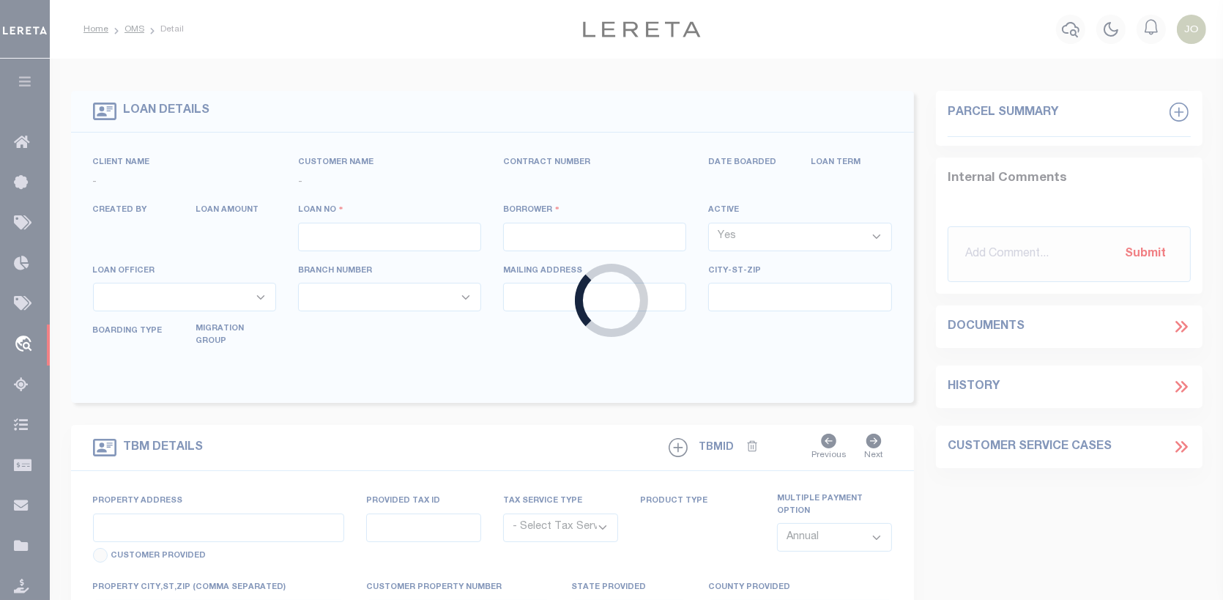
type input "[GEOGRAPHIC_DATA]"
select select "Escrow"
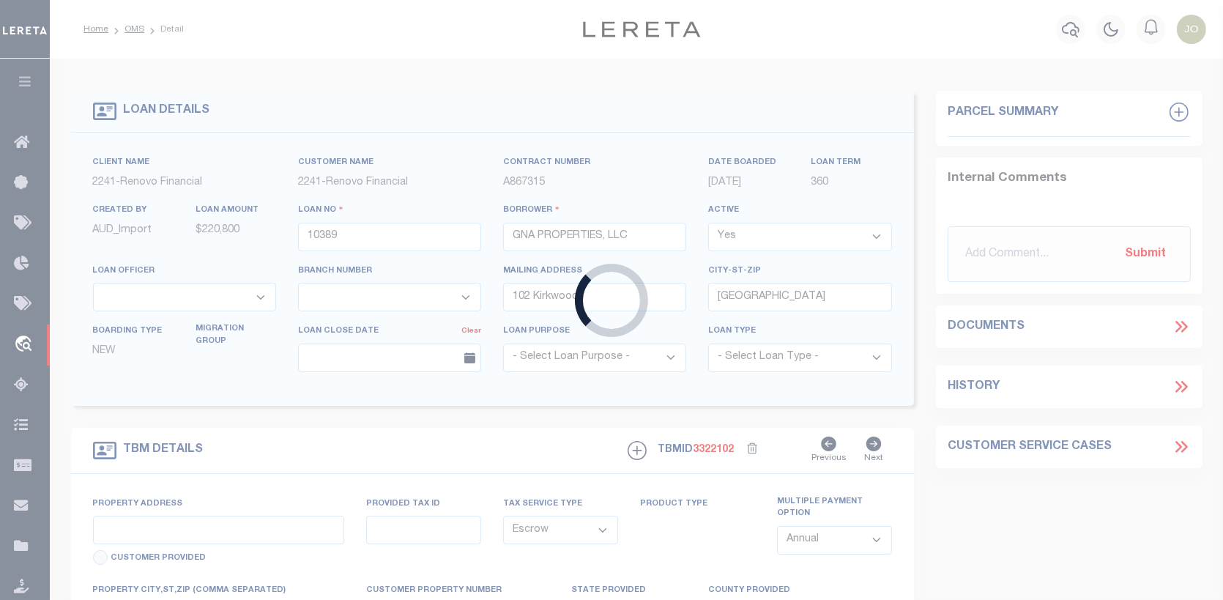
select select "14701"
select select "25066"
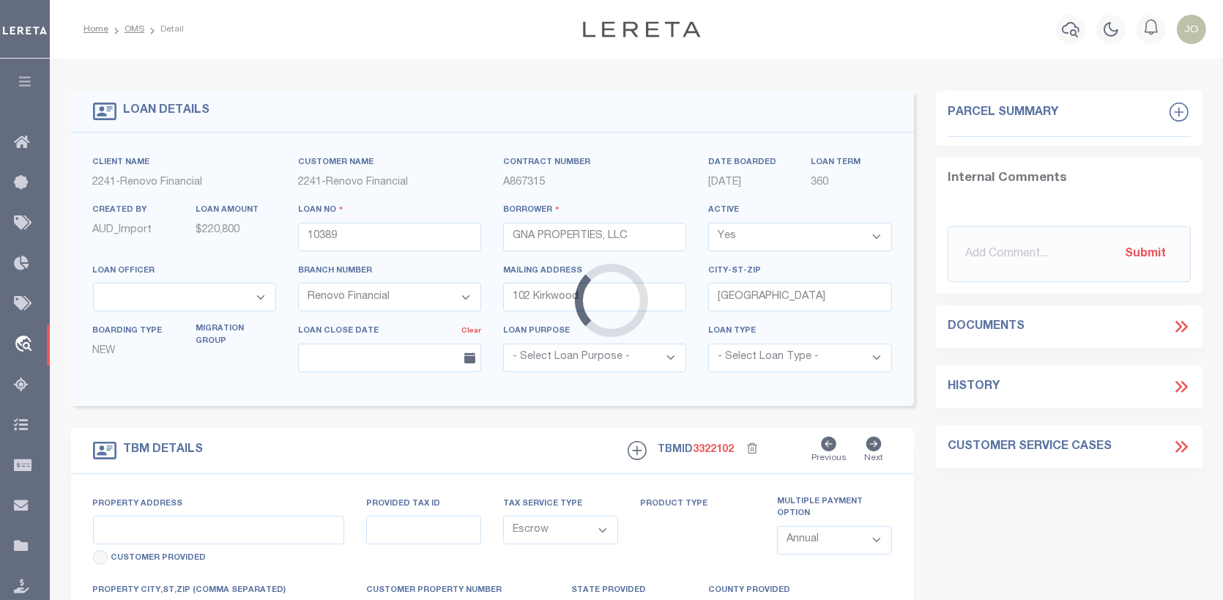
type input "[STREET_ADDRESS]"
select select
type input "[GEOGRAPHIC_DATA]"
type input "a0k8Y00000jISP9"
type input "[GEOGRAPHIC_DATA]"
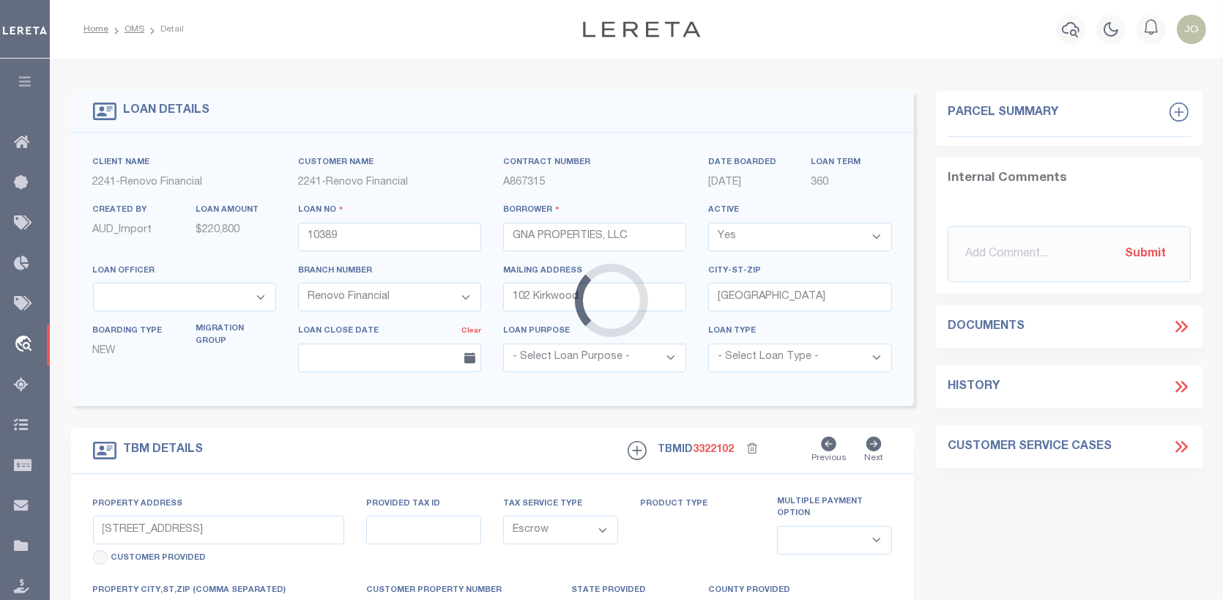
select select
type textarea "LEGAL REQUIRED"
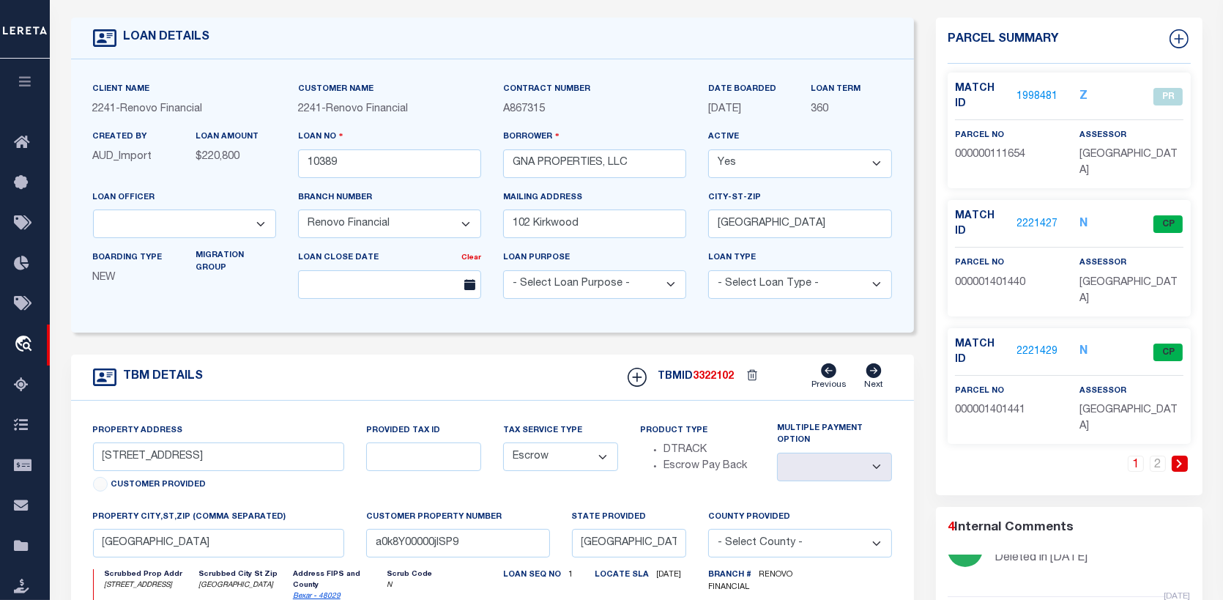
scroll to position [146, 0]
click at [1039, 344] on link "2221429" at bounding box center [1037, 351] width 41 height 15
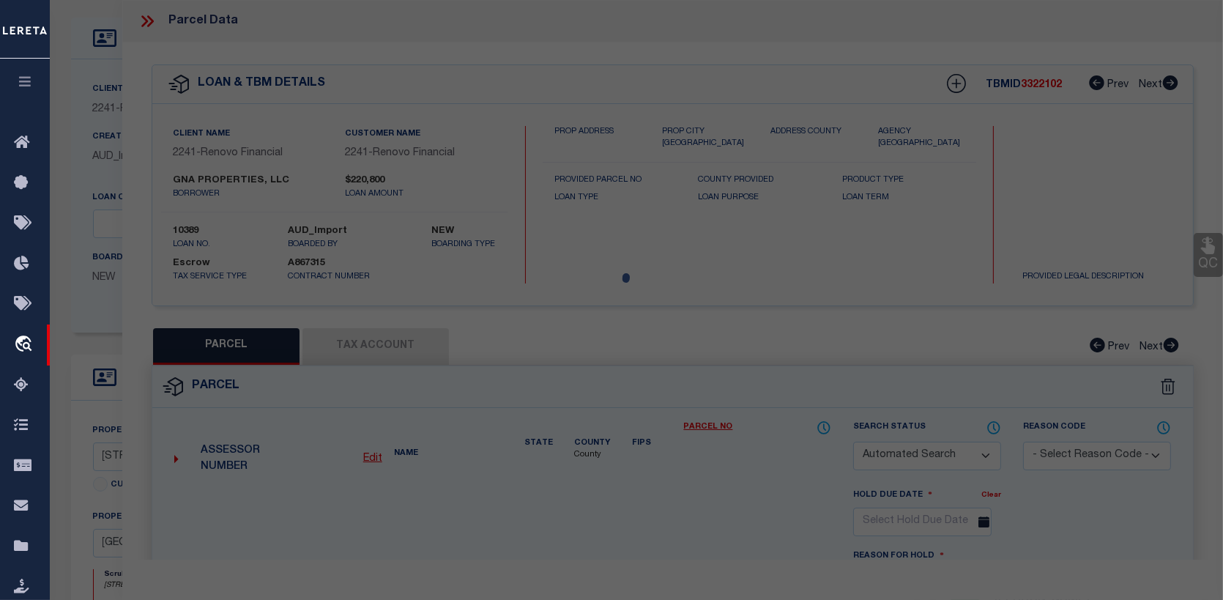
checkbox input "false"
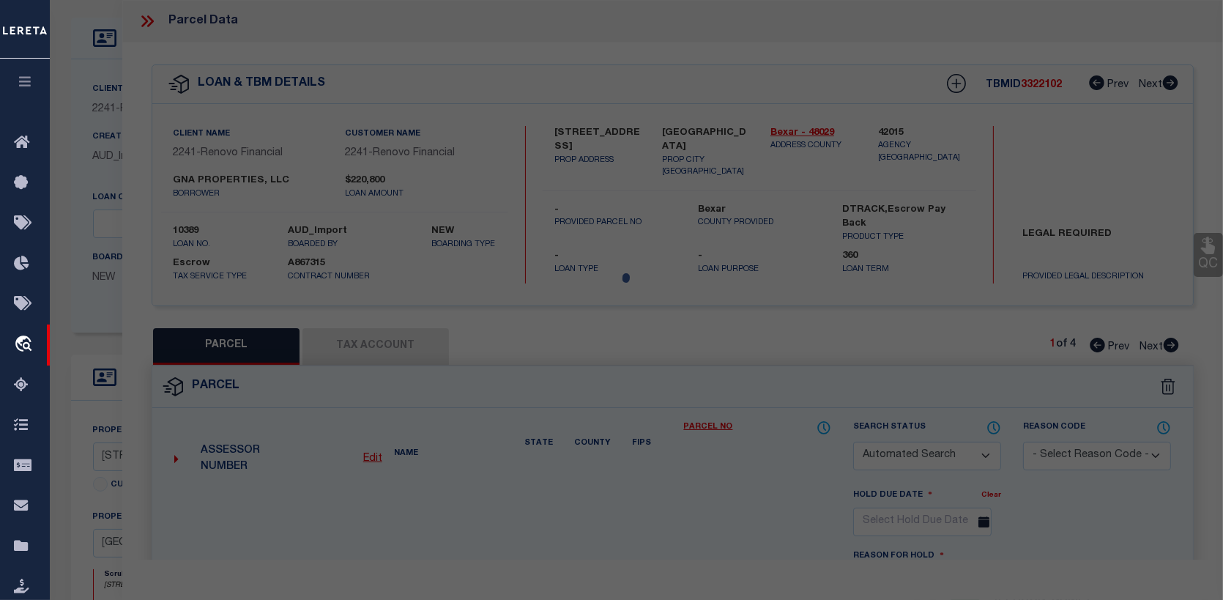
select select "CP"
select select "ACT"
type input "GNA PROPERTIES LLC"
select select "PHN"
select select
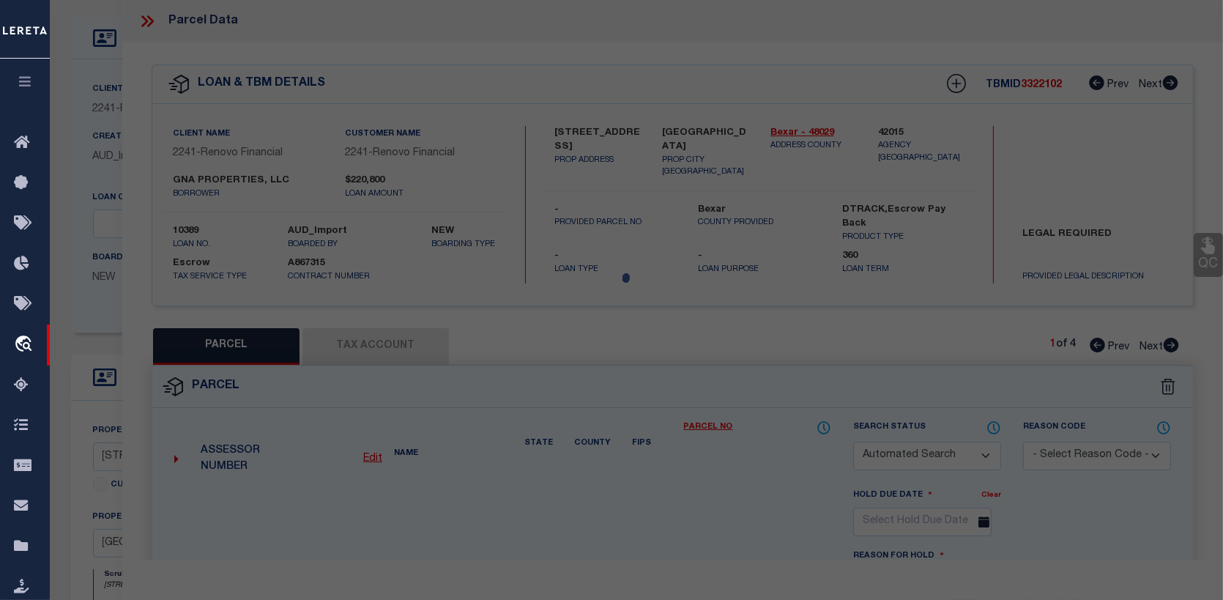
type input "[STREET_ADDRESS]"
type input "[GEOGRAPHIC_DATA]"
type textarea "NCB 1027 (SHENANDOAH CONDOMINIUMS), UNIT 1"
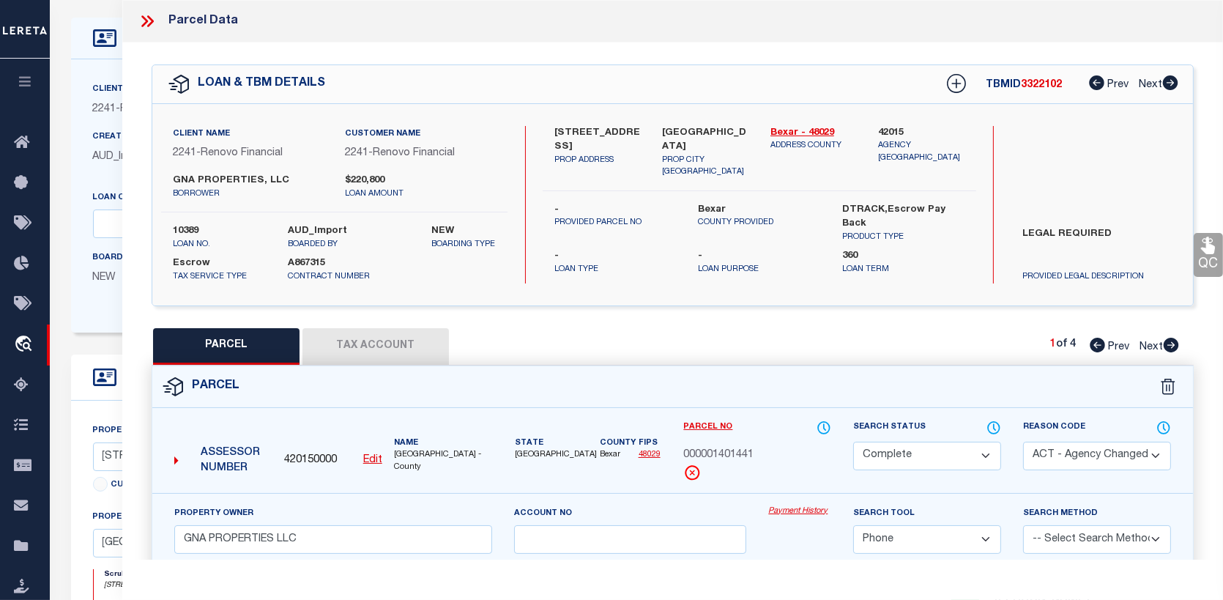
click at [1171, 341] on icon at bounding box center [1171, 345] width 15 height 15
select select "AS"
select select
checkbox input "false"
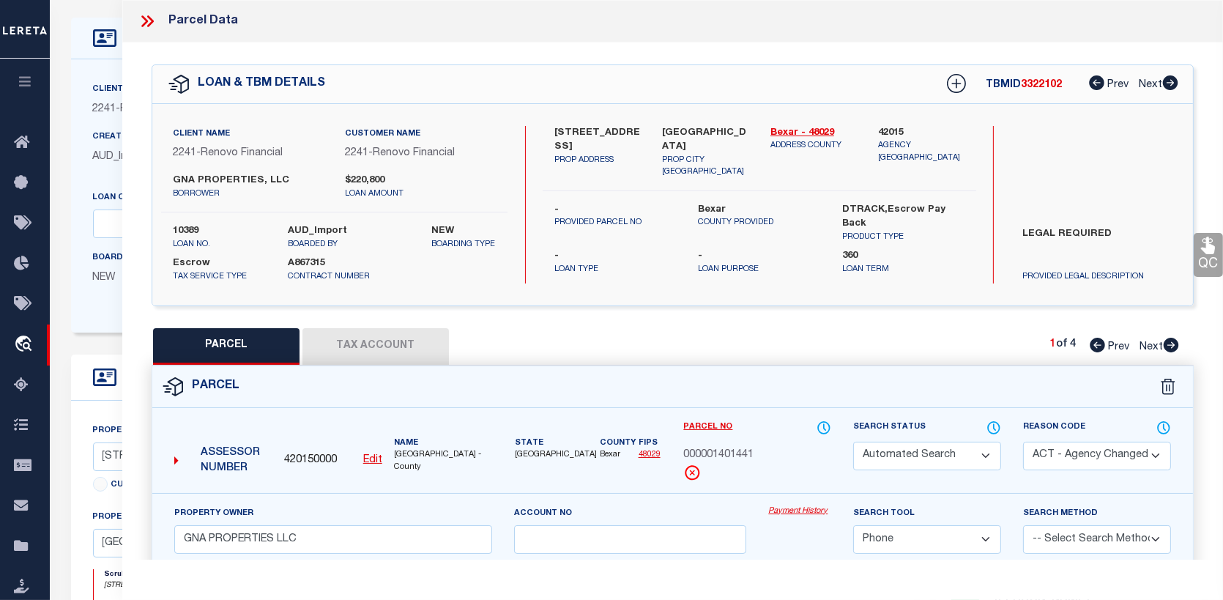
checkbox input "false"
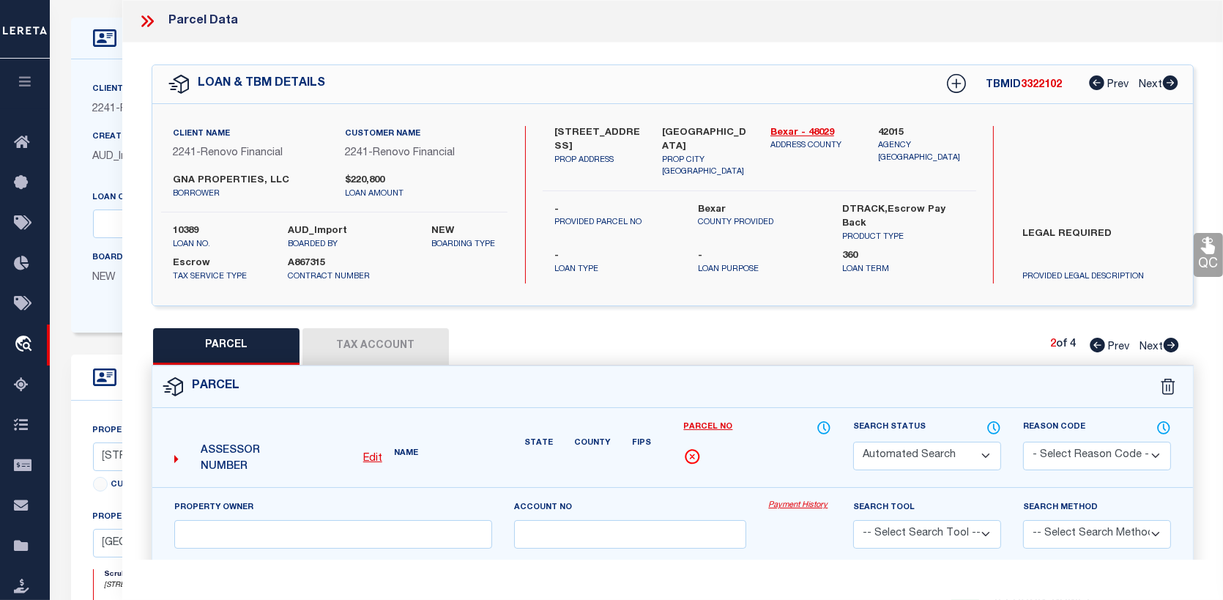
select select "CP"
select select "099"
type input "SHENANDOAH CONDOMINIUM ASSOCIATION INC"
select select "AGW"
select select
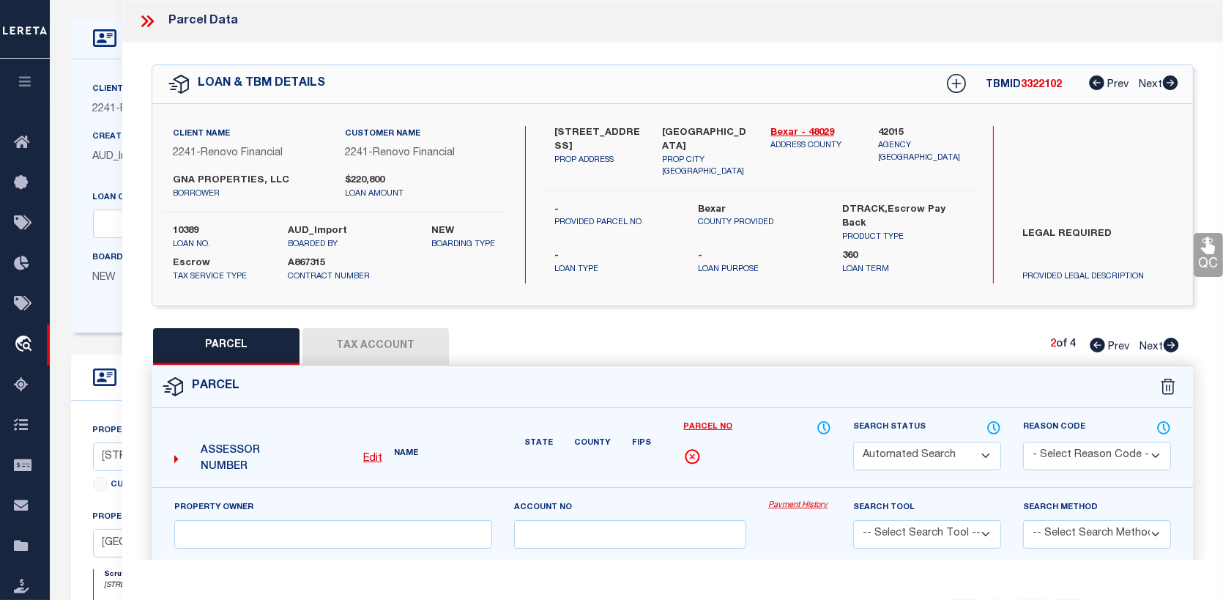
type input "[STREET_ADDRESS]"
type input "[GEOGRAPHIC_DATA]"
type textarea "NCB 1027 (SHENANDOAH CONDOMINIUMS), BLK 2 LOT 3 ***MASTER FILE/COMMON ELEMENTS*…"
type textarea "parcel number changed."
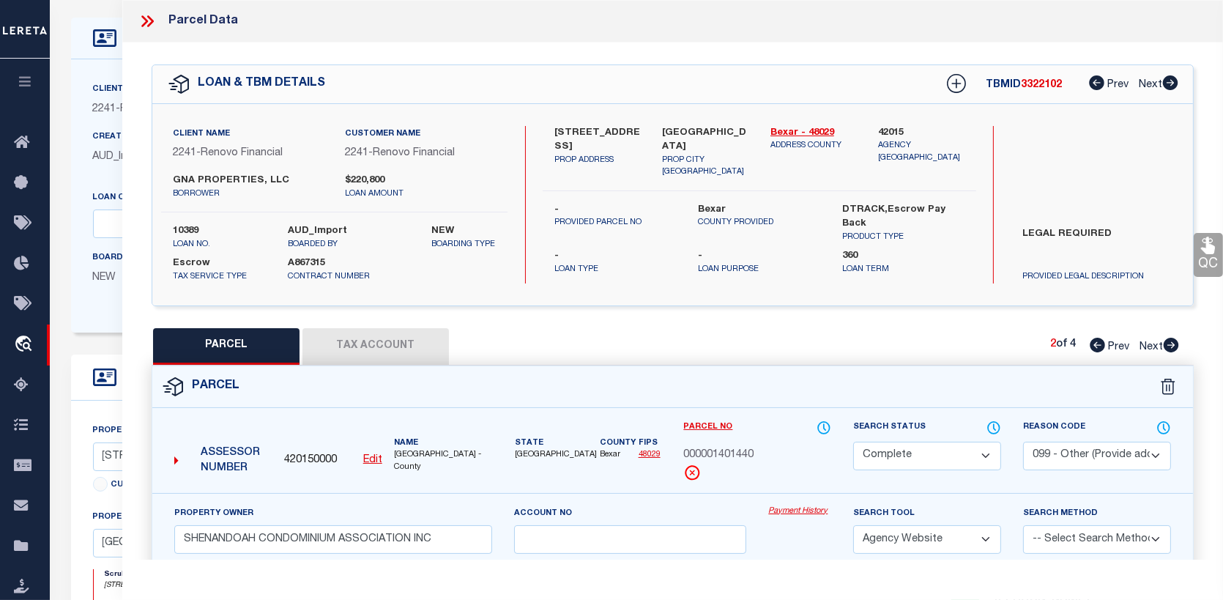
click at [1171, 341] on icon at bounding box center [1171, 345] width 15 height 15
select select "AS"
select select
checkbox input "false"
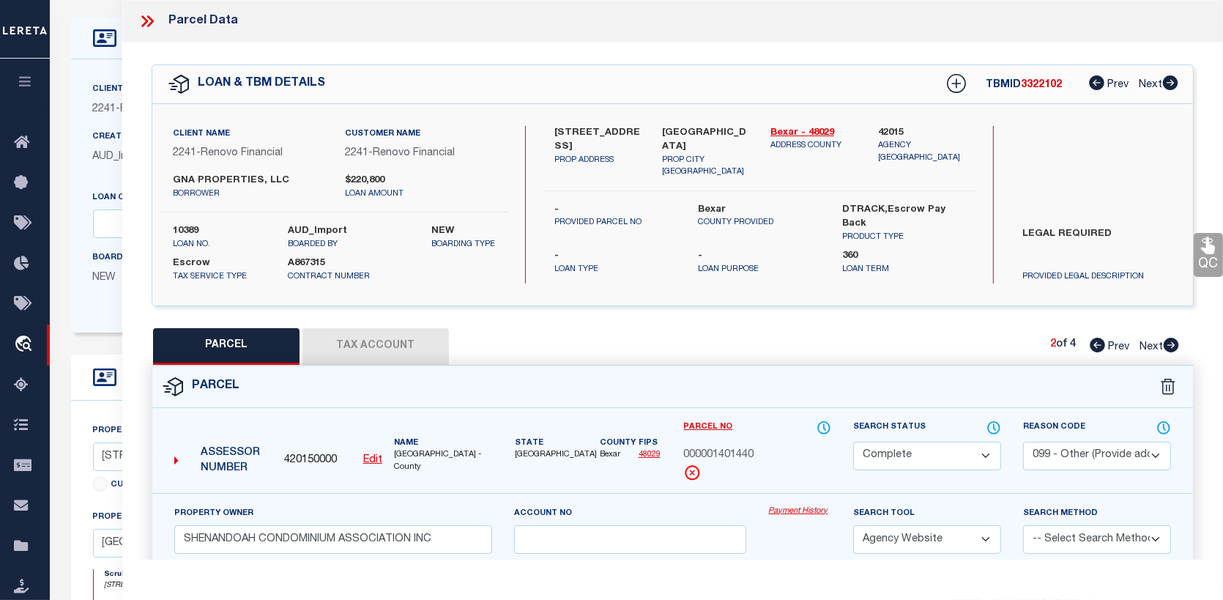
checkbox input "false"
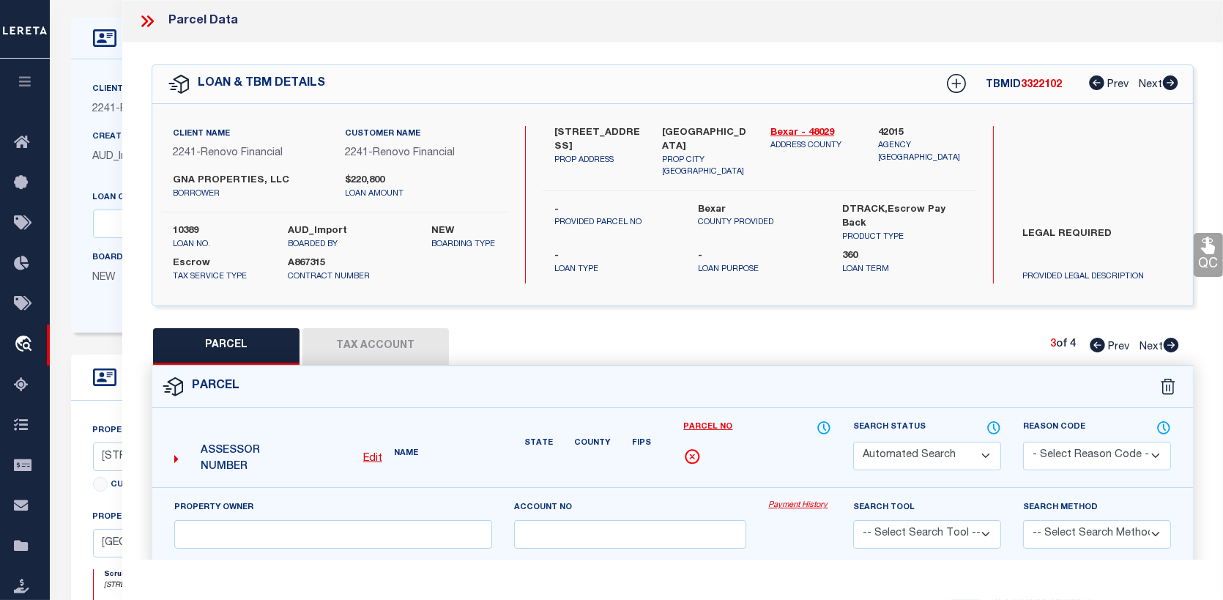
select select "PR"
select select "099"
type input "GNA PROPERTIES LLC"
type input "[STREET_ADDRESS]"
type textarea "NCB 1027 BLK 2 LOT 3"
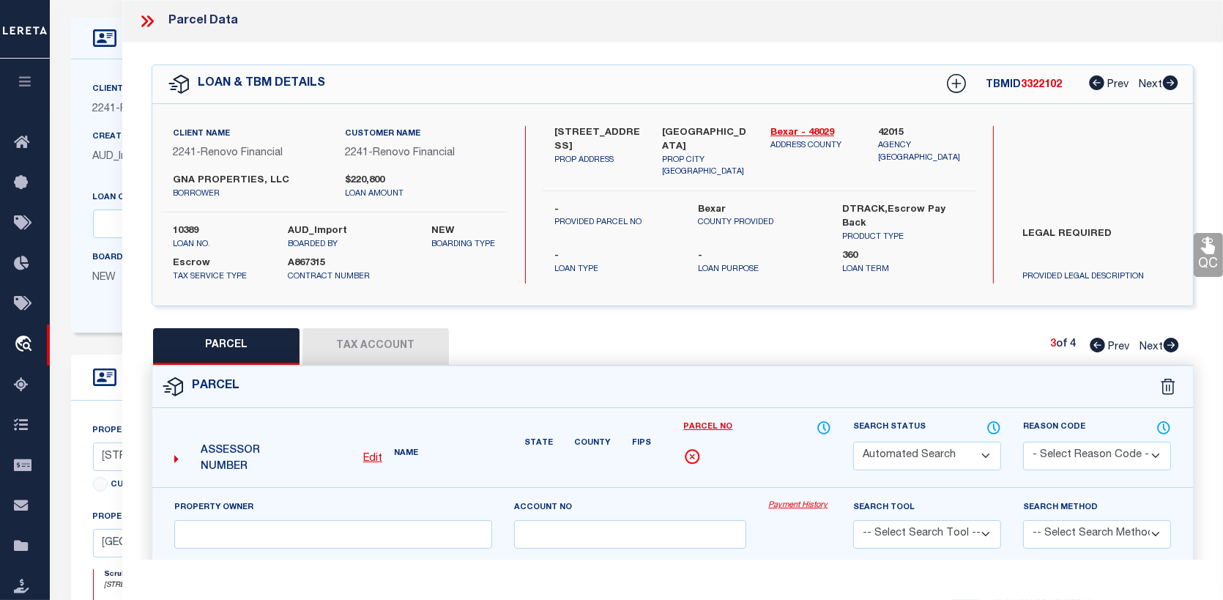
type textarea "Deleted in [DATE]"
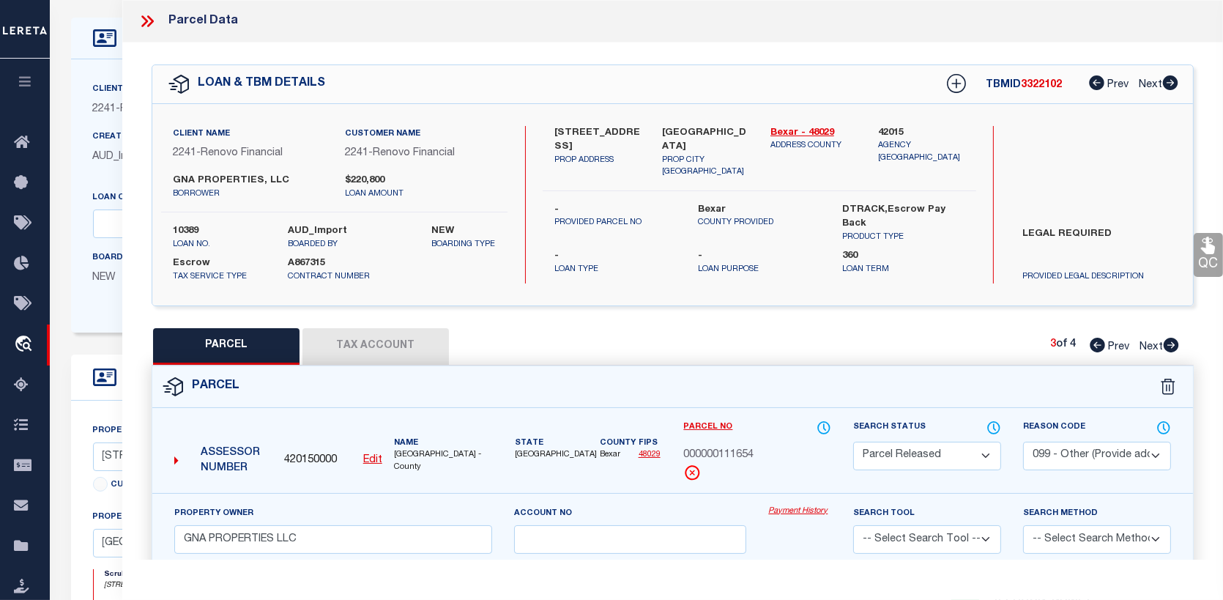
click at [1171, 341] on icon at bounding box center [1171, 345] width 15 height 15
select select "AS"
select select
checkbox input "false"
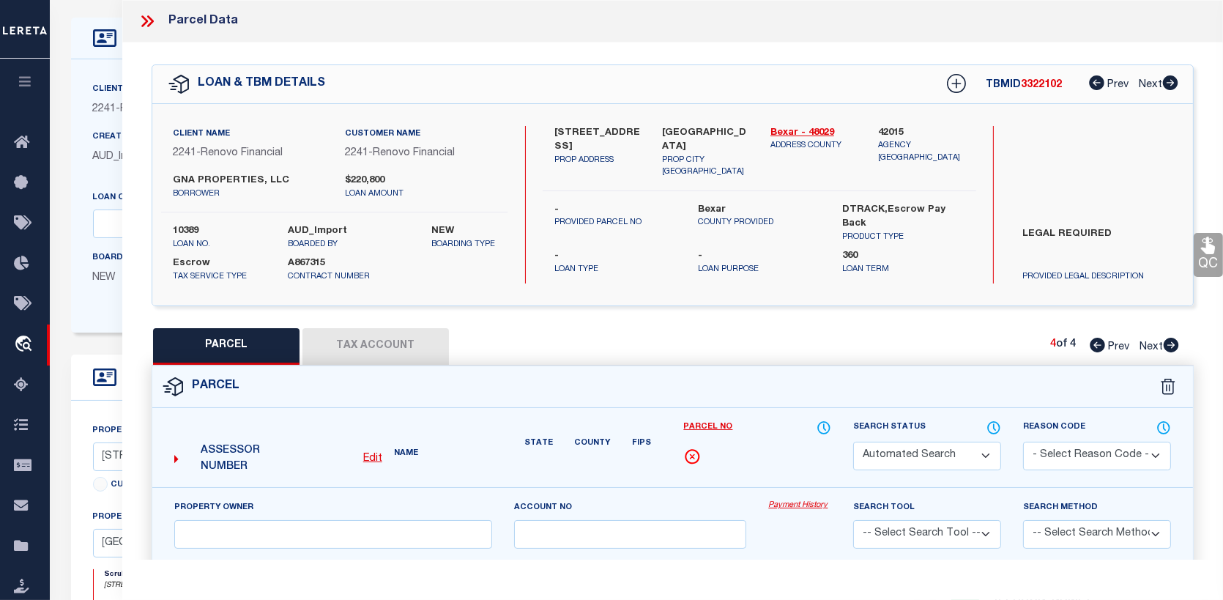
select select "CP"
type input "[PERSON_NAME] [PERSON_NAME]"
select select "AGW"
select select
type input "[STREET_ADDRESS]"
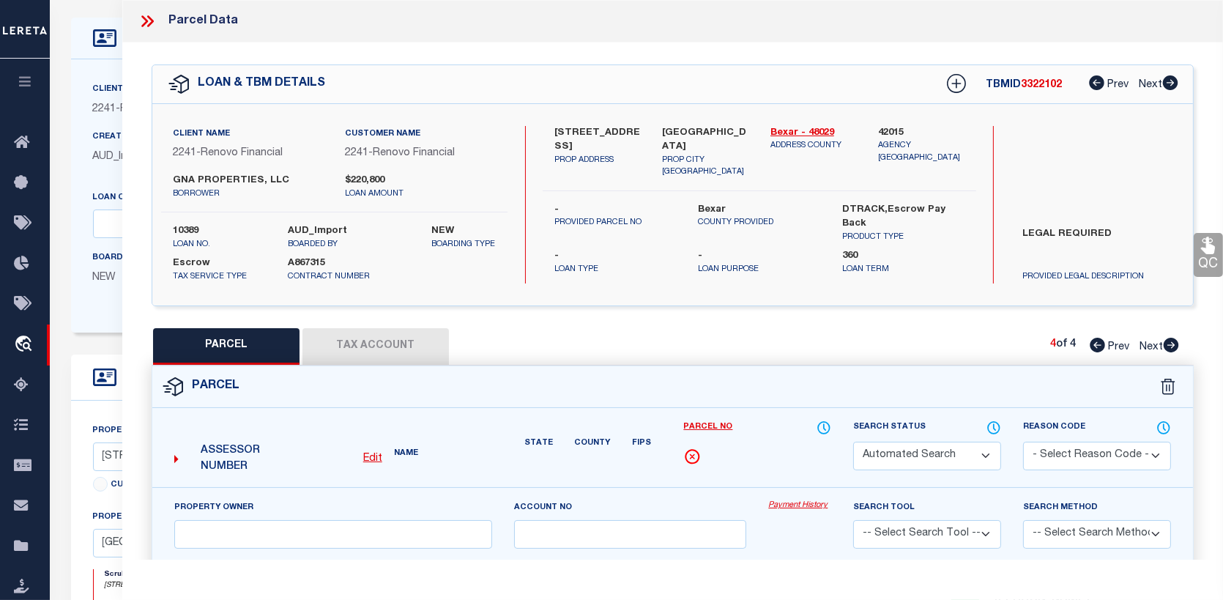
type input "[GEOGRAPHIC_DATA]"
type textarea "NCB 1027 (SHENANDOAH CONDOMINIUMS), UNIT 2"
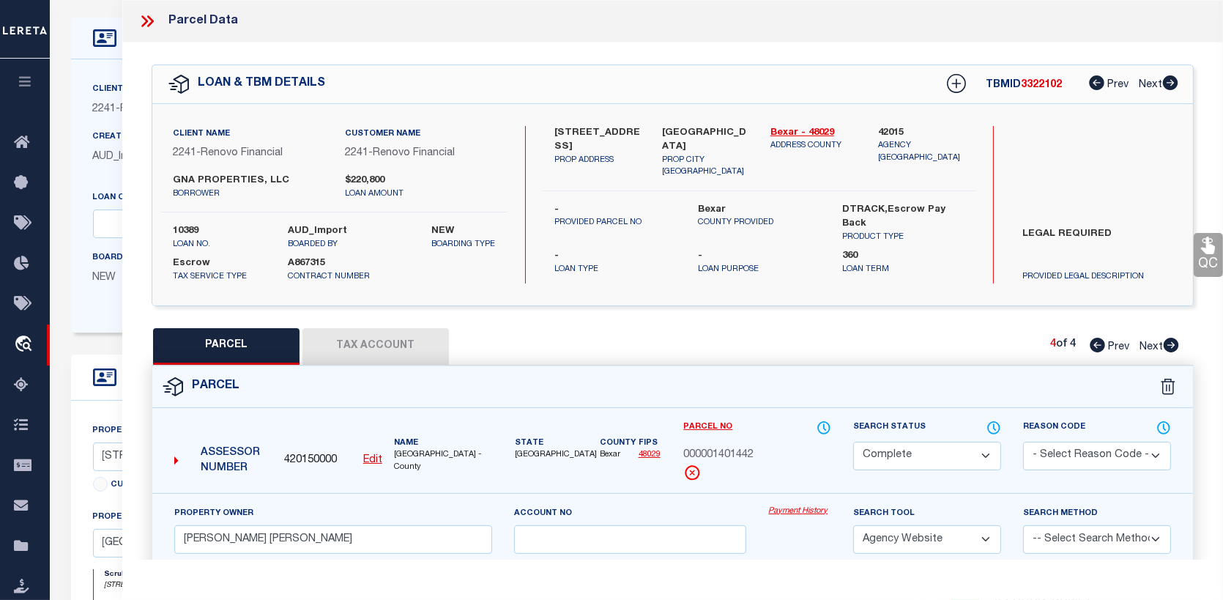
click at [1171, 341] on icon at bounding box center [1171, 345] width 15 height 15
click at [1101, 346] on icon at bounding box center [1097, 345] width 15 height 15
select select "AS"
select select
checkbox input "false"
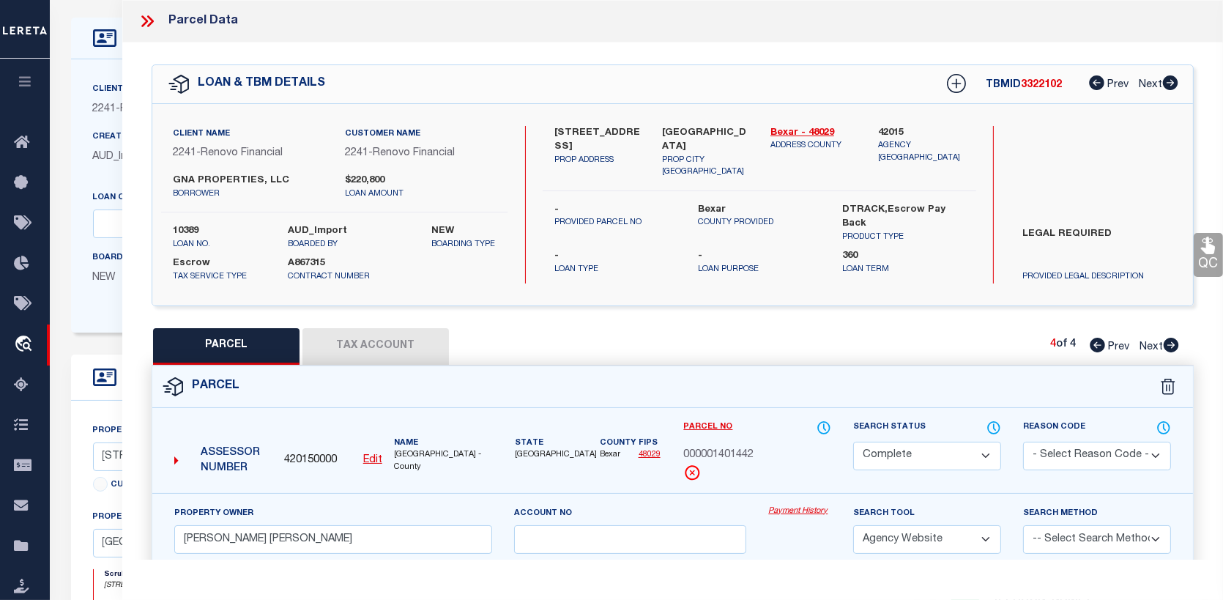
checkbox input "false"
select select "PR"
select select "099"
type input "GNA PROPERTIES LLC"
type input "[STREET_ADDRESS]"
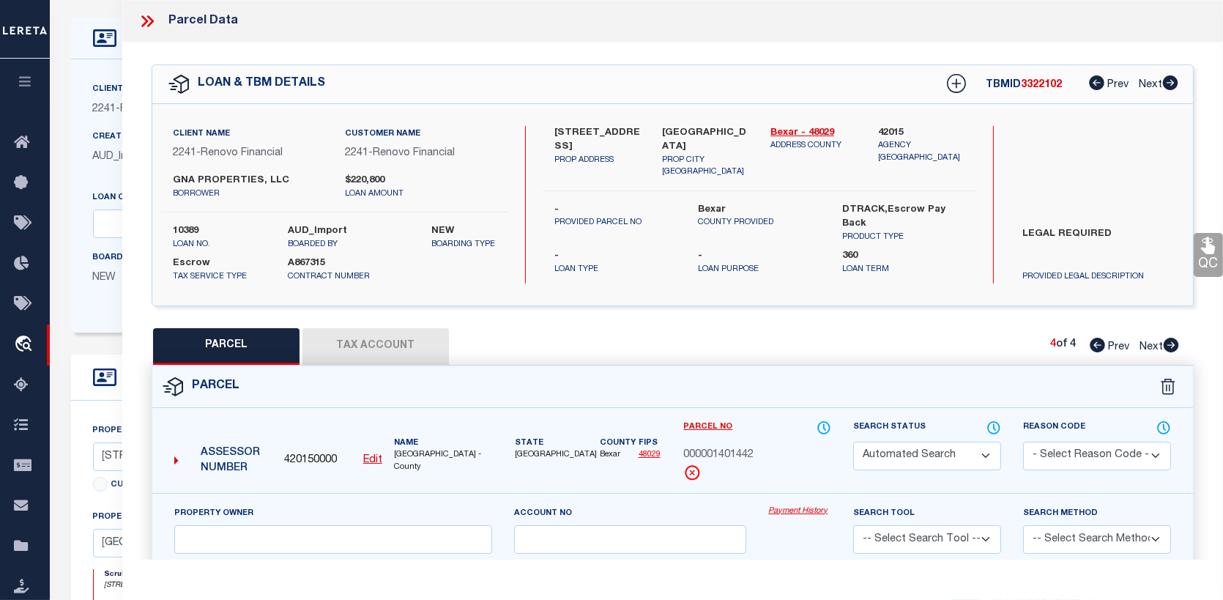
type textarea "NCB 1027 BLK 2 LOT 3"
type textarea "Deleted in [DATE]"
click at [1173, 340] on icon at bounding box center [1171, 345] width 15 height 15
select select "AS"
select select
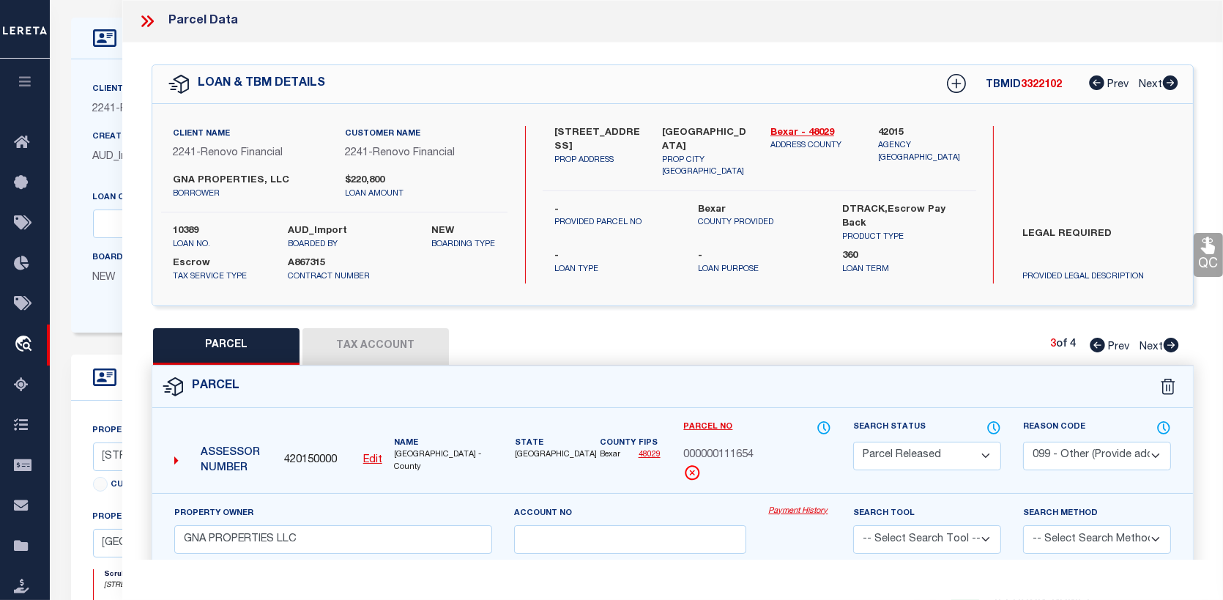
checkbox input "false"
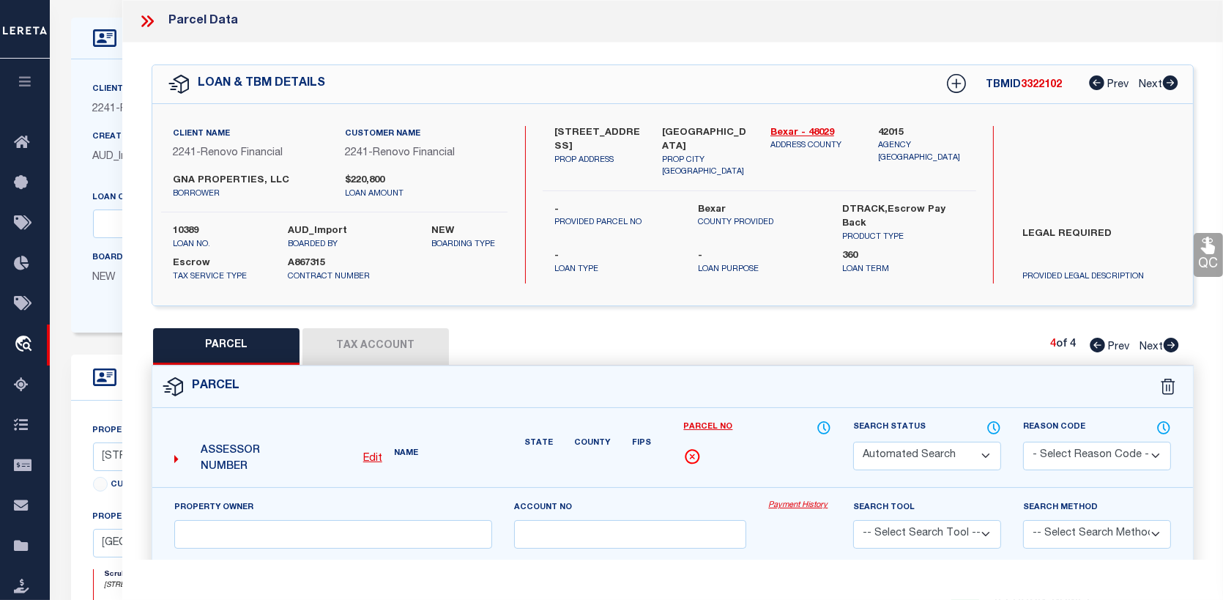
select select "CP"
type input "[PERSON_NAME] [PERSON_NAME]"
select select "AGW"
select select
type input "[STREET_ADDRESS]"
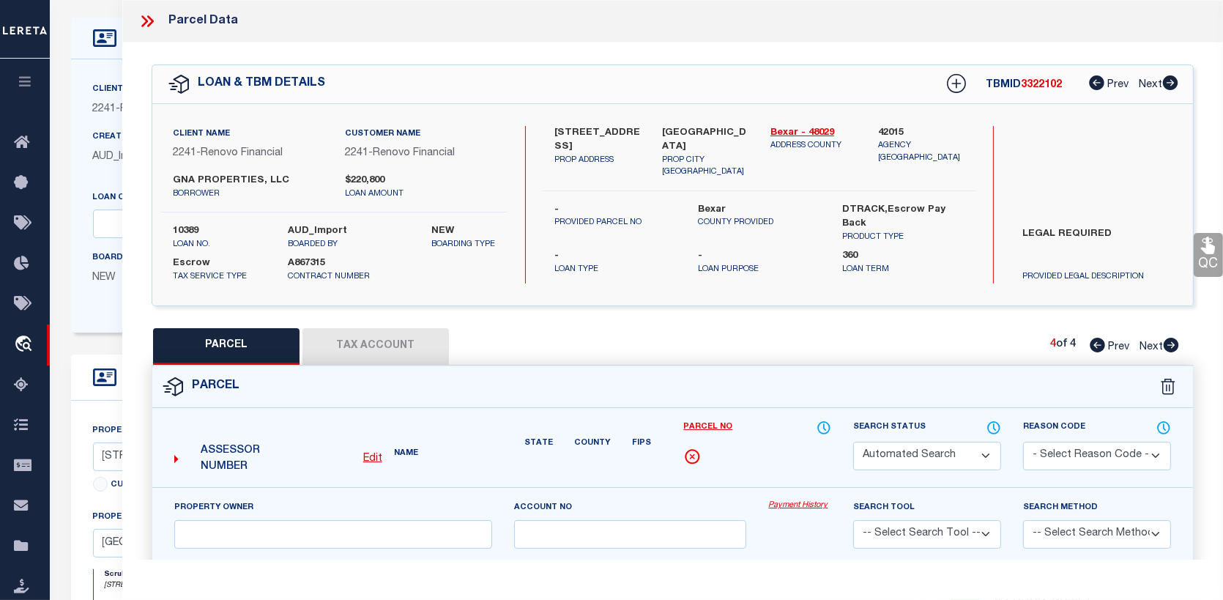
type input "[GEOGRAPHIC_DATA]"
type textarea "NCB 1027 (SHENANDOAH CONDOMINIUMS), UNIT 2"
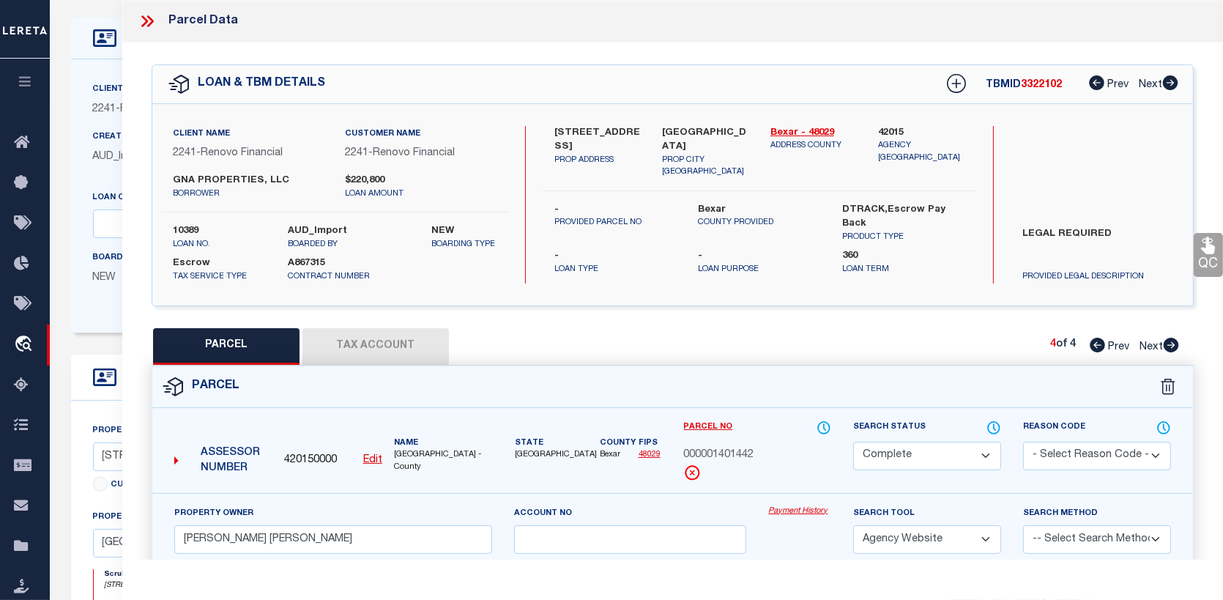
click at [382, 338] on button "Tax Account" at bounding box center [375, 346] width 146 height 37
select select "100"
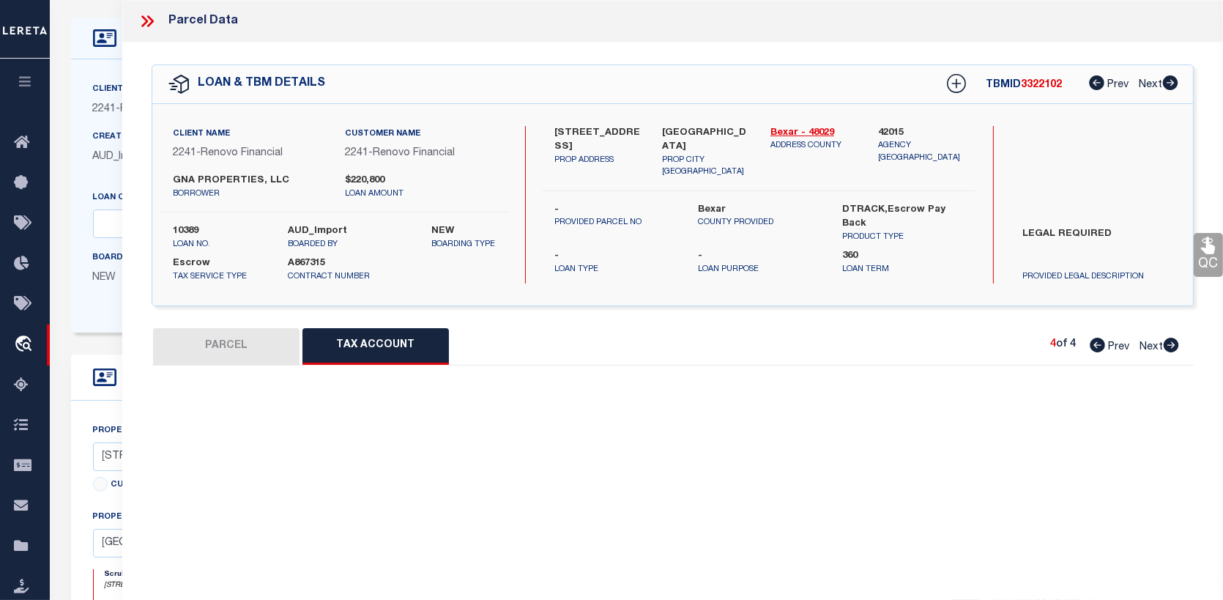
select select "100"
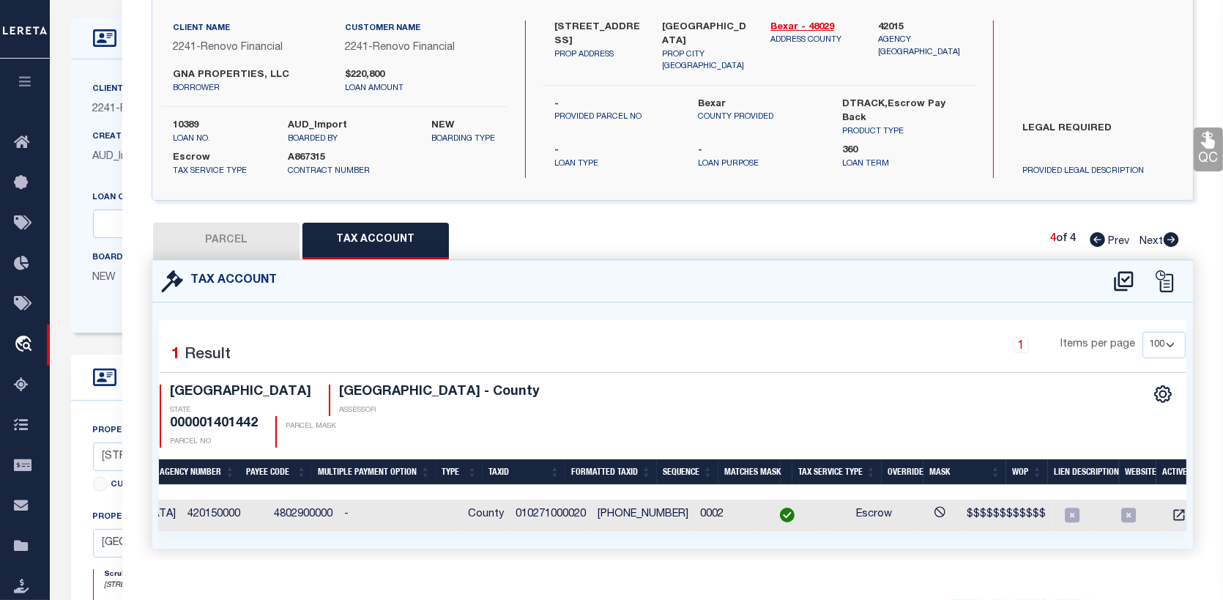
scroll to position [0, 153]
click at [1172, 508] on icon "" at bounding box center [1179, 515] width 15 height 15
